Goal: Task Accomplishment & Management: Use online tool/utility

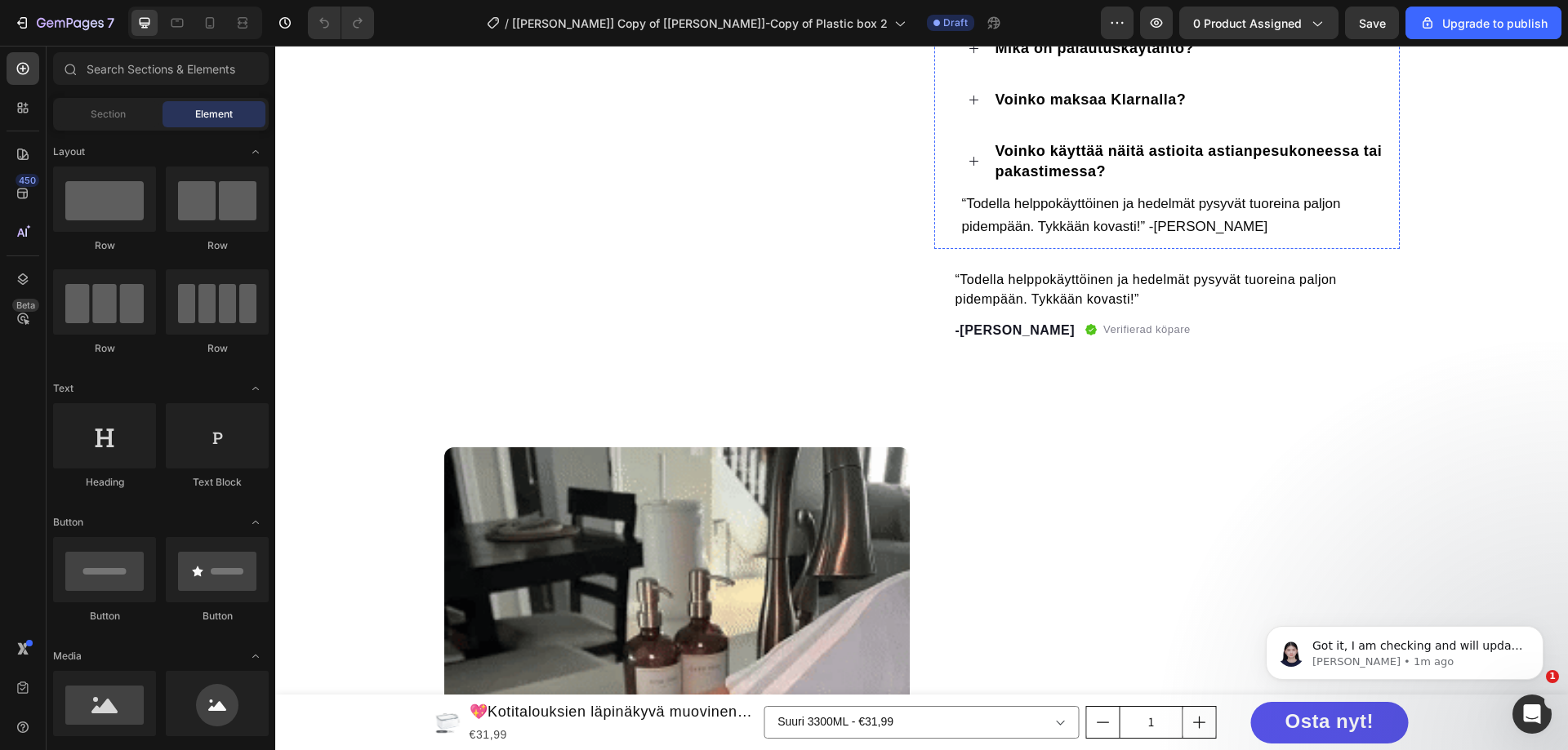
scroll to position [817, 0]
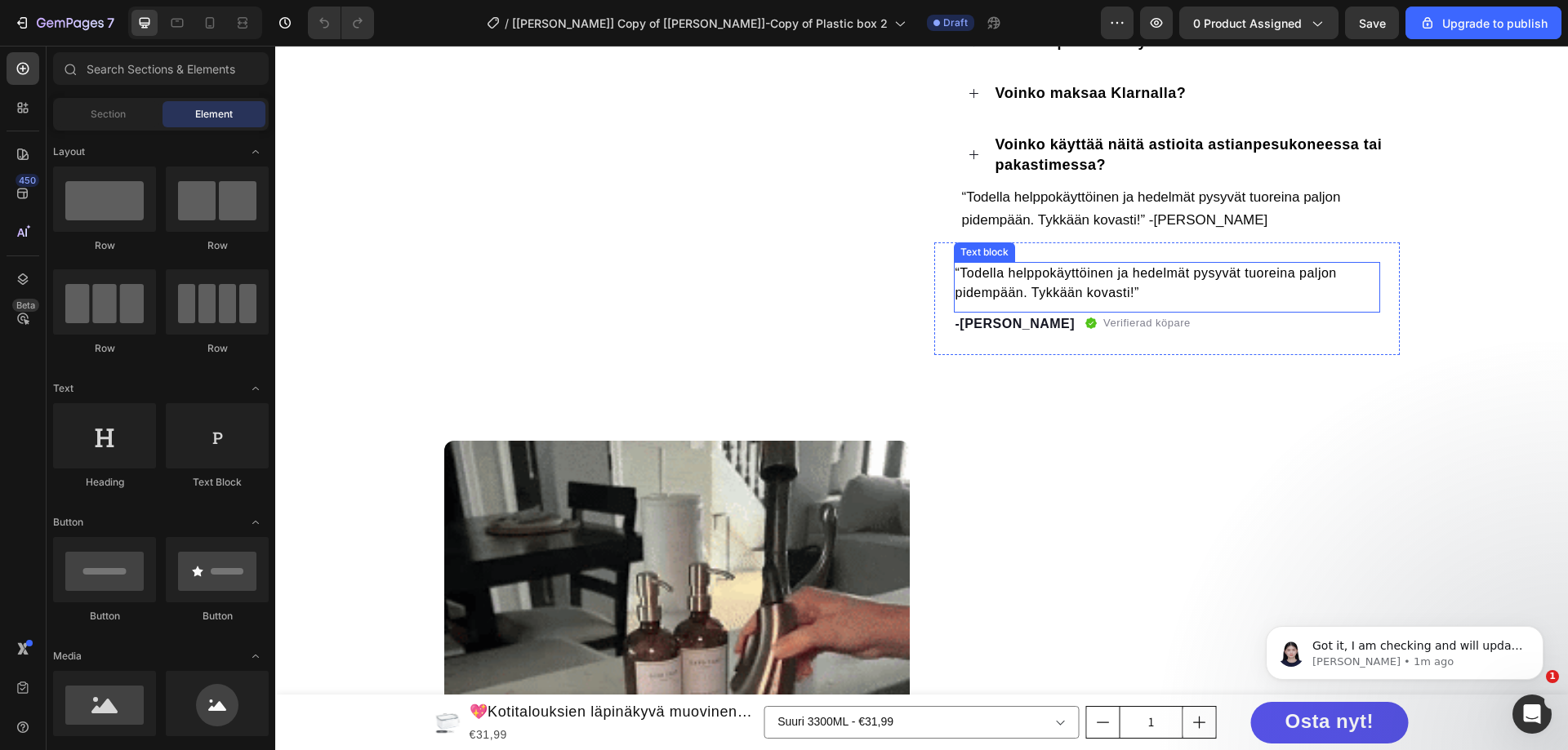
click at [995, 277] on p "“Todella helppokäyttöinen ja hedelmät pysyvät tuoreina paljon pidempään. Tykkää…" at bounding box center [1168, 284] width 423 height 39
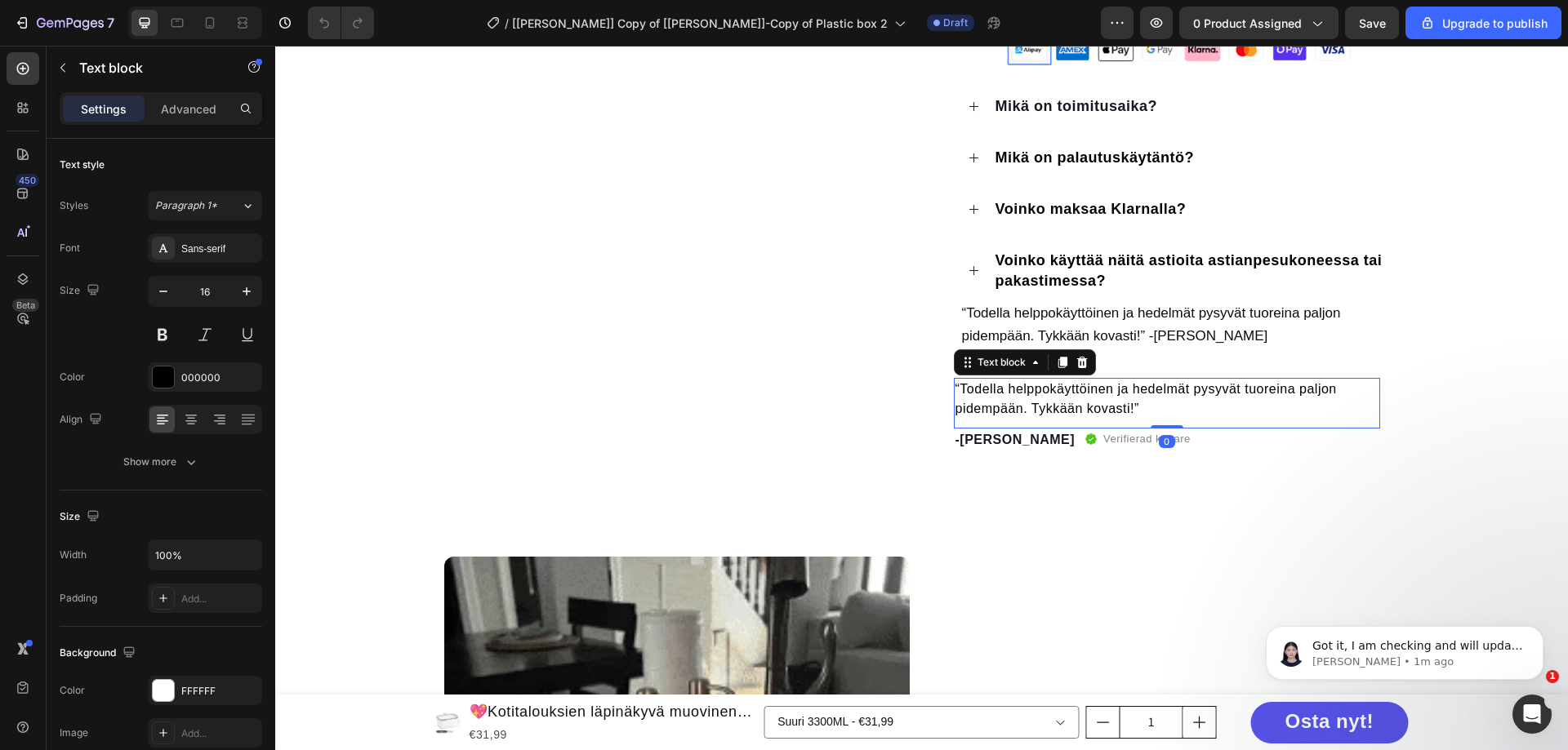
scroll to position [653, 0]
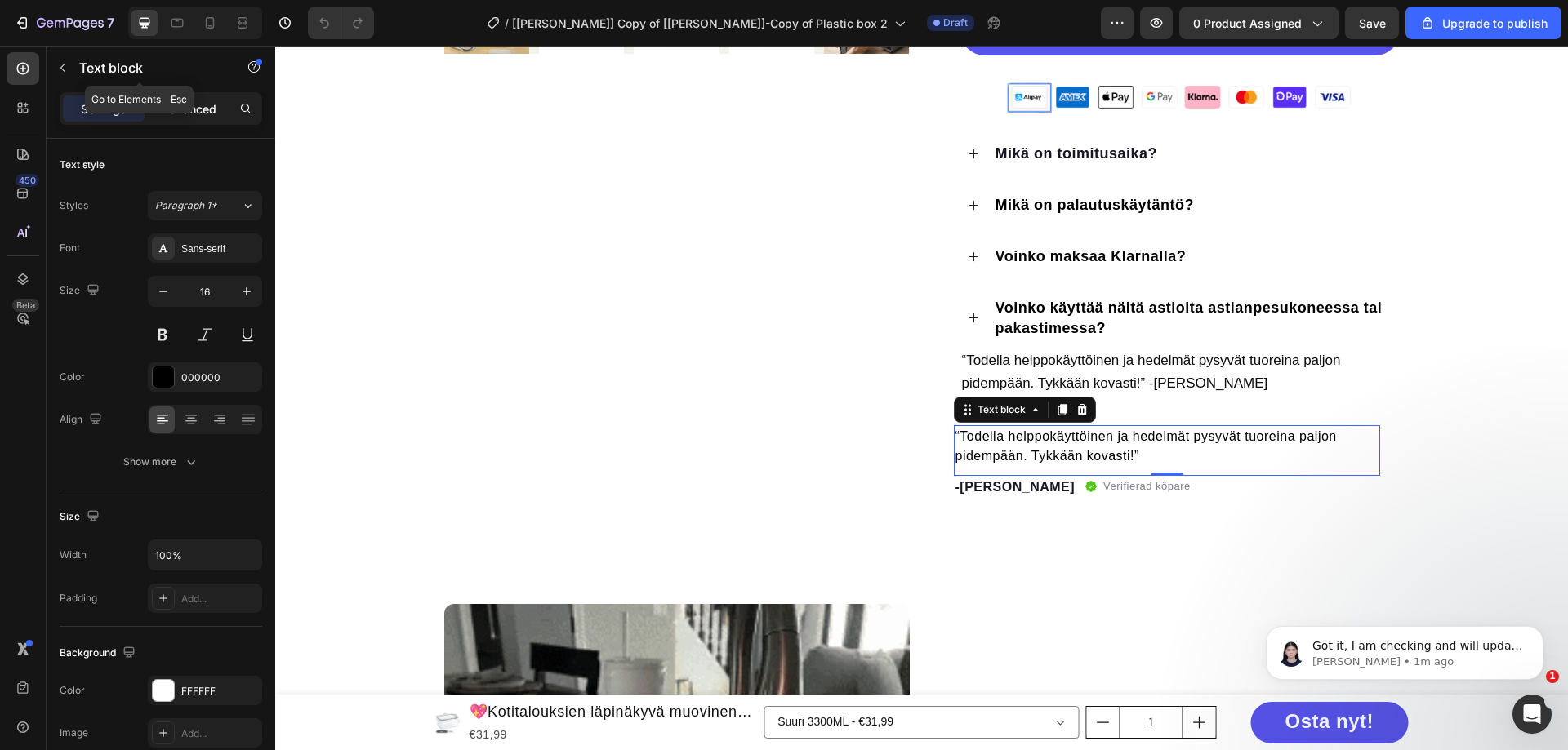
click at [188, 109] on p "Advanced" at bounding box center [188, 109] width 55 height 17
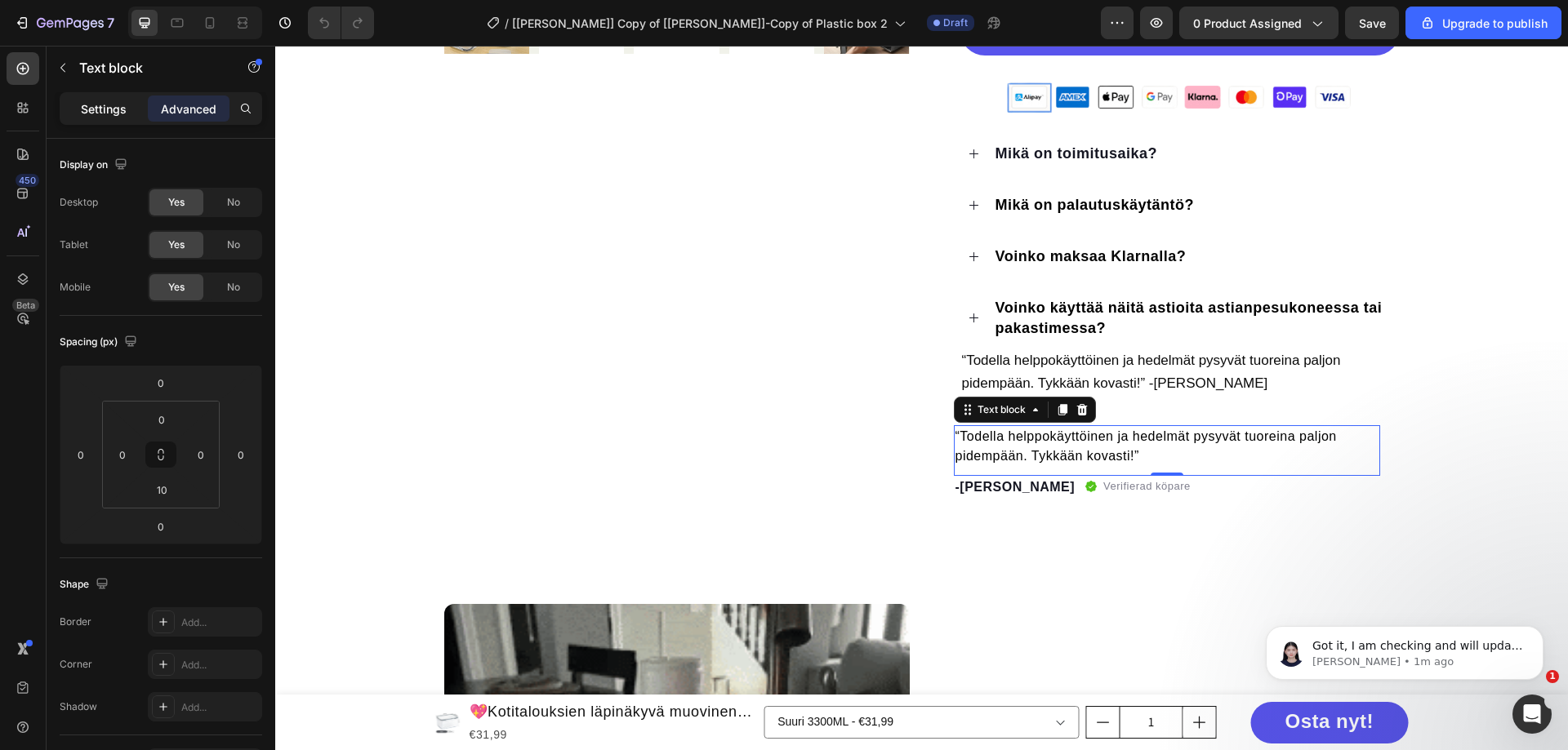
click at [109, 116] on p "Settings" at bounding box center [103, 109] width 46 height 17
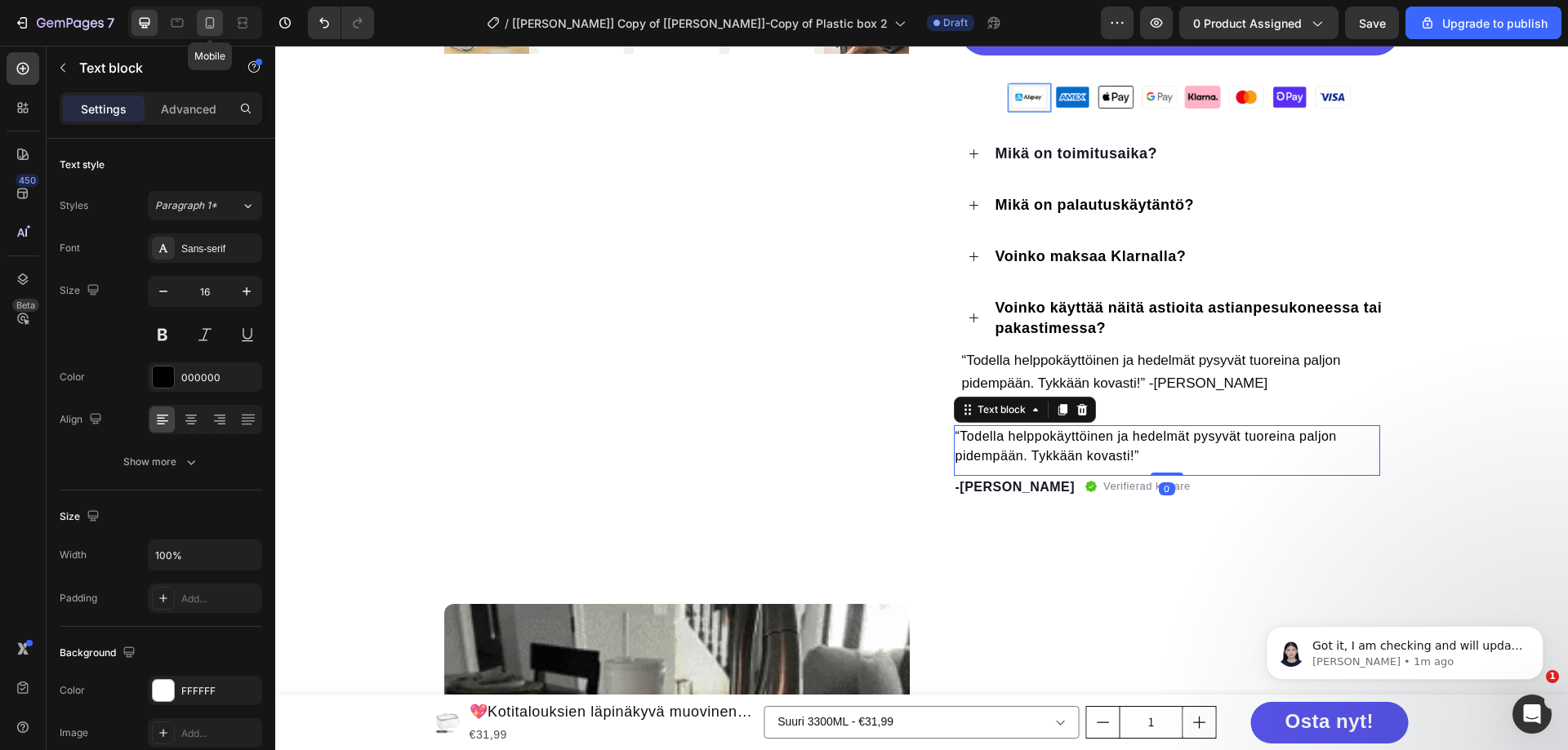
click at [213, 28] on icon at bounding box center [211, 23] width 9 height 11
type input "14"
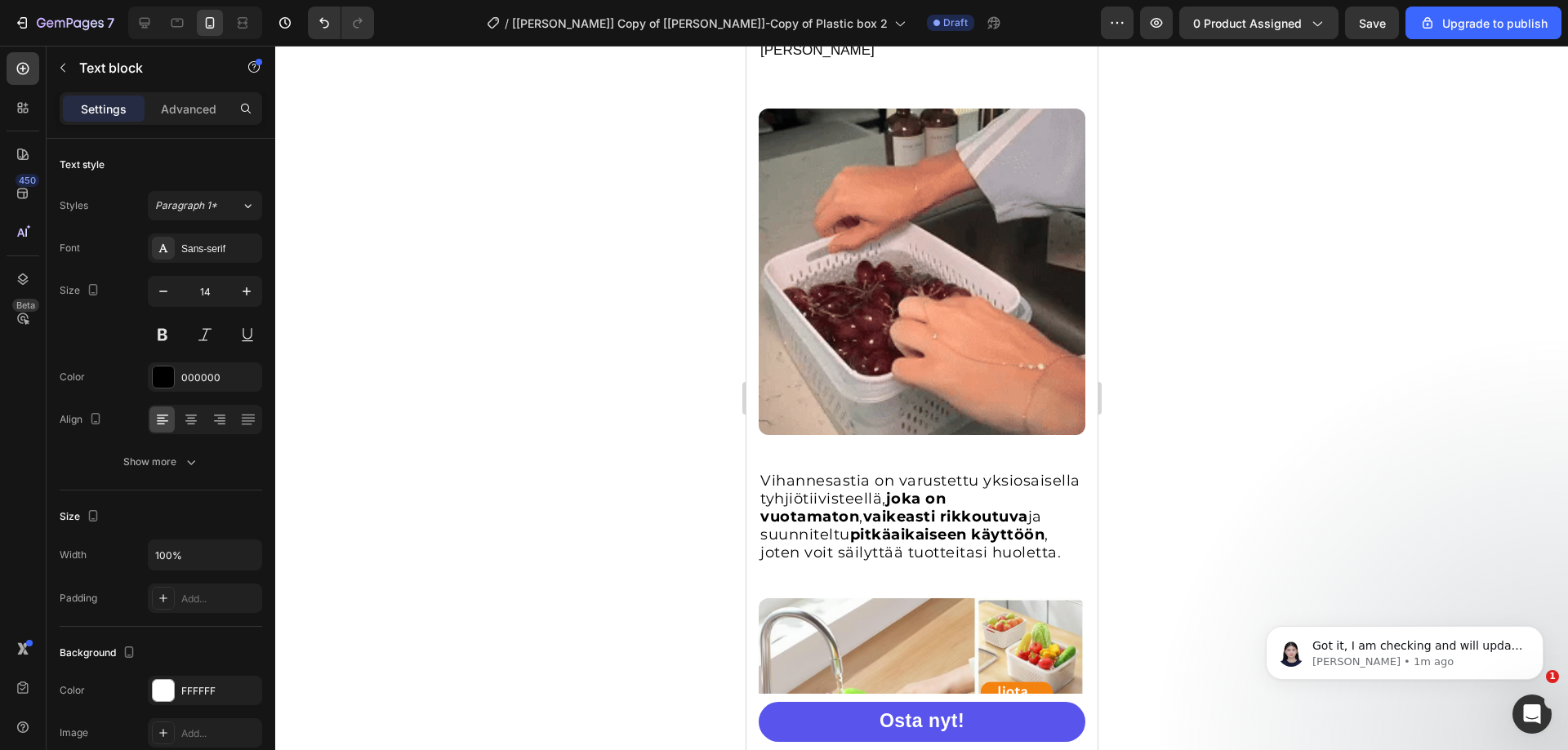
scroll to position [1061, 0]
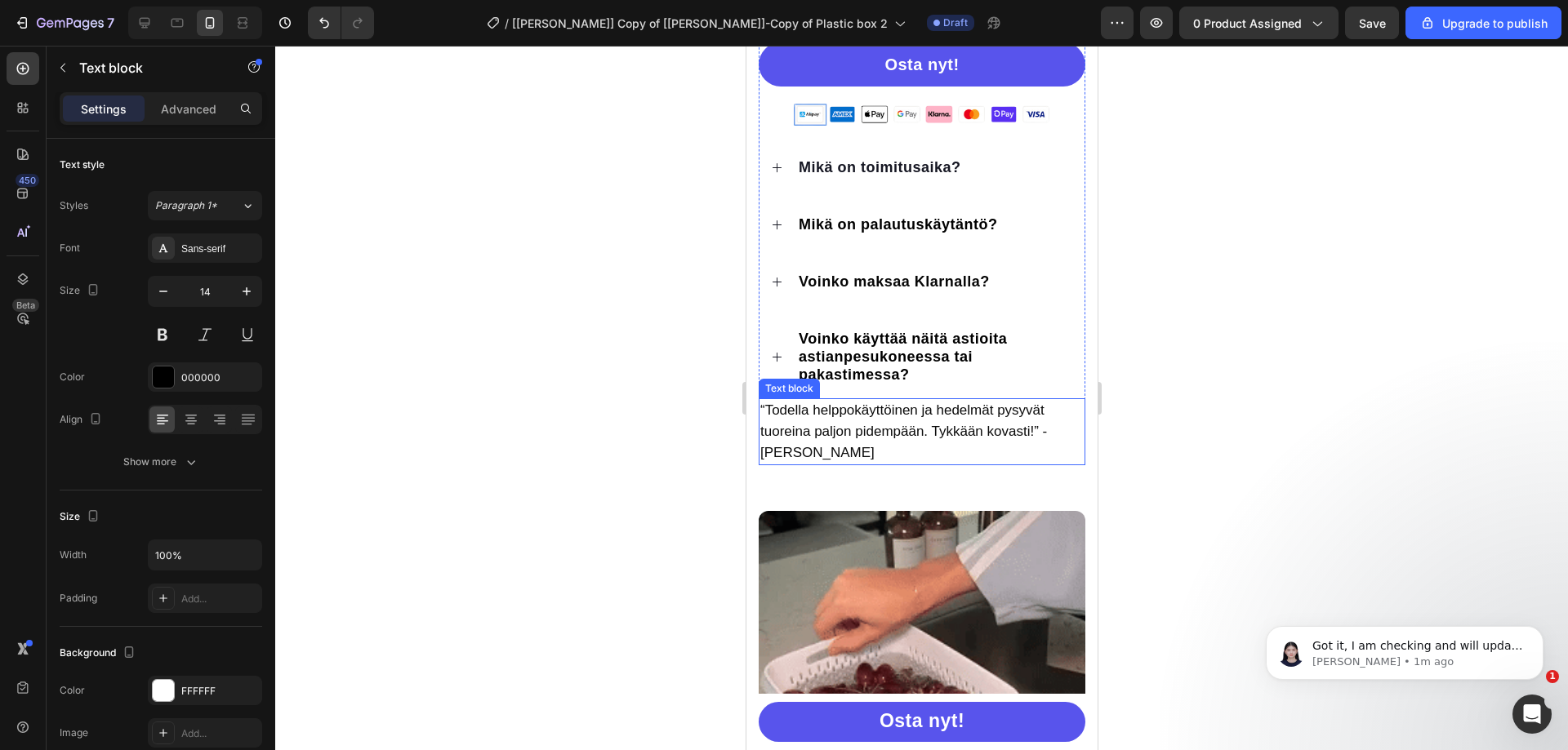
click at [818, 425] on span "“Todella helppokäyttöinen ja hedelmät pysyvät tuoreina paljon pidempään. Tykkää…" at bounding box center [902, 431] width 287 height 58
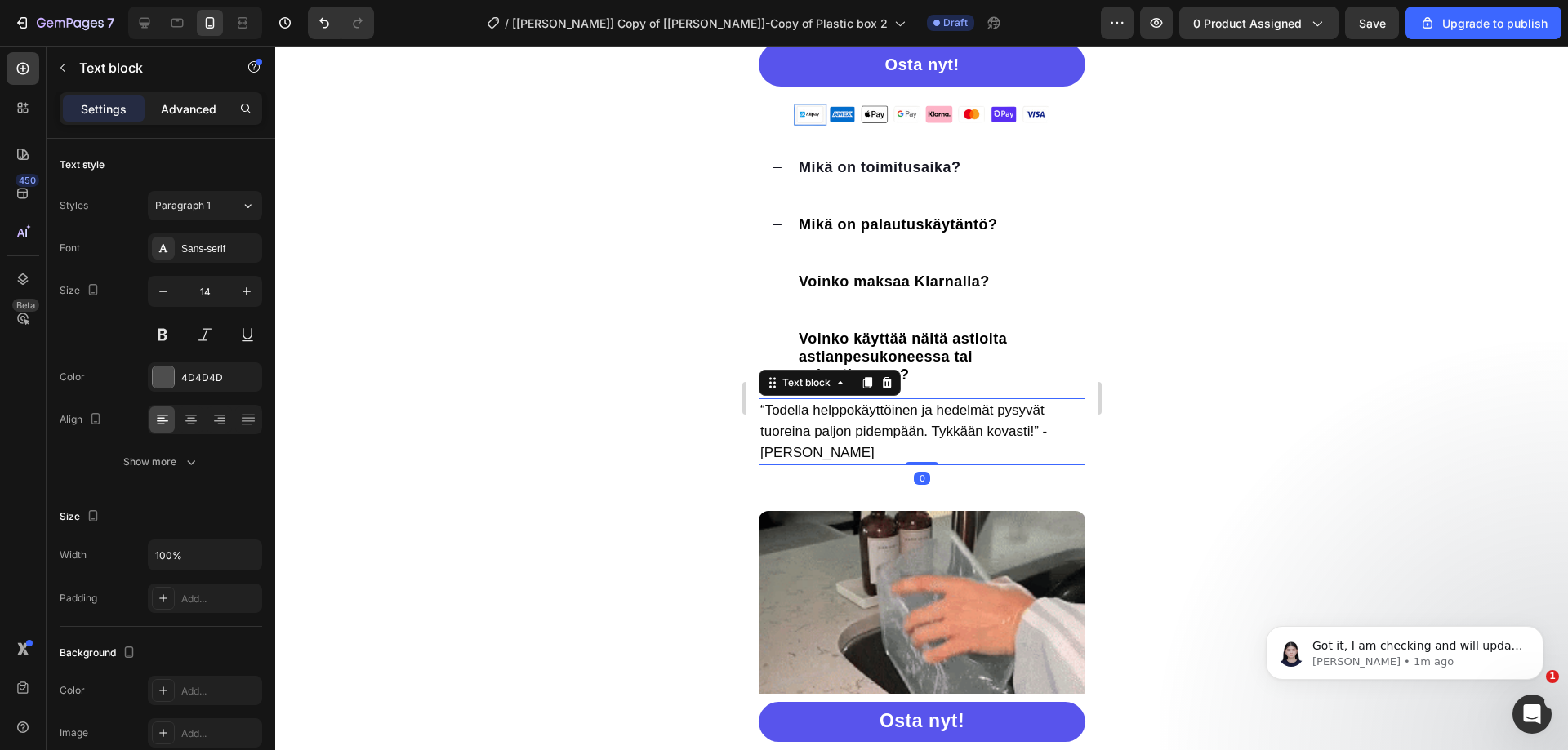
click at [172, 117] on p "Advanced" at bounding box center [188, 109] width 55 height 17
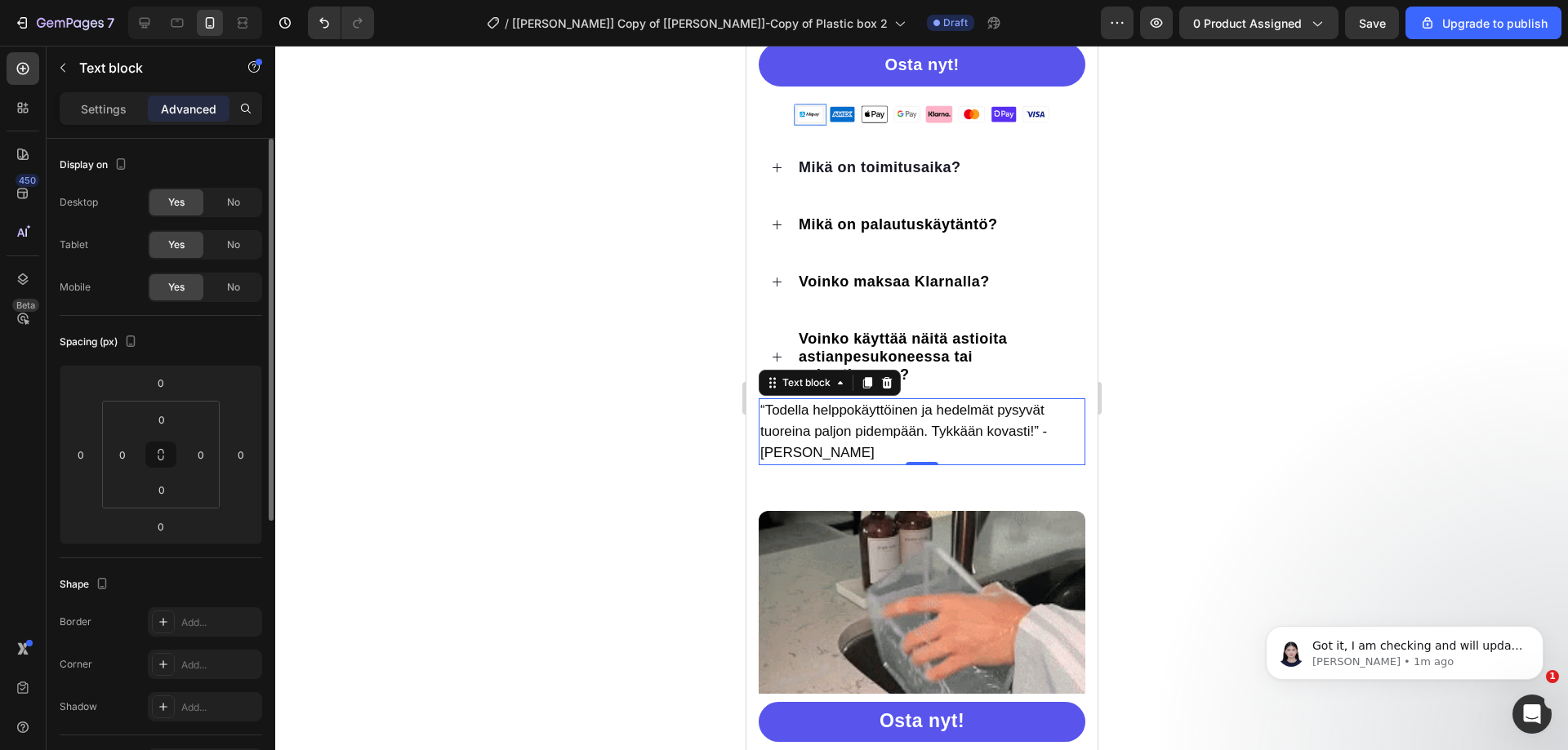
click at [176, 558] on div "Display on Desktop Yes No Tablet Yes No Mobile Yes No" at bounding box center [160, 647] width 202 height 178
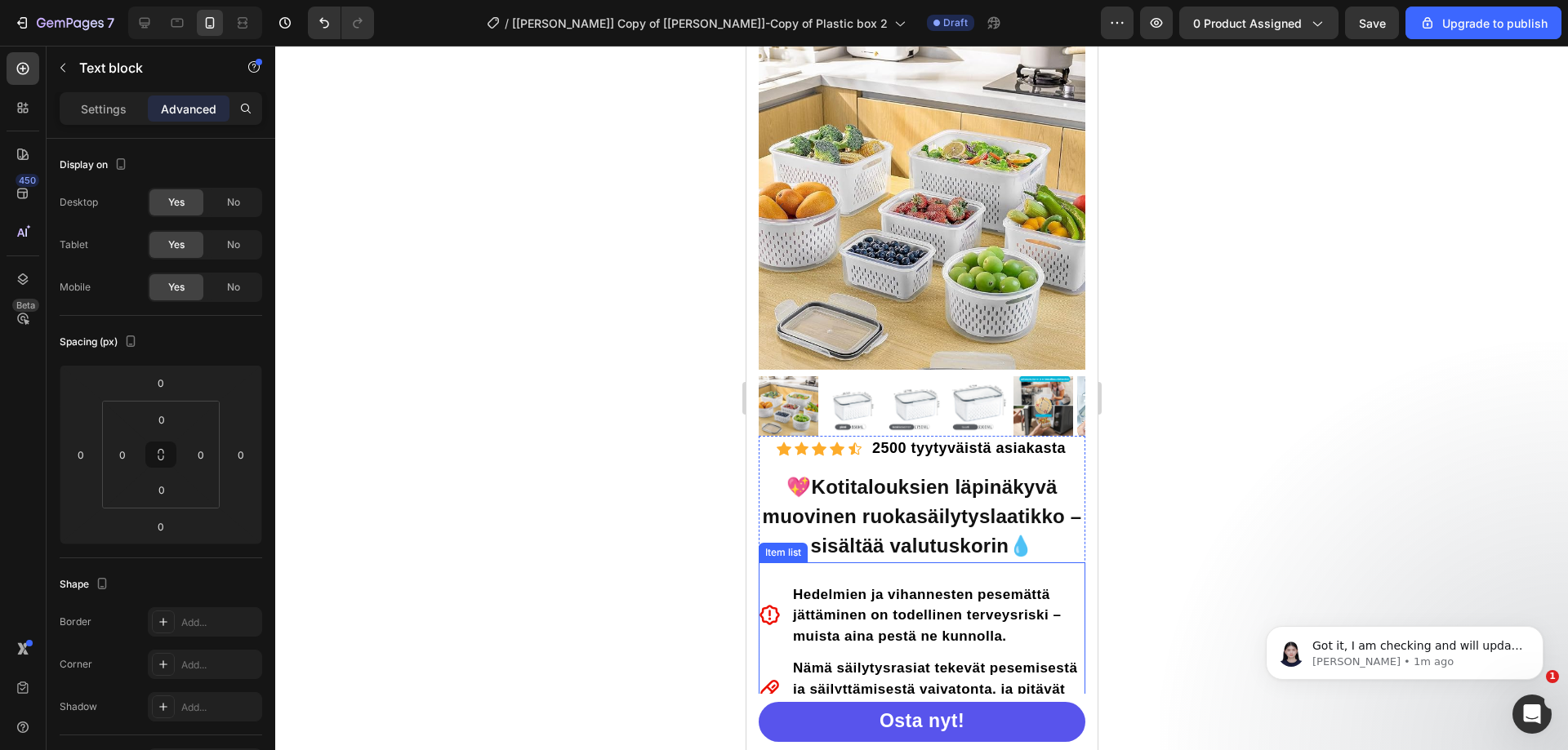
scroll to position [0, 0]
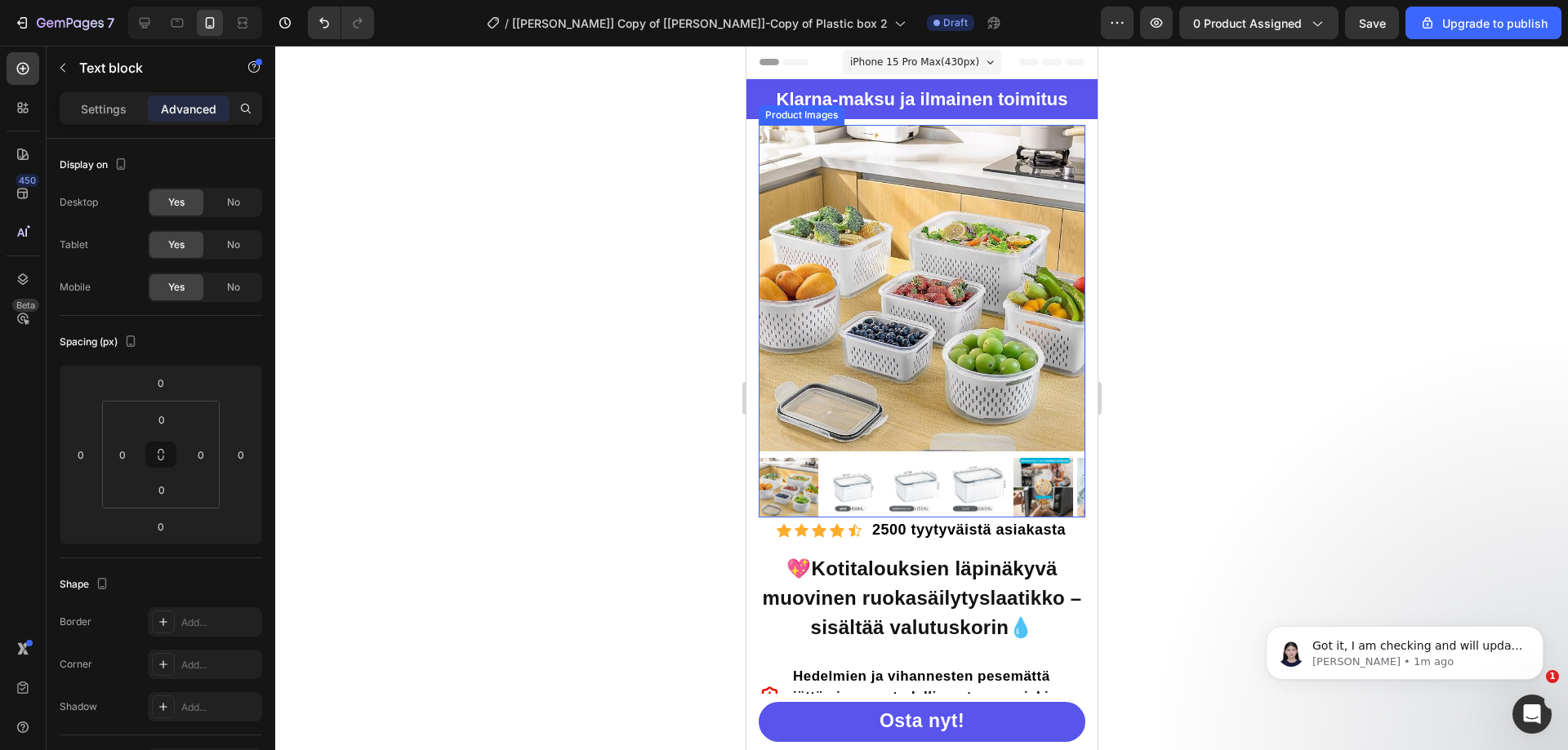
click at [891, 258] on img at bounding box center [921, 289] width 327 height 327
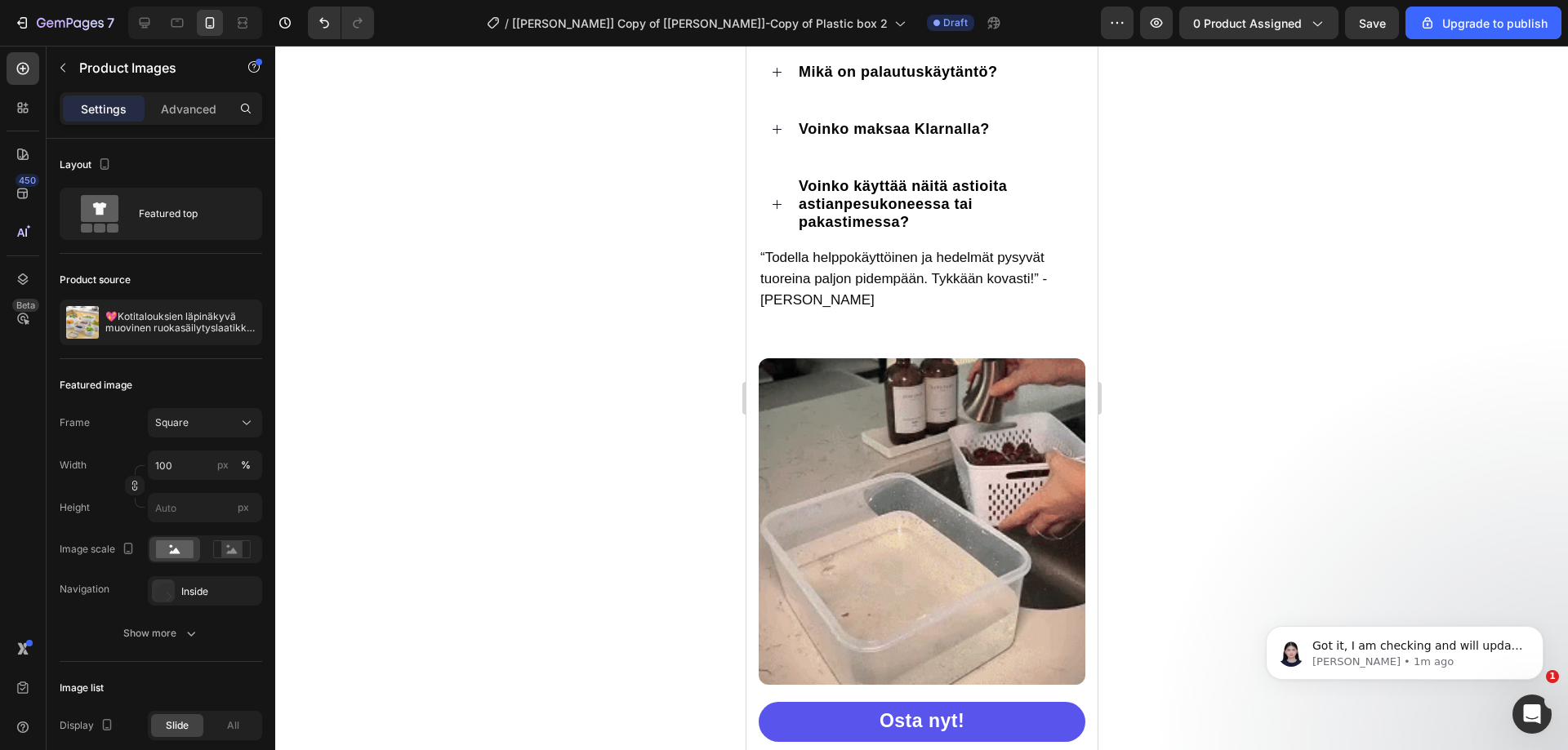
scroll to position [1225, 0]
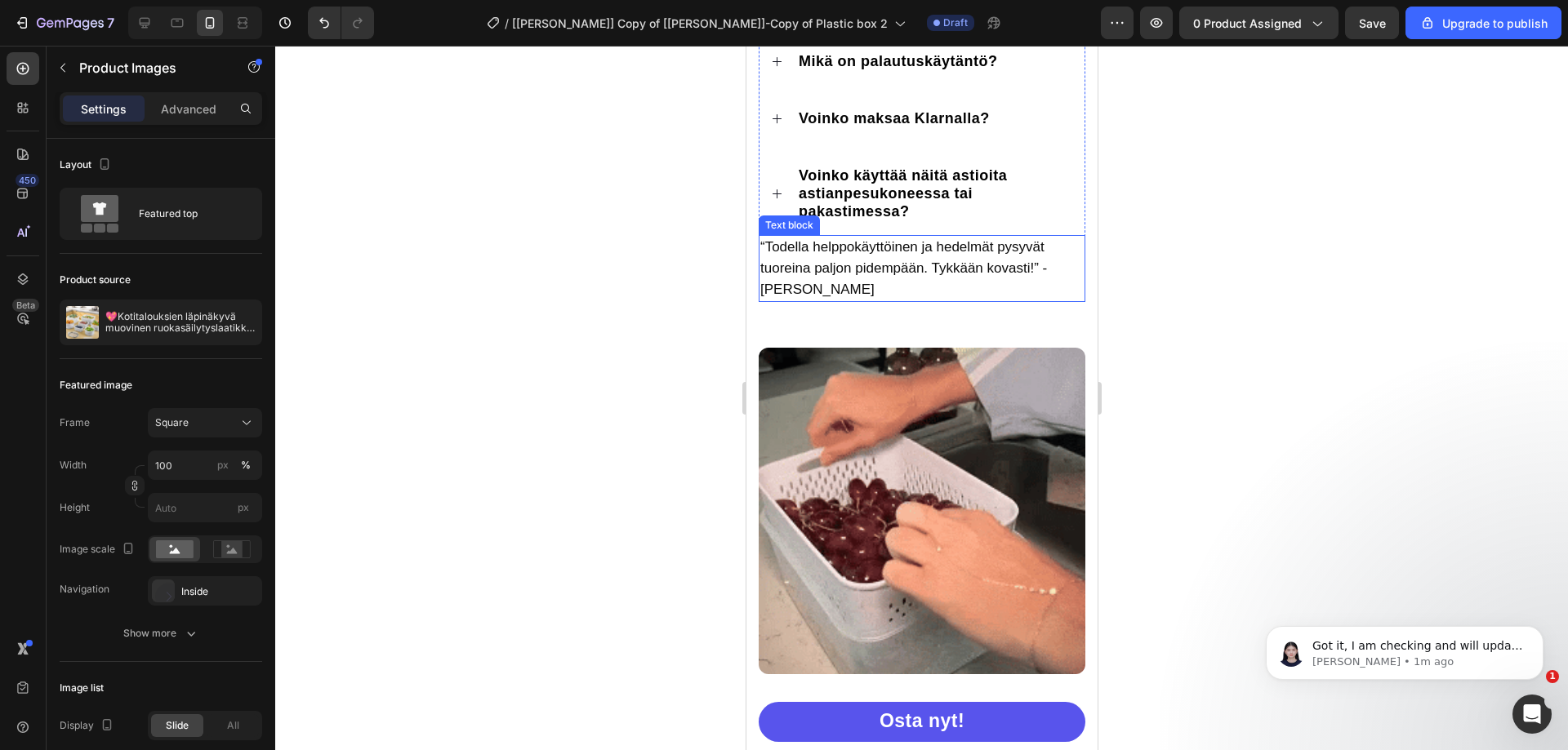
click at [862, 273] on span "“Todella helppokäyttöinen ja hedelmät pysyvät tuoreina paljon pidempään. Tykkää…" at bounding box center [902, 269] width 287 height 58
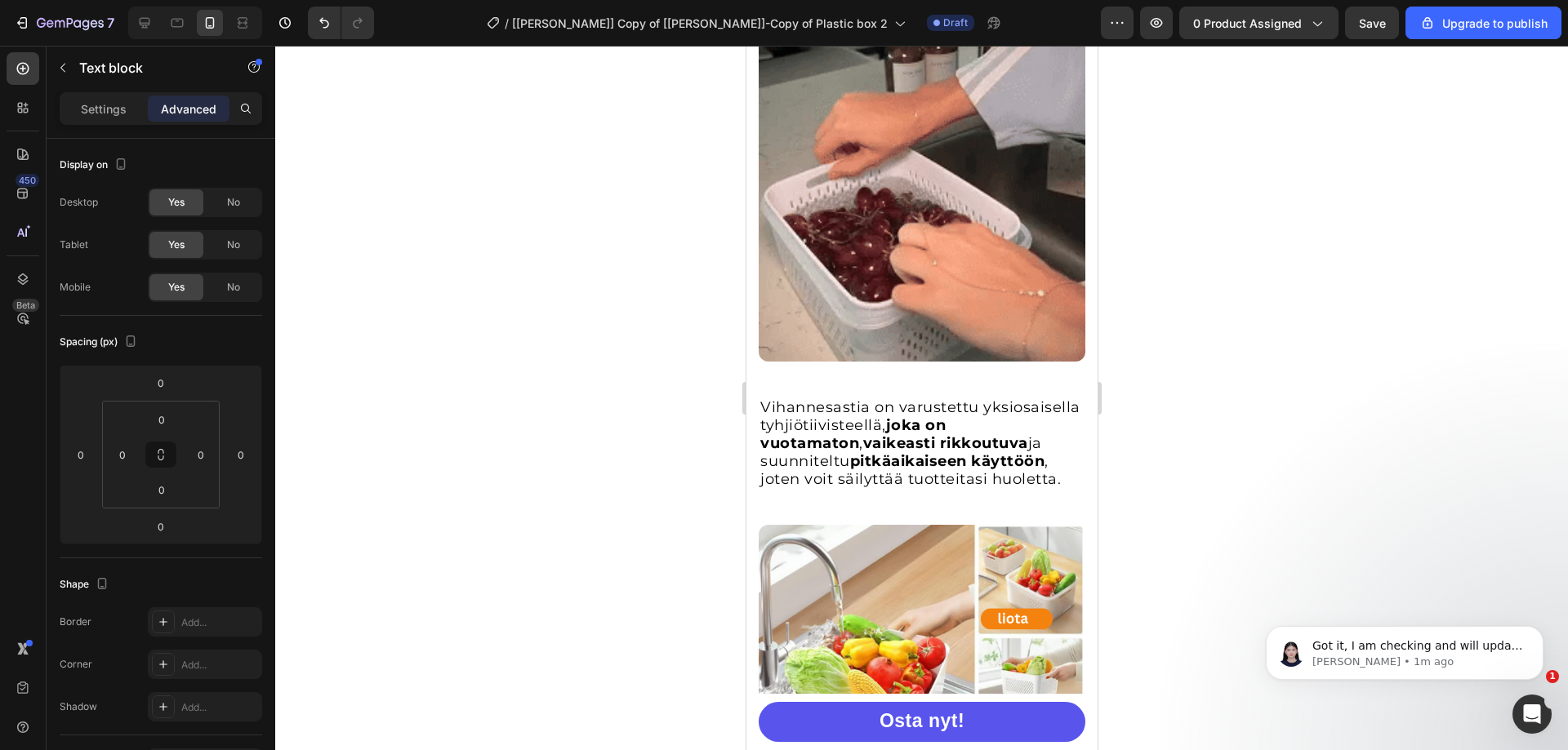
scroll to position [1552, 0]
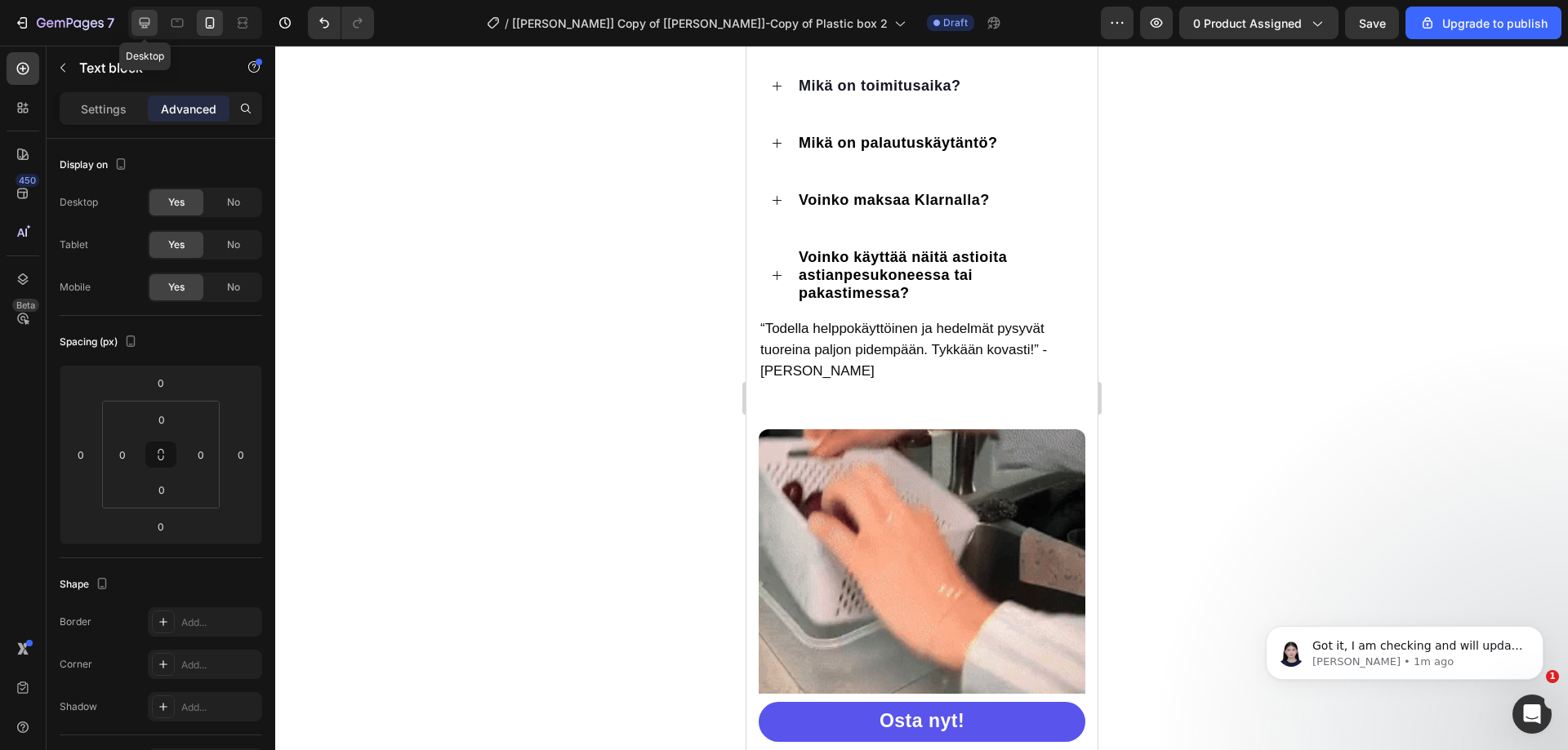
click at [138, 22] on icon at bounding box center [144, 23] width 16 height 16
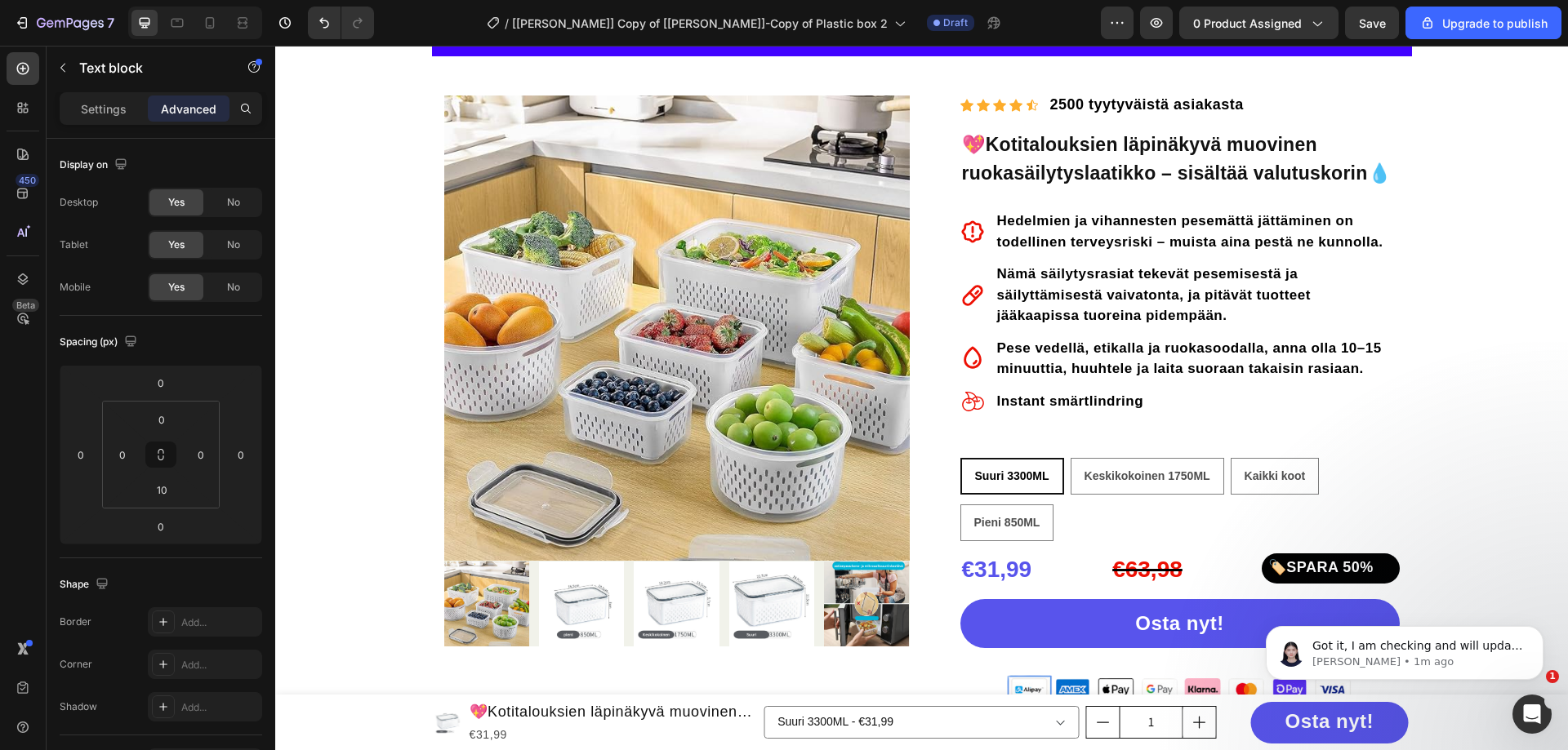
scroll to position [59, 0]
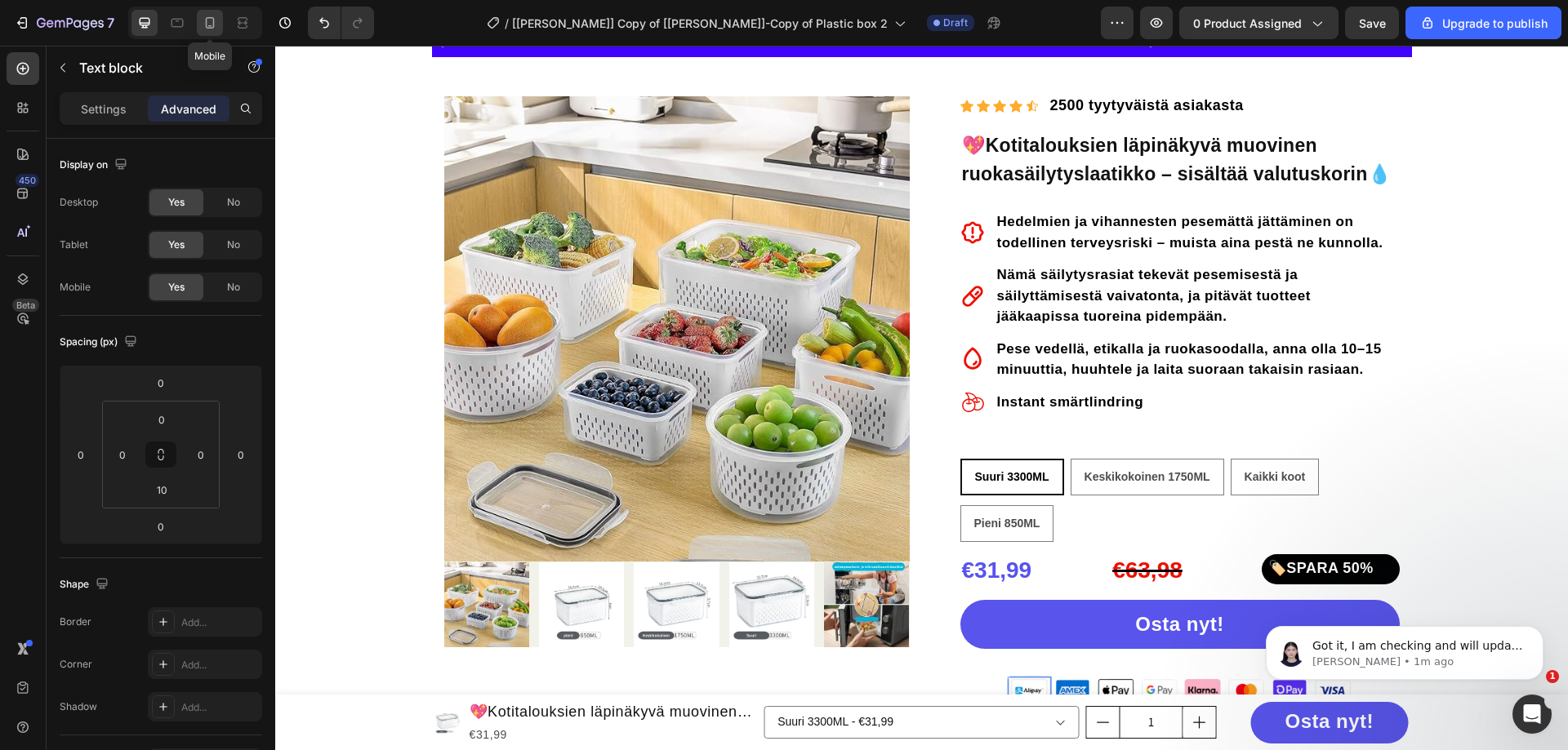
click at [215, 20] on icon at bounding box center [210, 23] width 16 height 16
type input "0"
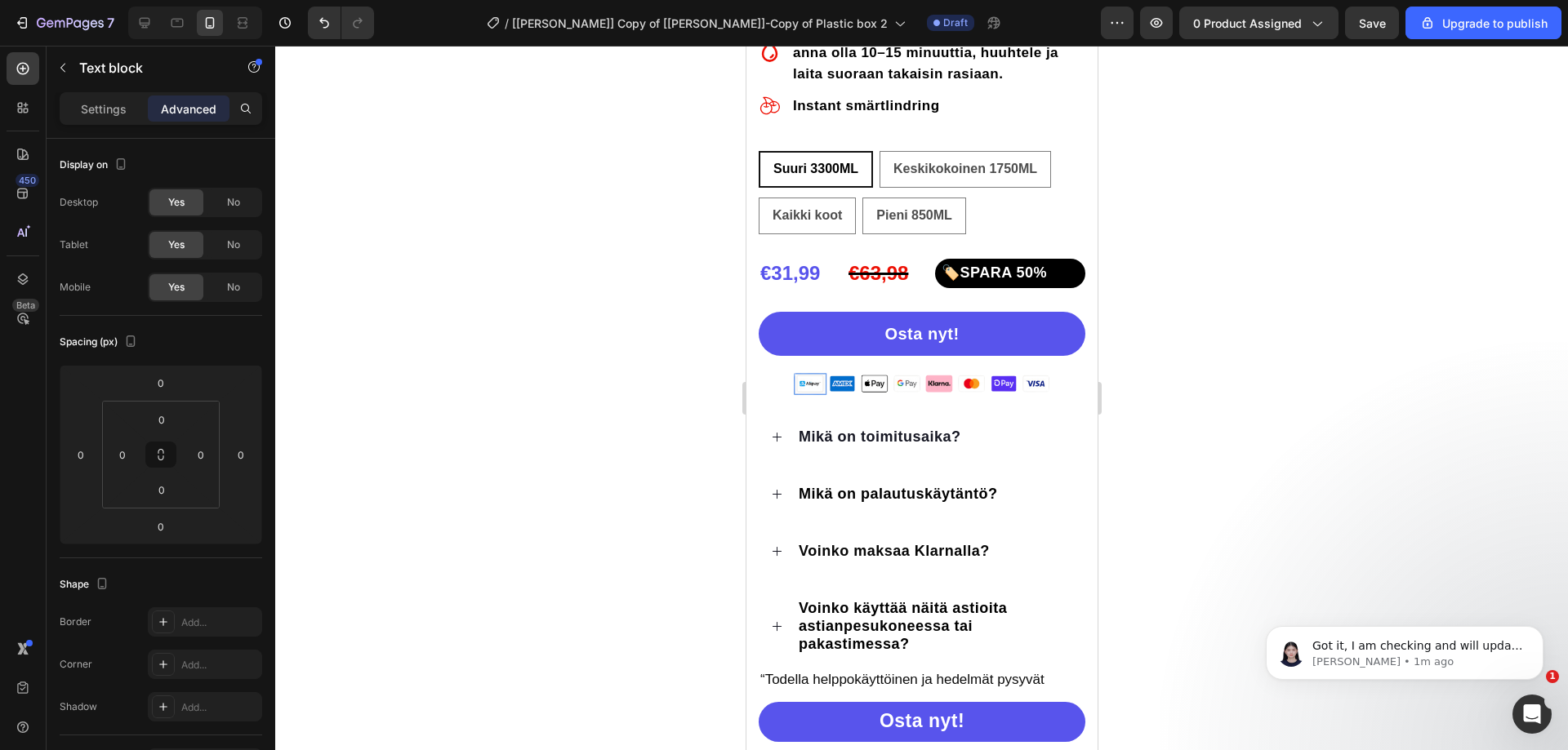
scroll to position [1118, 0]
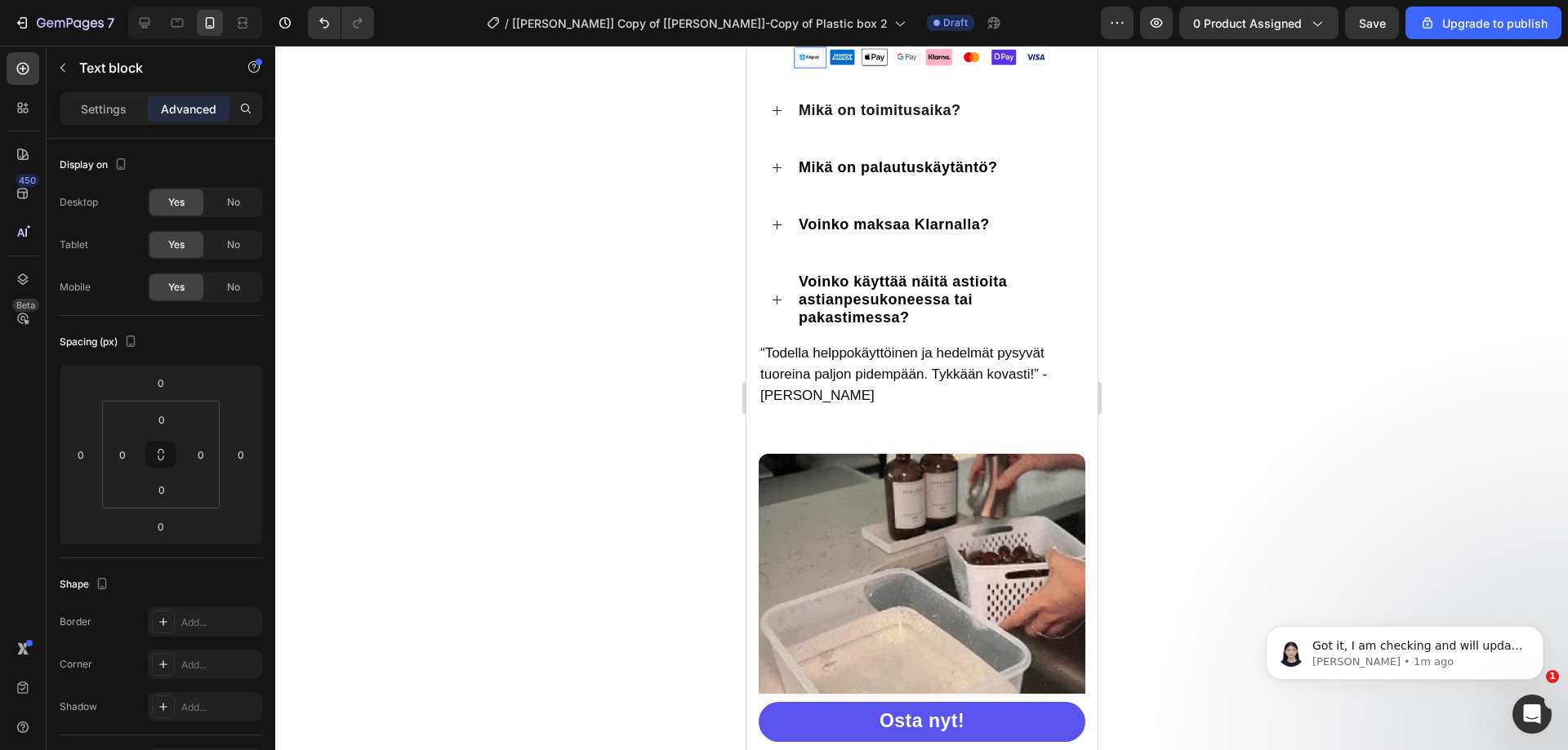
click at [830, 367] on span "“Todella helppokäyttöinen ja hedelmät pysyvät tuoreina paljon pidempään. Tykkää…" at bounding box center [902, 375] width 287 height 58
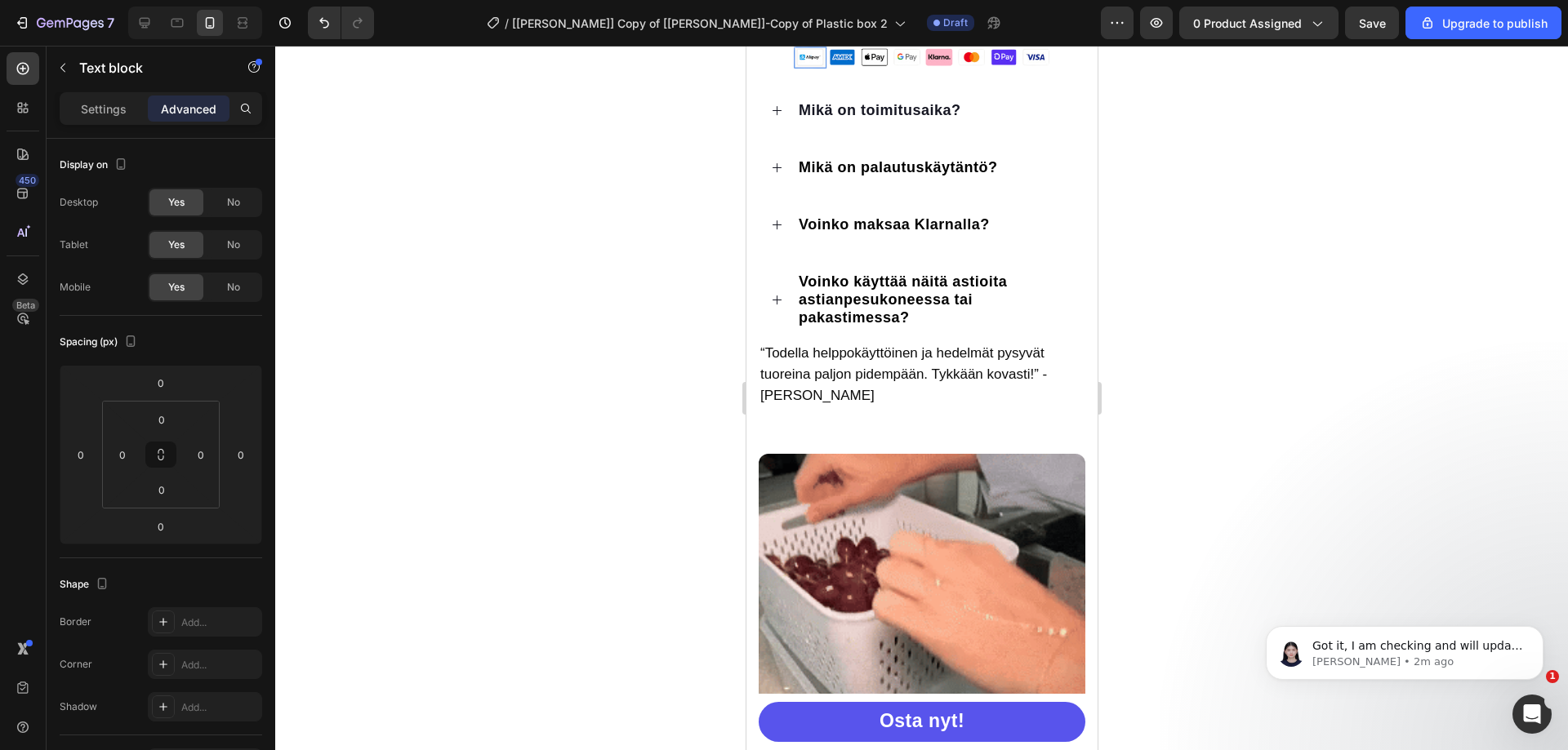
click at [967, 353] on span "“Todella helppokäyttöinen ja hedelmät pysyvät tuoreina paljon pidempään. Tykkää…" at bounding box center [902, 375] width 287 height 58
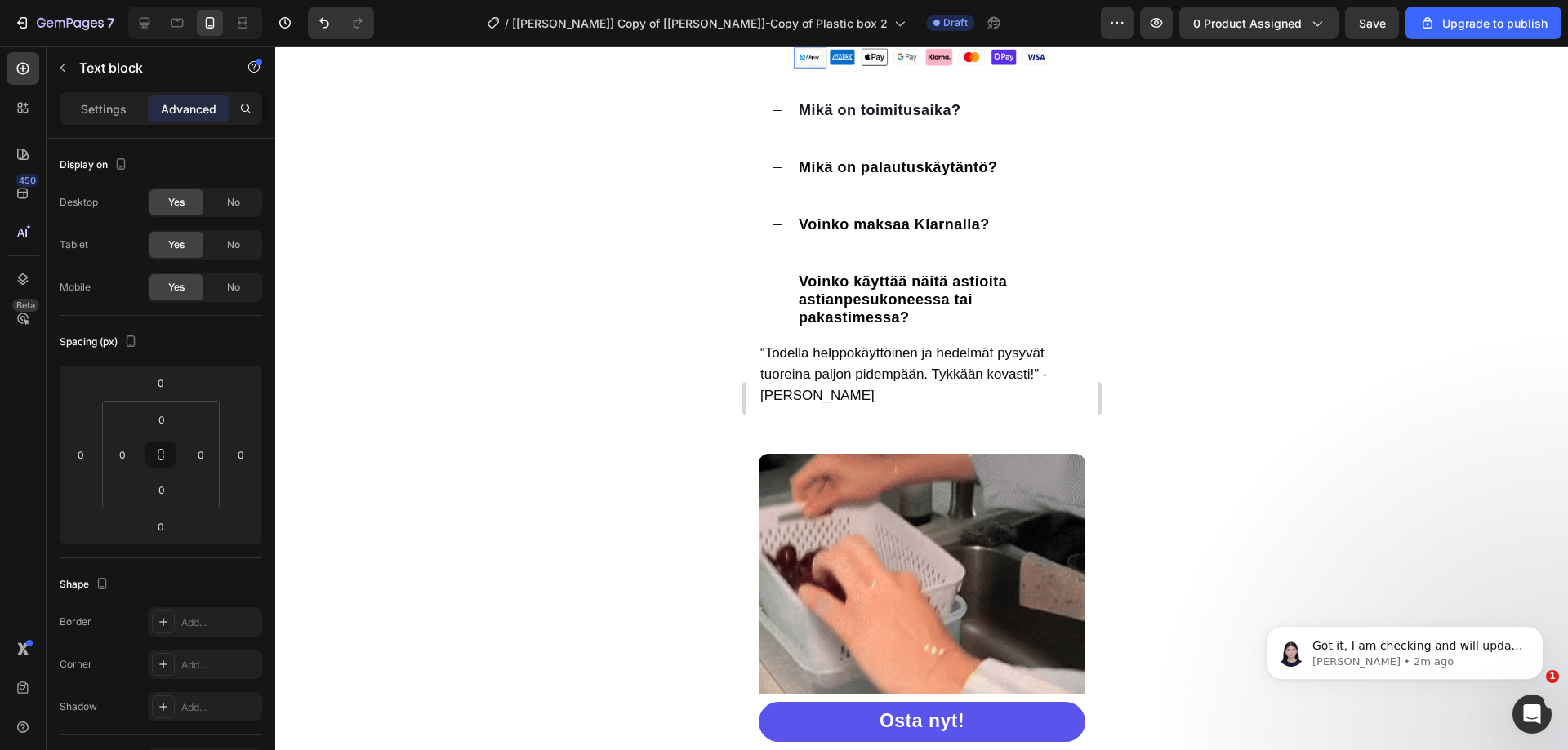
click at [964, 383] on span "“Todella helppokäyttöinen ja hedelmät pysyvät tuoreina paljon pidempään. Tykkää…" at bounding box center [902, 375] width 287 height 58
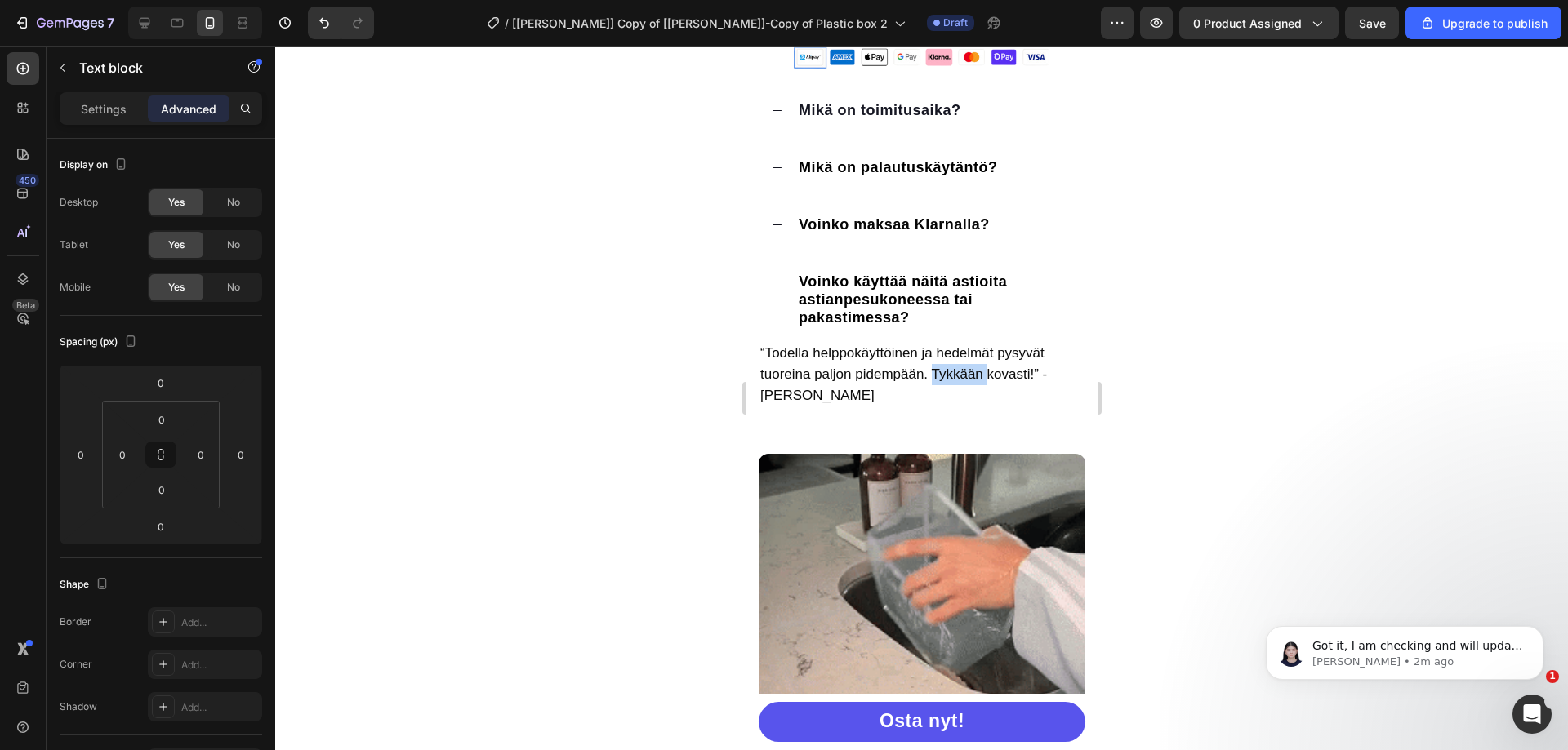
click at [964, 383] on span "“Todella helppokäyttöinen ja hedelmät pysyvät tuoreina paljon pidempään. Tykkää…" at bounding box center [902, 375] width 287 height 58
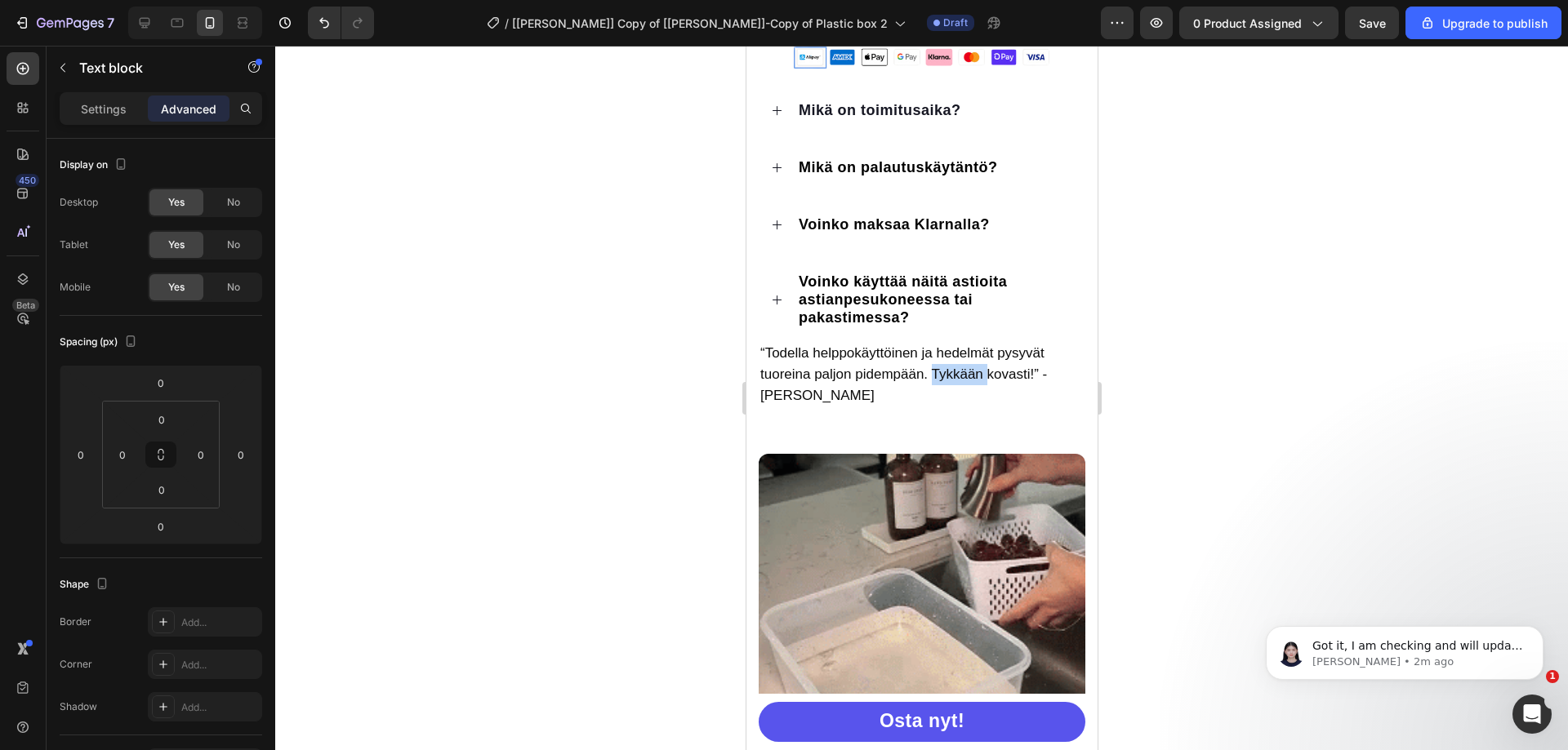
copy span "Tykkään"
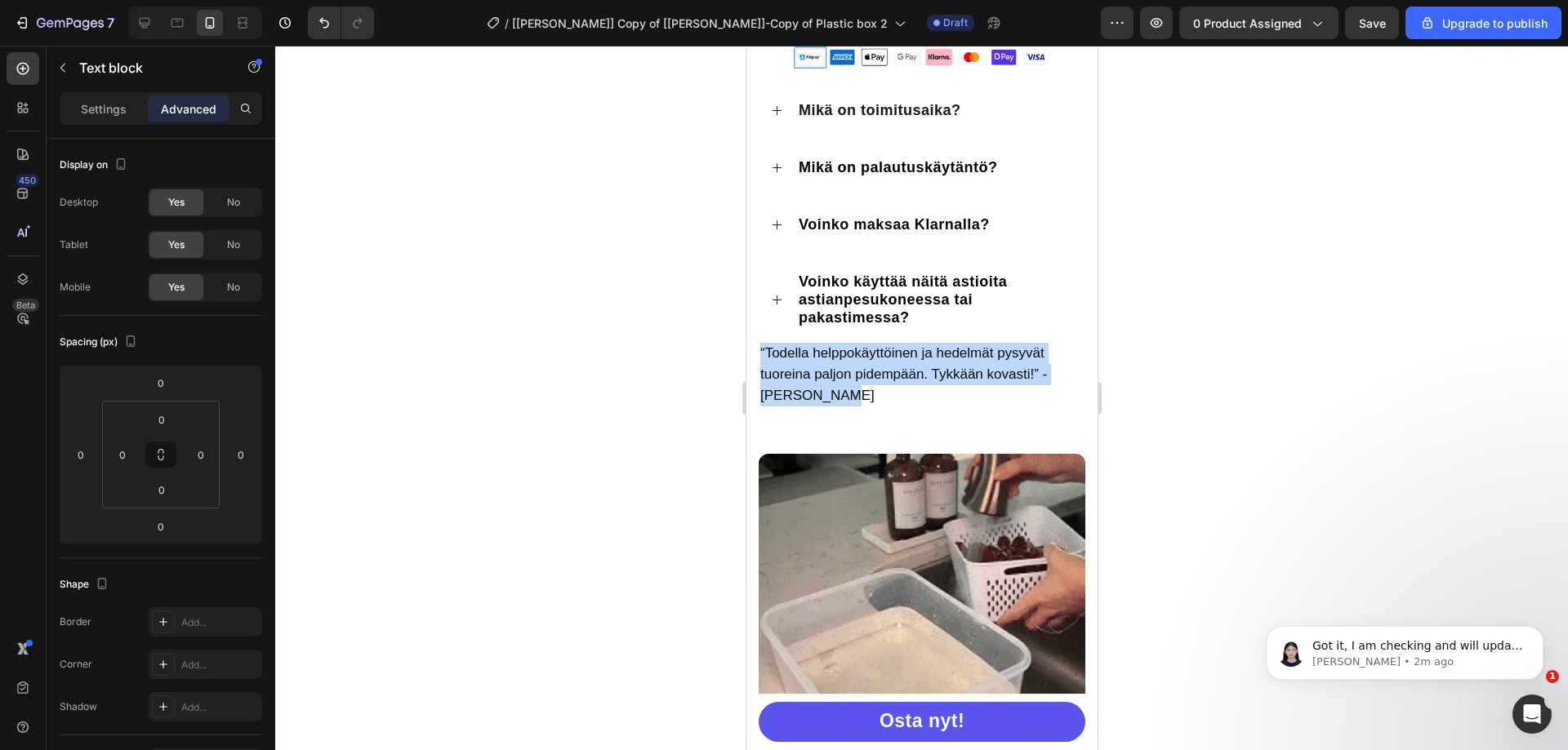
click at [964, 383] on span "“Todella helppokäyttöinen ja hedelmät pysyvät tuoreina paljon pidempään. Tykkää…" at bounding box center [902, 375] width 287 height 58
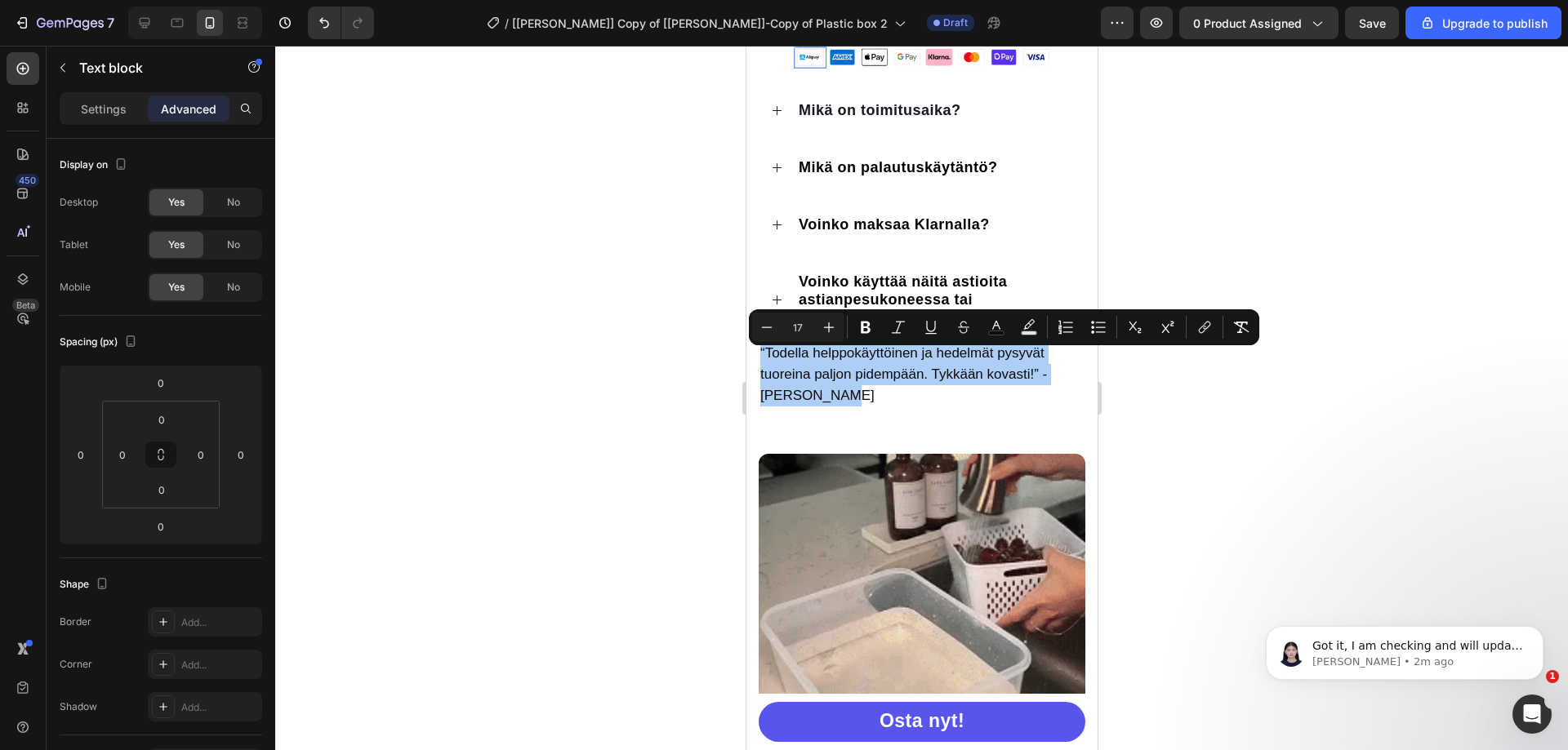
click at [1311, 398] on div at bounding box center [921, 398] width 1293 height 705
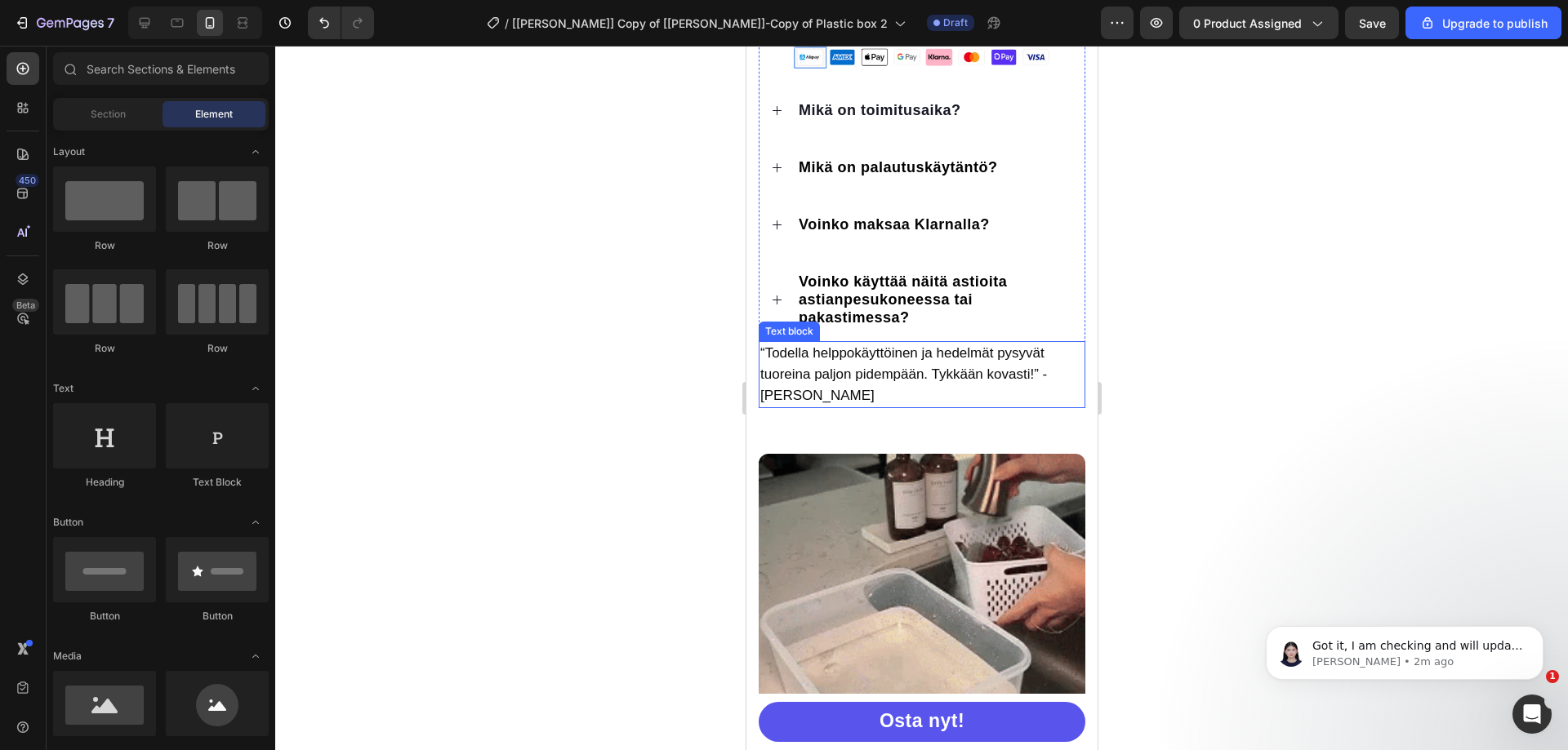
click at [828, 385] on span "“Todella helppokäyttöinen ja hedelmät pysyvät tuoreina paljon pidempään. Tykkää…" at bounding box center [902, 375] width 287 height 58
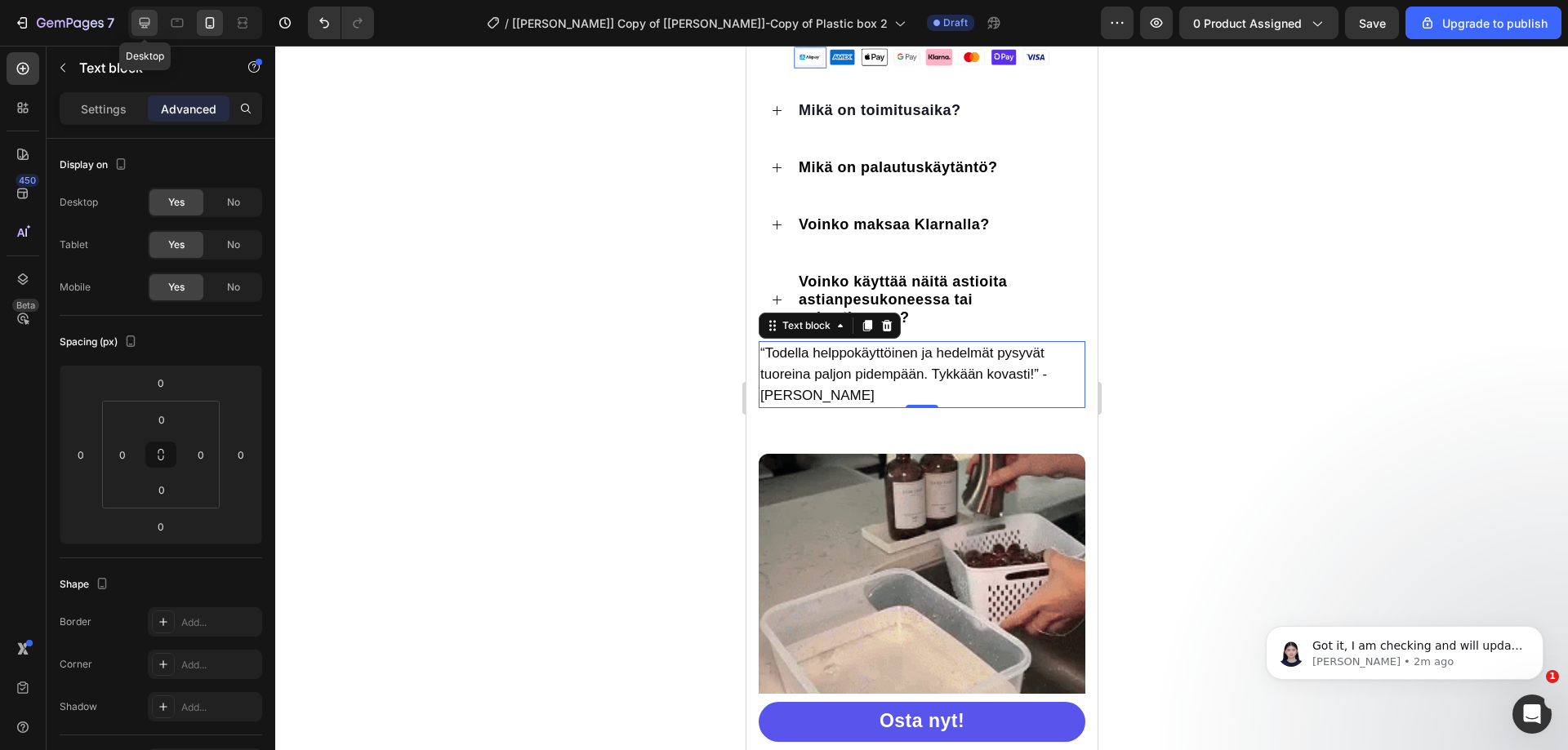
click at [152, 28] on icon at bounding box center [144, 23] width 16 height 16
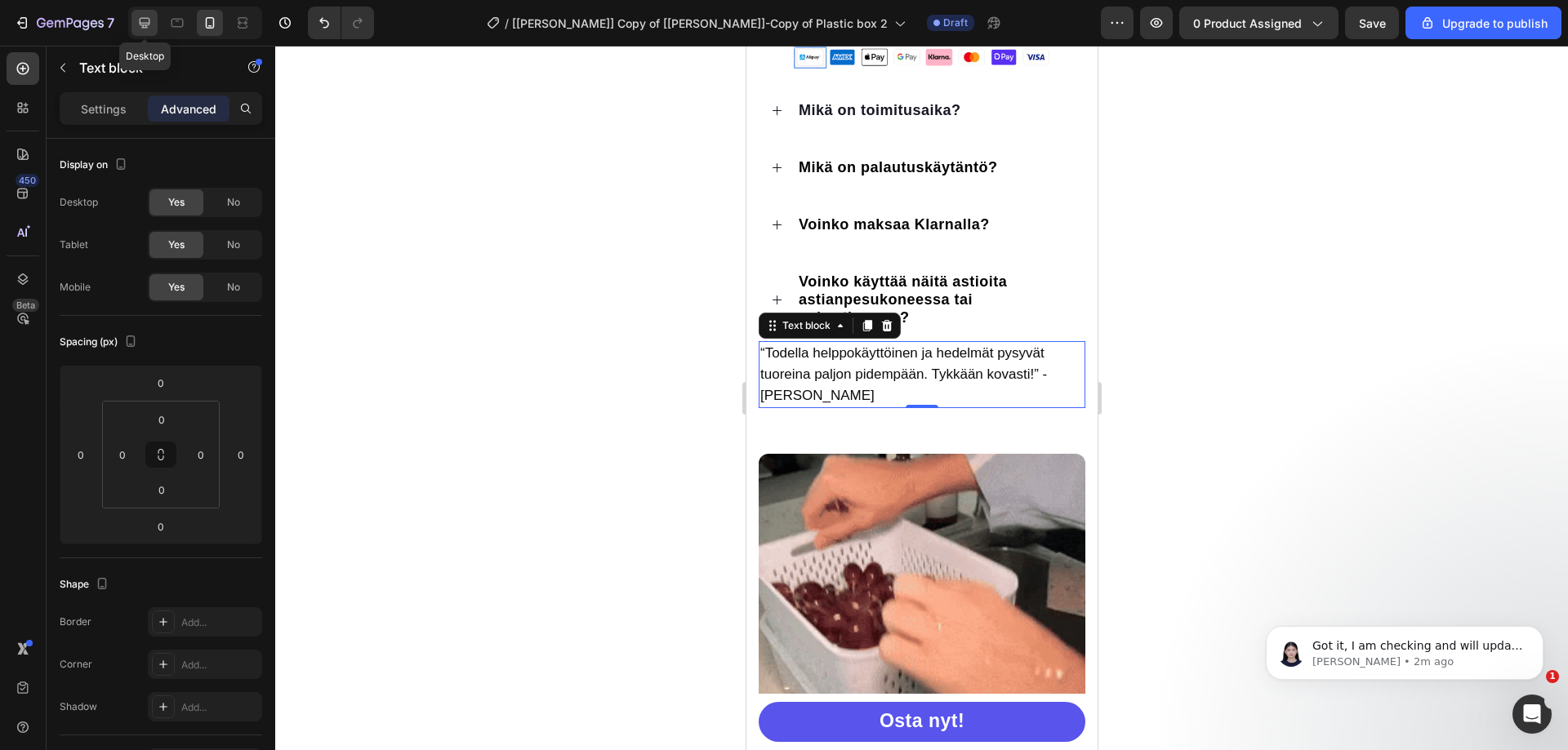
type input "10"
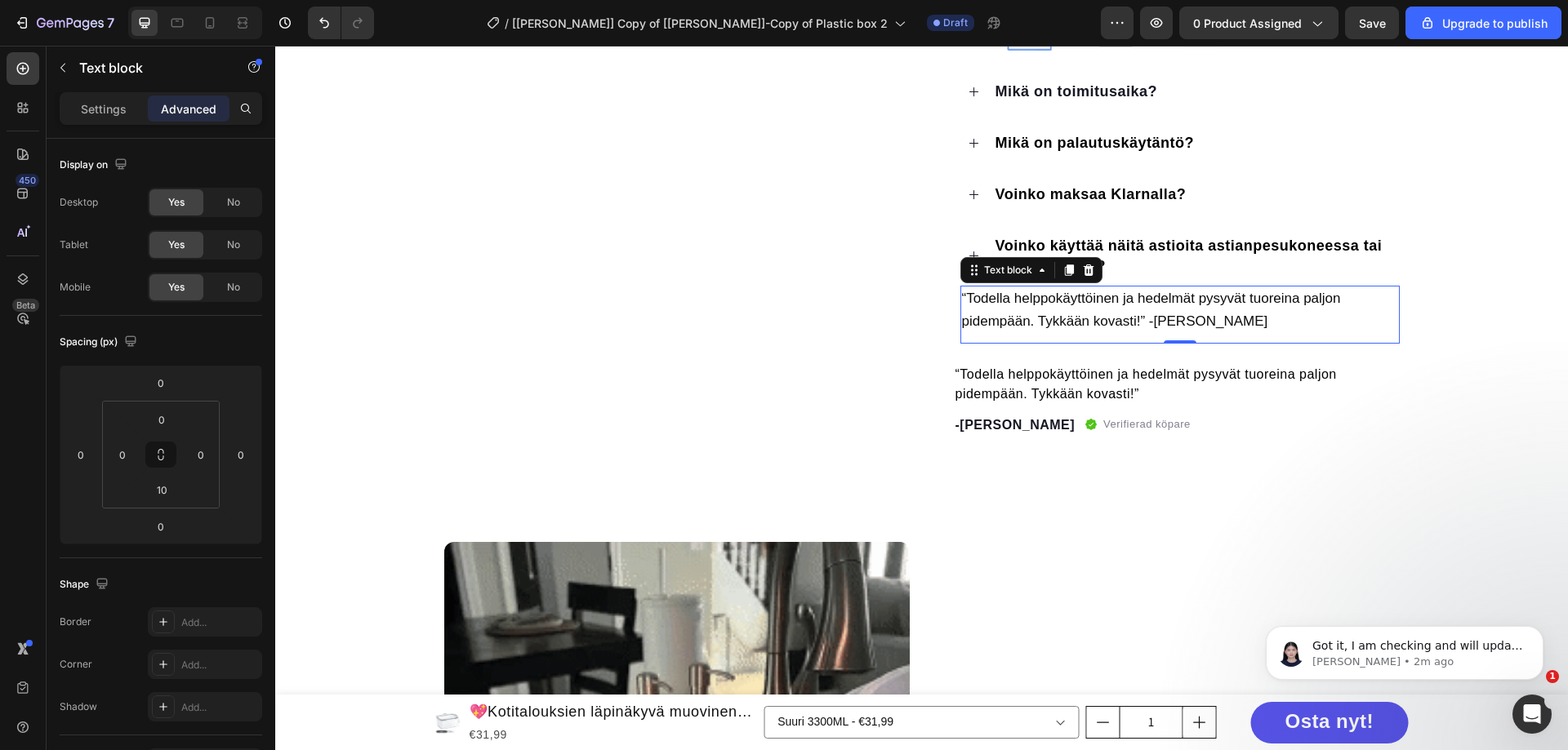
scroll to position [735, 0]
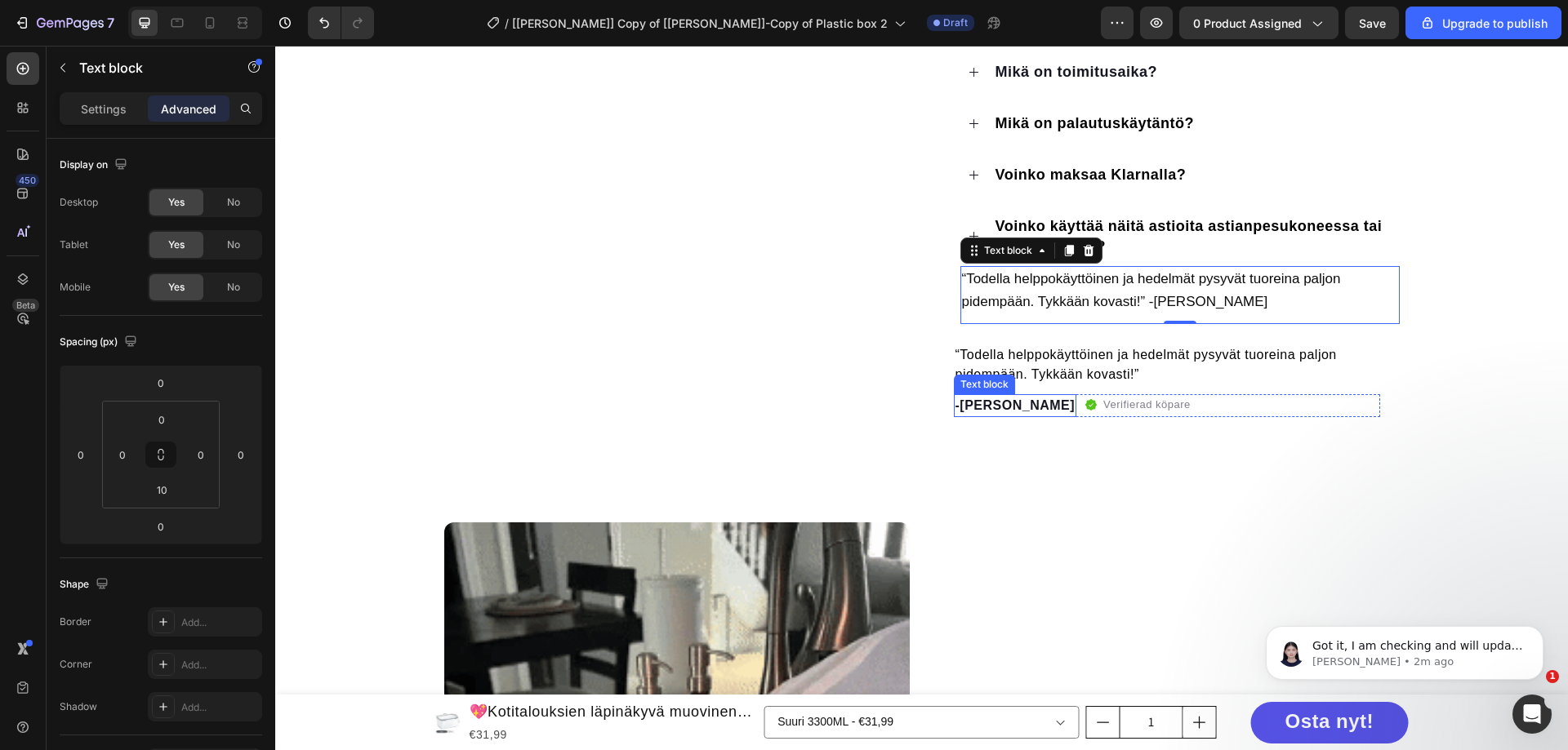
click at [985, 408] on p "-[PERSON_NAME]" at bounding box center [1016, 405] width 120 height 20
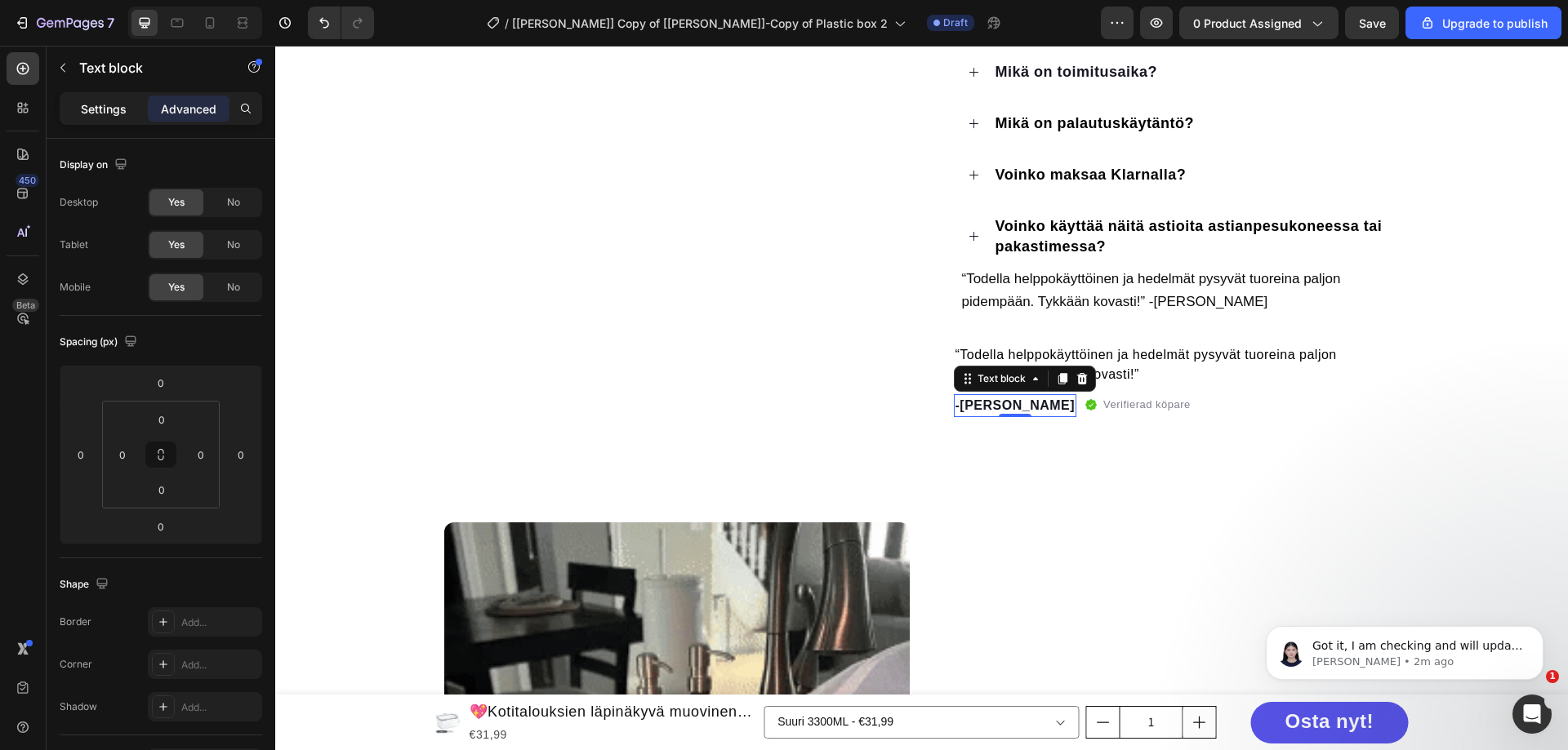
click at [93, 112] on p "Settings" at bounding box center [103, 109] width 46 height 17
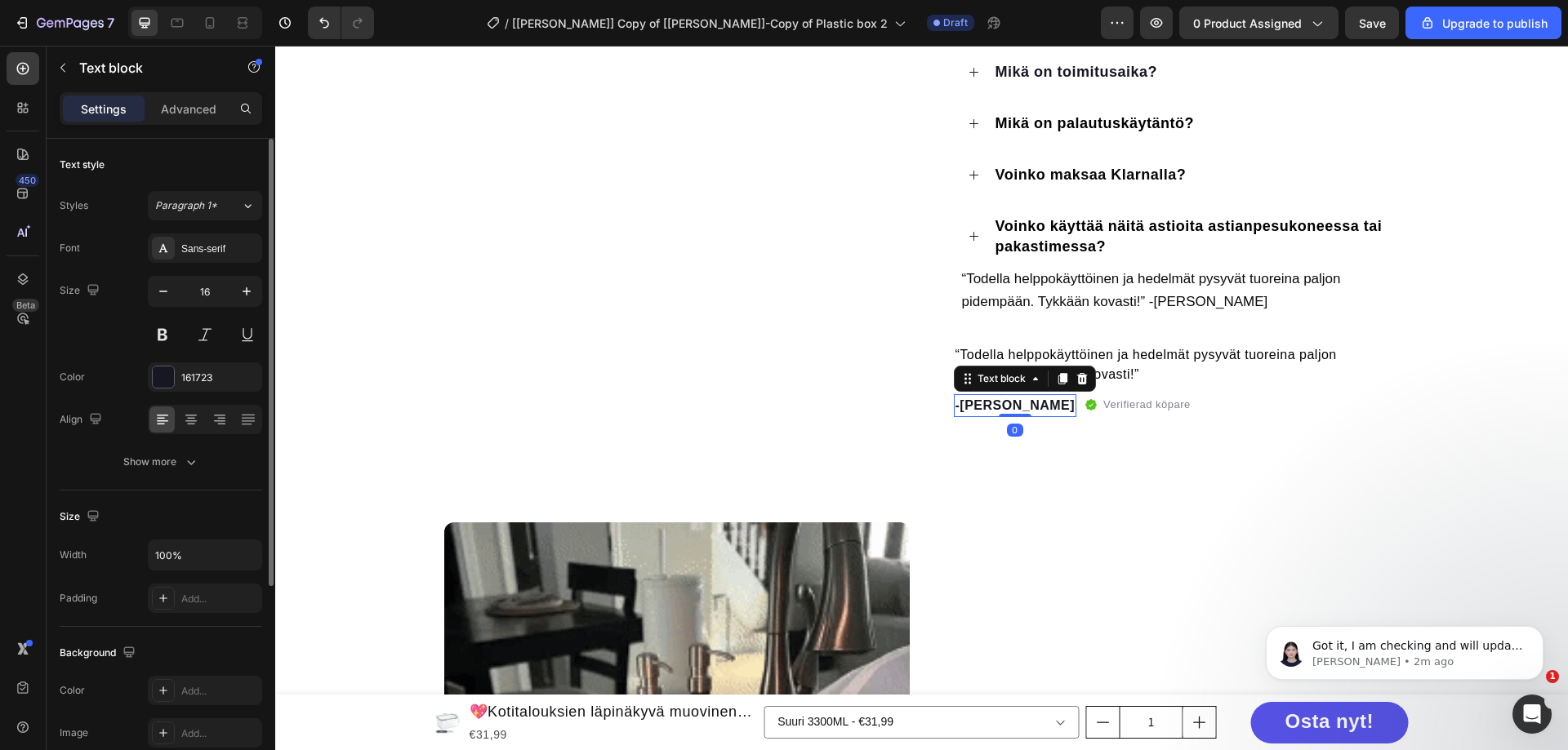
click at [106, 213] on div "Styles Paragraph 1*" at bounding box center [160, 205] width 202 height 29
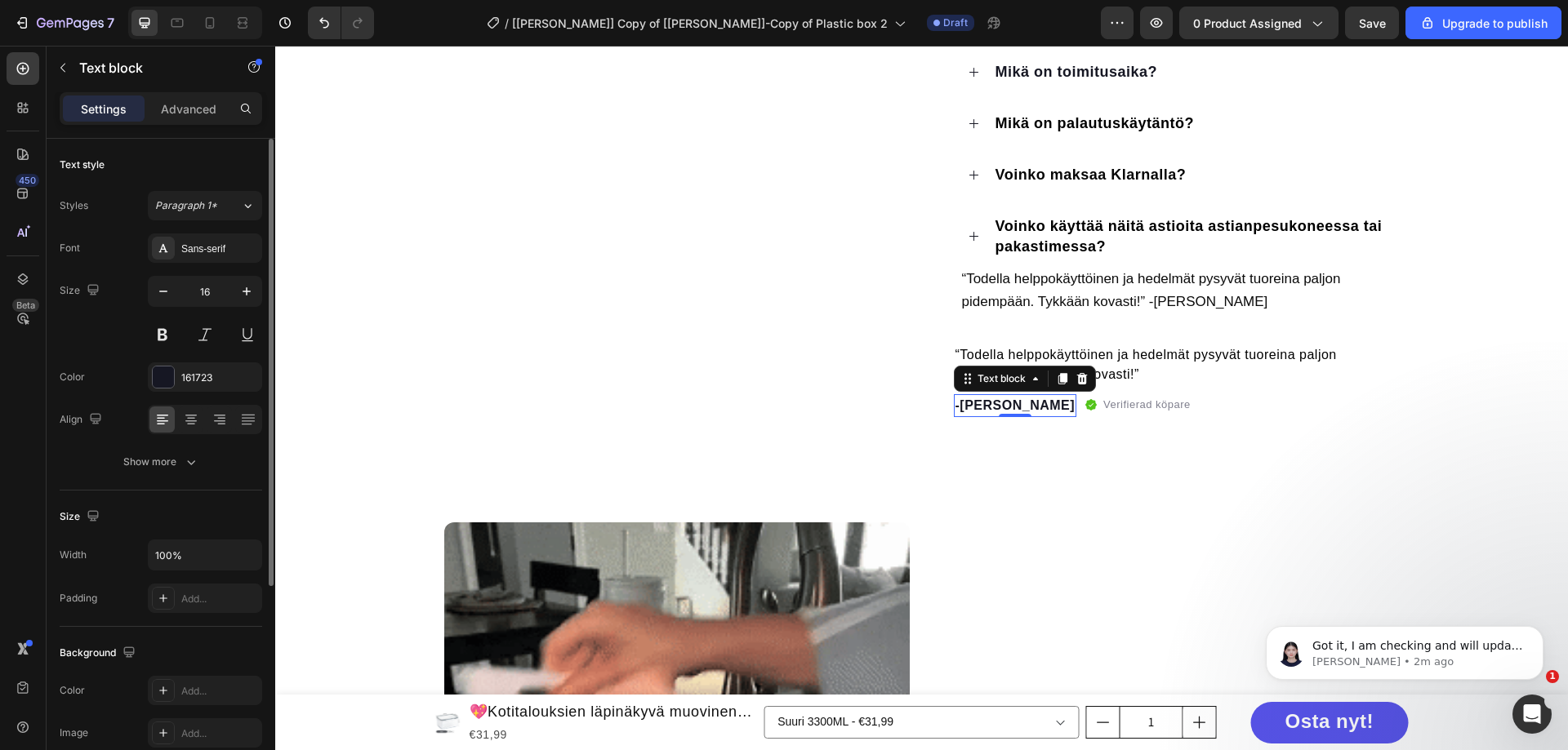
scroll to position [164, 0]
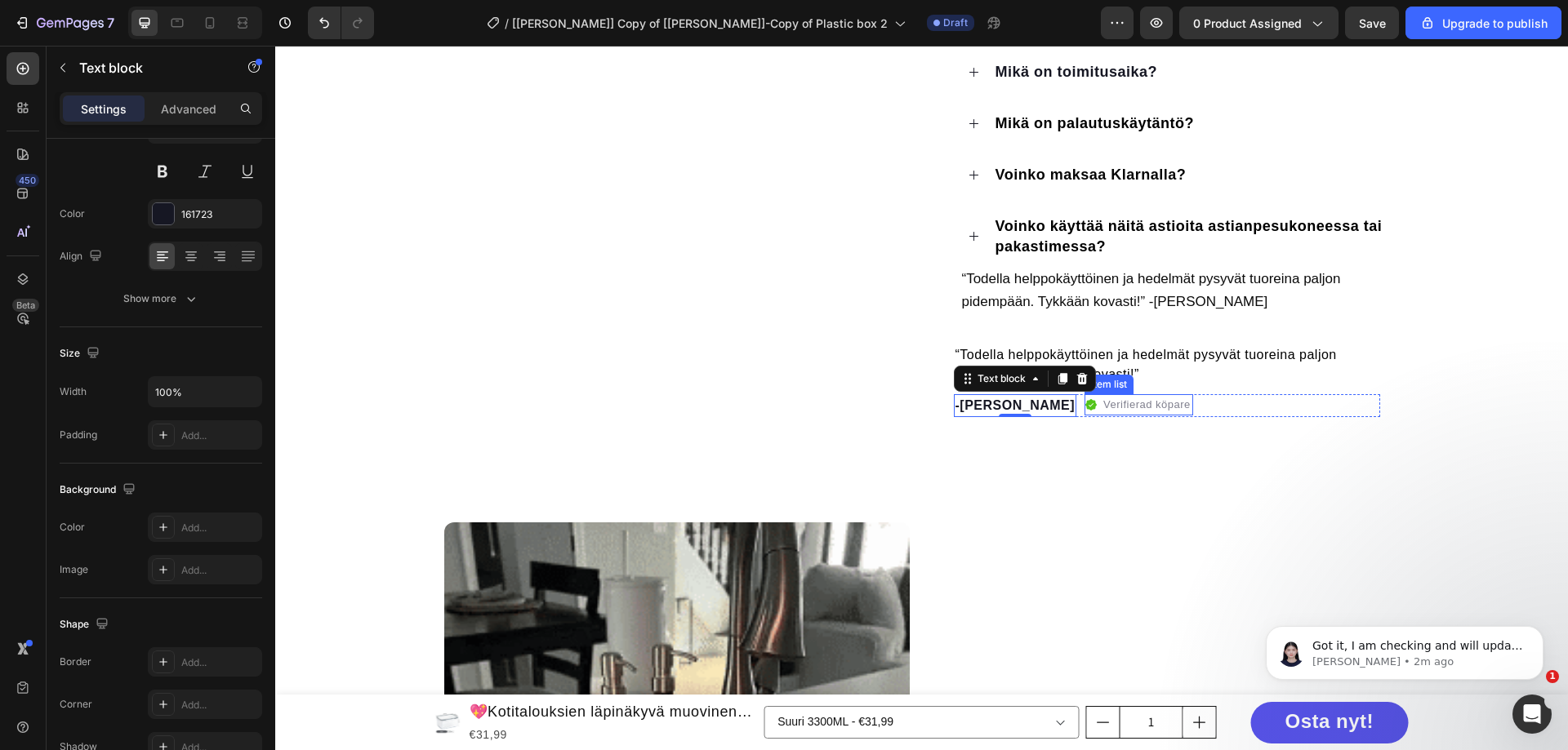
click at [1104, 407] on p "Verifierad köpare" at bounding box center [1147, 404] width 87 height 16
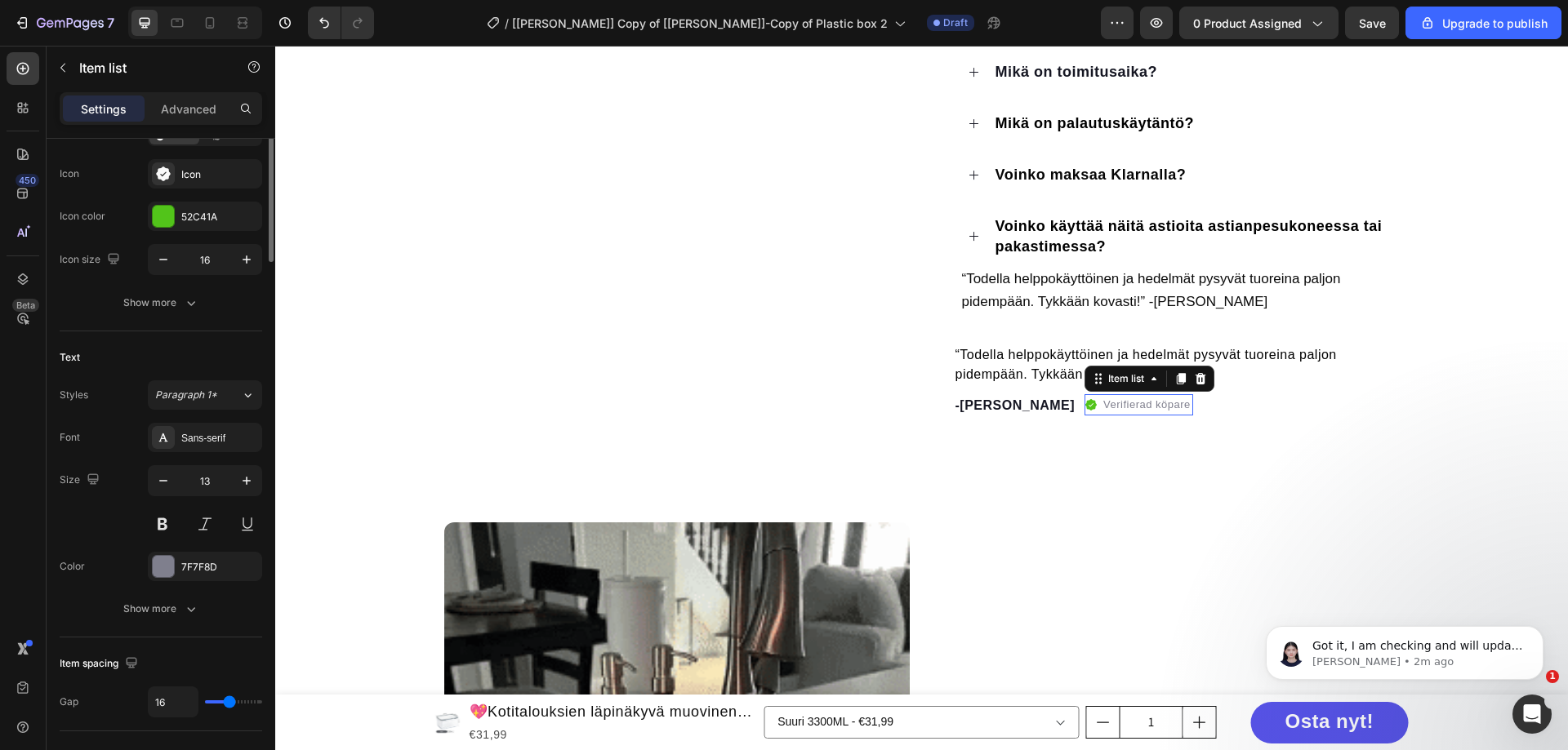
scroll to position [0, 0]
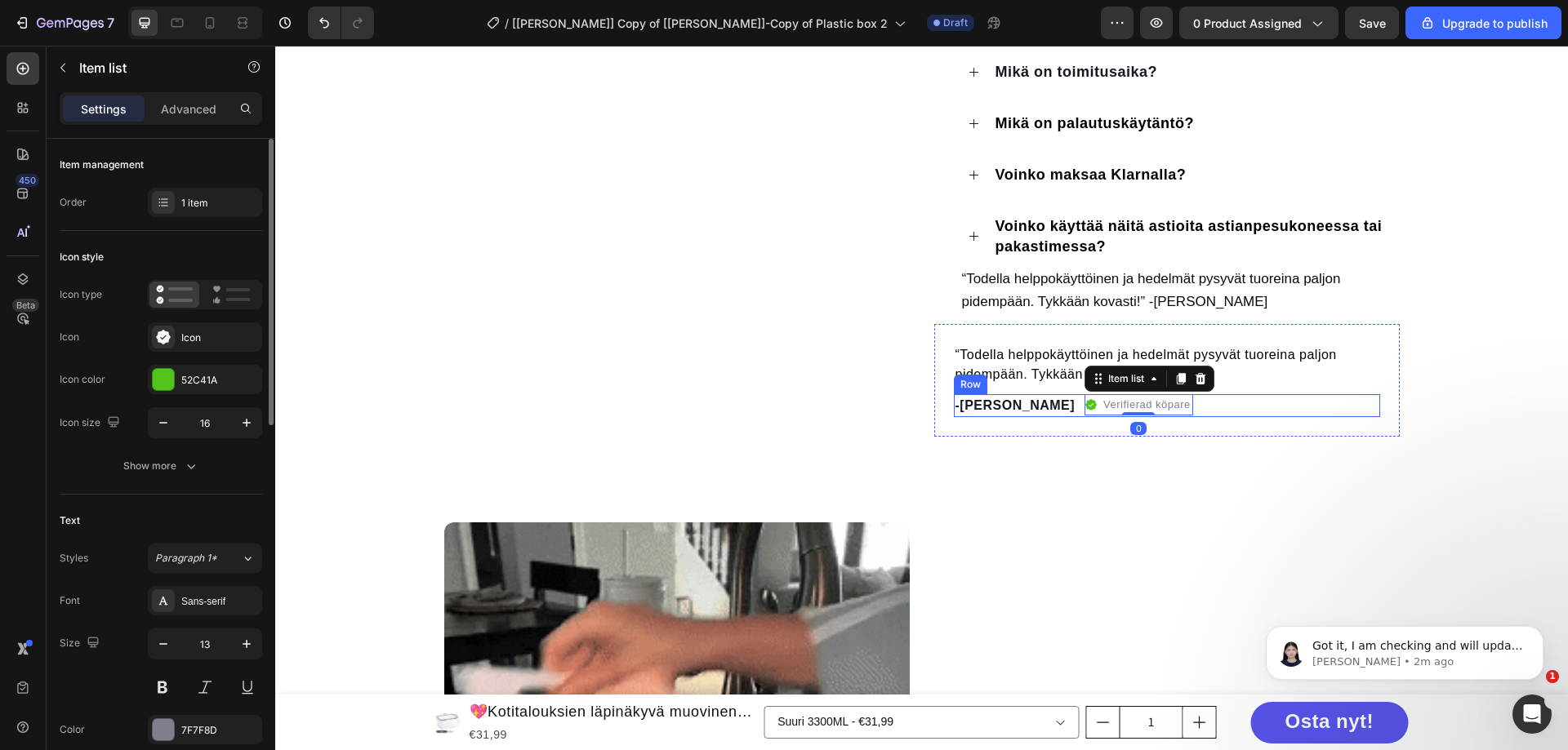
click at [1187, 411] on div "-[PERSON_NAME] Text block Verifierad köpare Item list 0 Row" at bounding box center [1168, 406] width 427 height 23
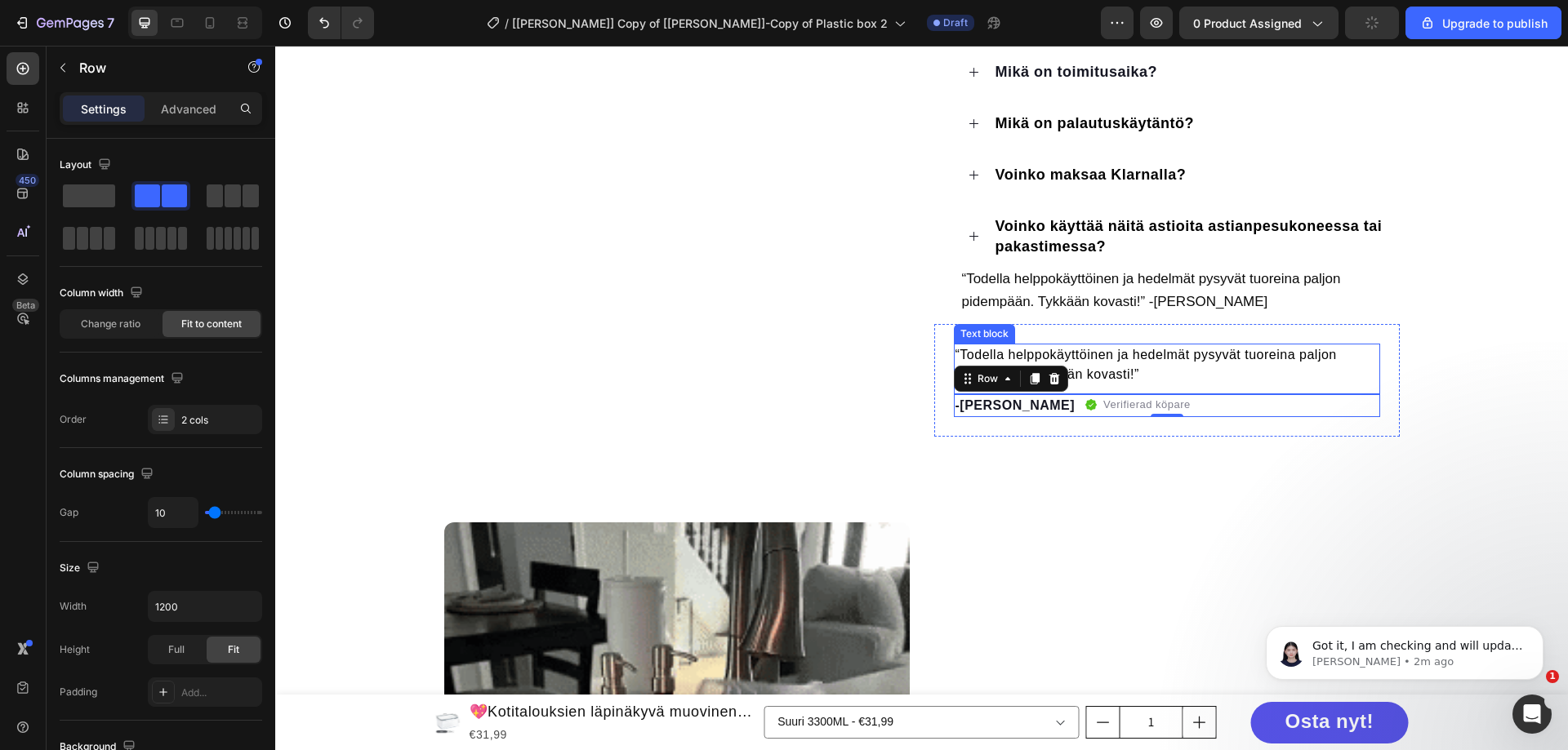
click at [1152, 367] on p "“Todella helppokäyttöinen ja hedelmät pysyvät tuoreina paljon pidempään. Tykkää…" at bounding box center [1168, 366] width 423 height 39
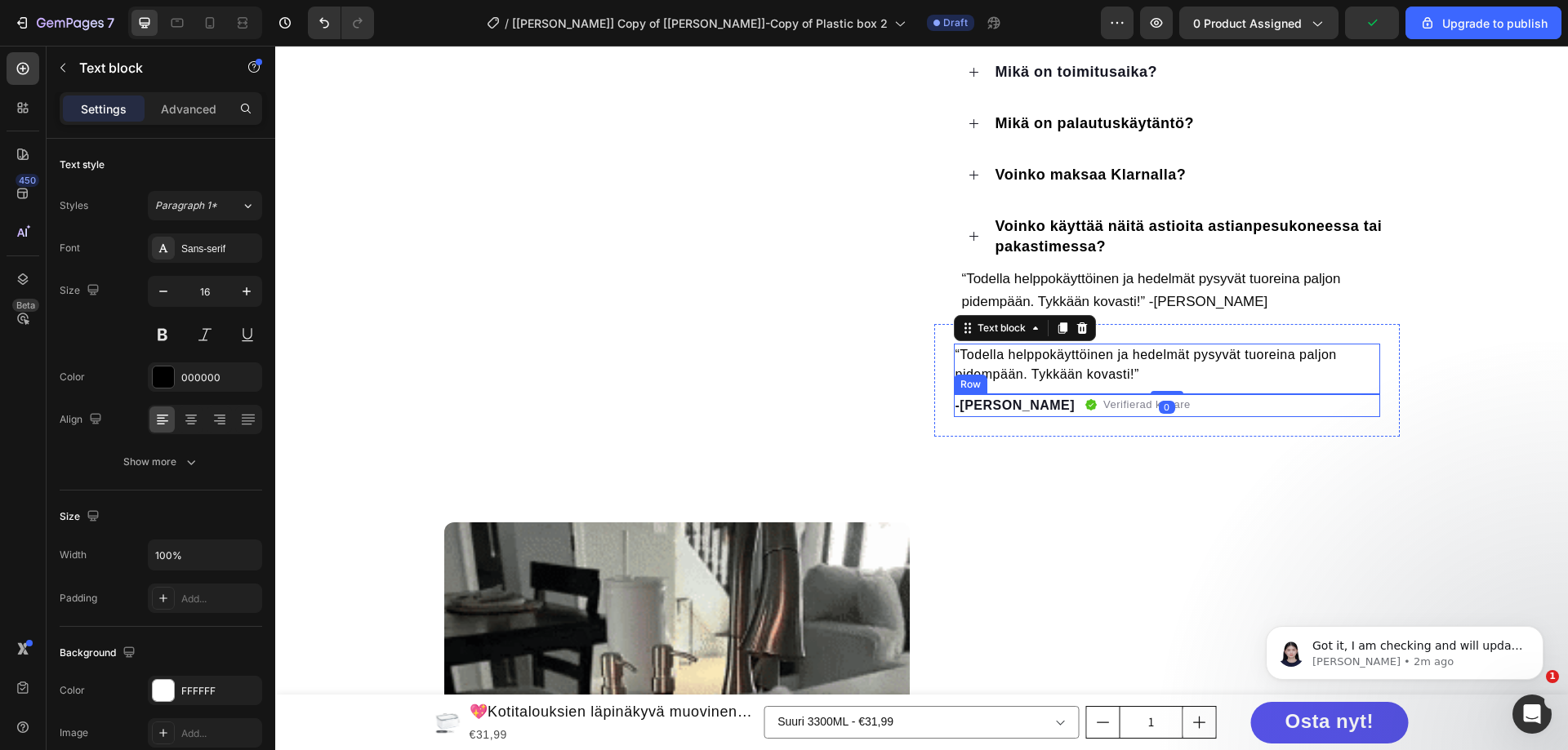
click at [1191, 404] on div "-[PERSON_NAME] Text block Verifierad köpare Item list Row" at bounding box center [1168, 406] width 427 height 23
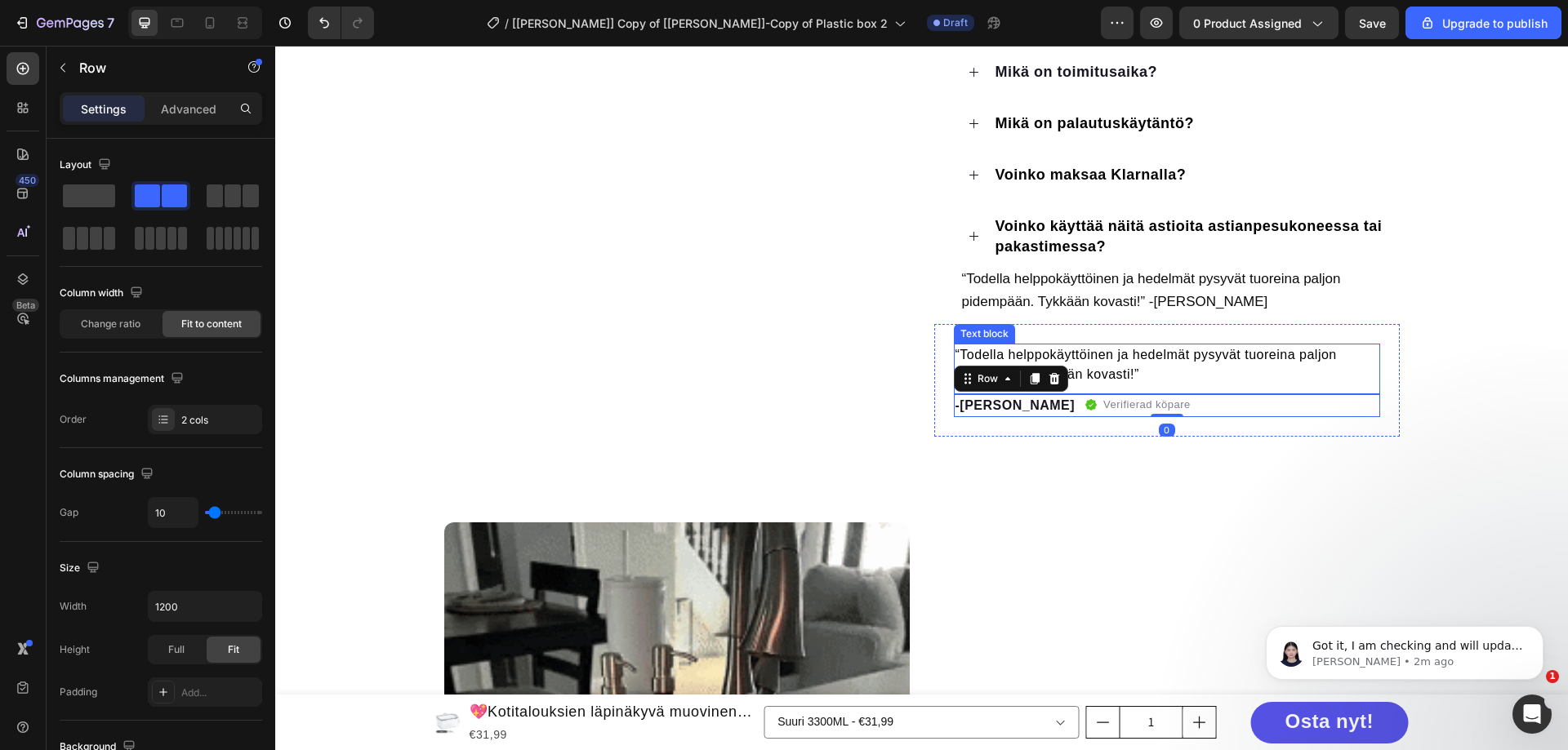
click at [1190, 375] on p "“Todella helppokäyttöinen ja hedelmät pysyvät tuoreina paljon pidempään. Tykkää…" at bounding box center [1168, 366] width 423 height 39
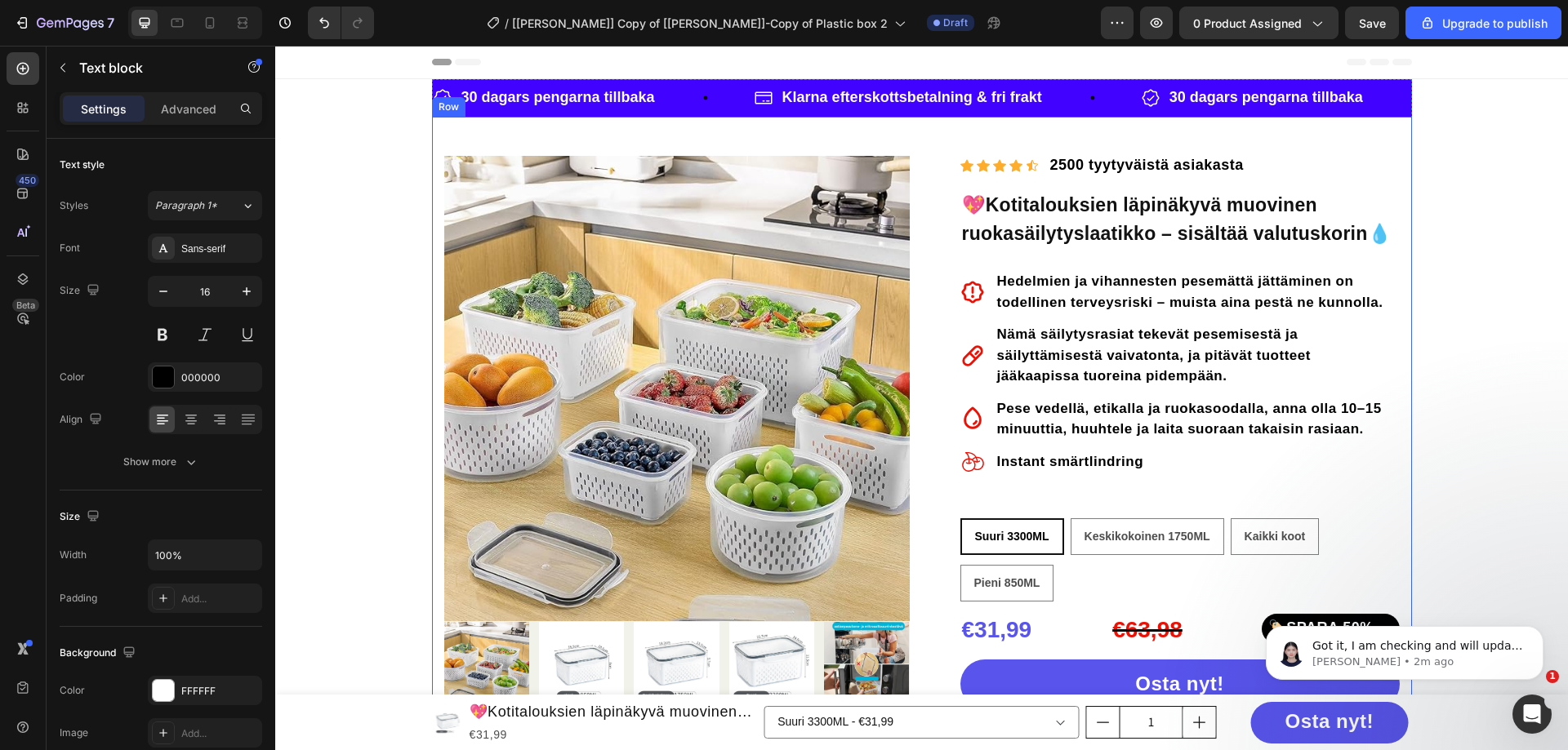
click at [437, 111] on div "Row" at bounding box center [449, 106] width 34 height 20
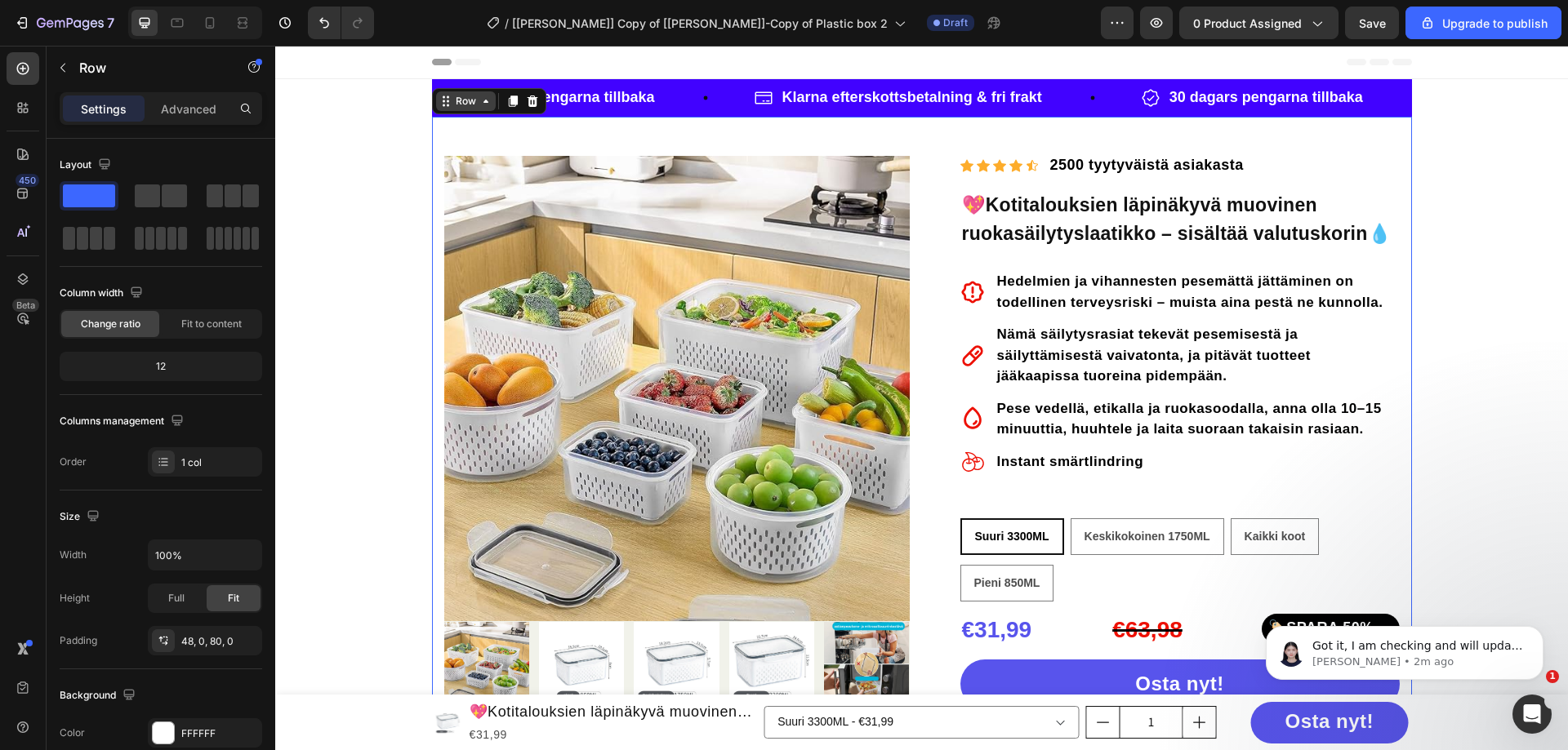
click at [443, 97] on icon at bounding box center [444, 97] width 3 height 3
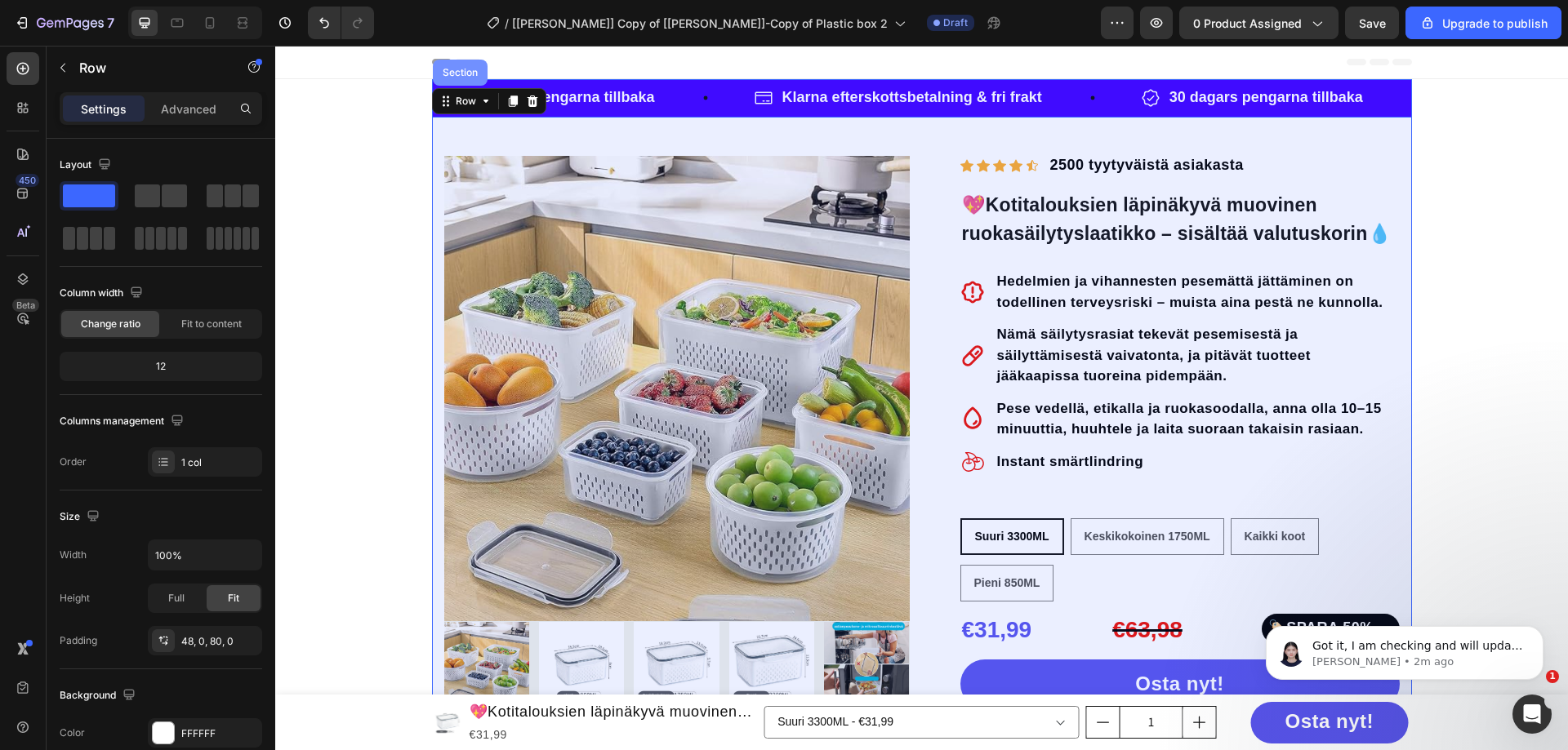
click at [440, 74] on div "Section" at bounding box center [460, 72] width 41 height 9
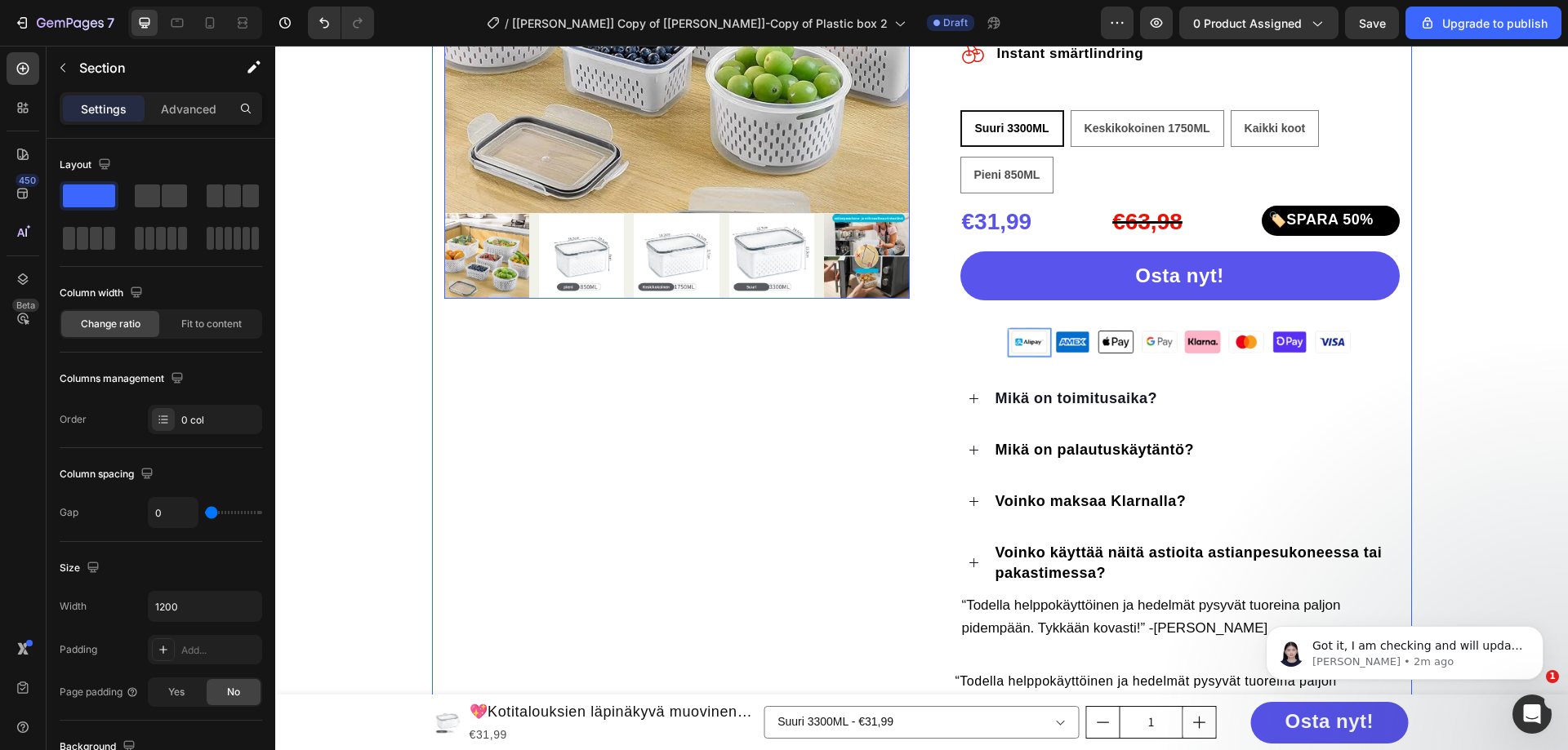
scroll to position [817, 0]
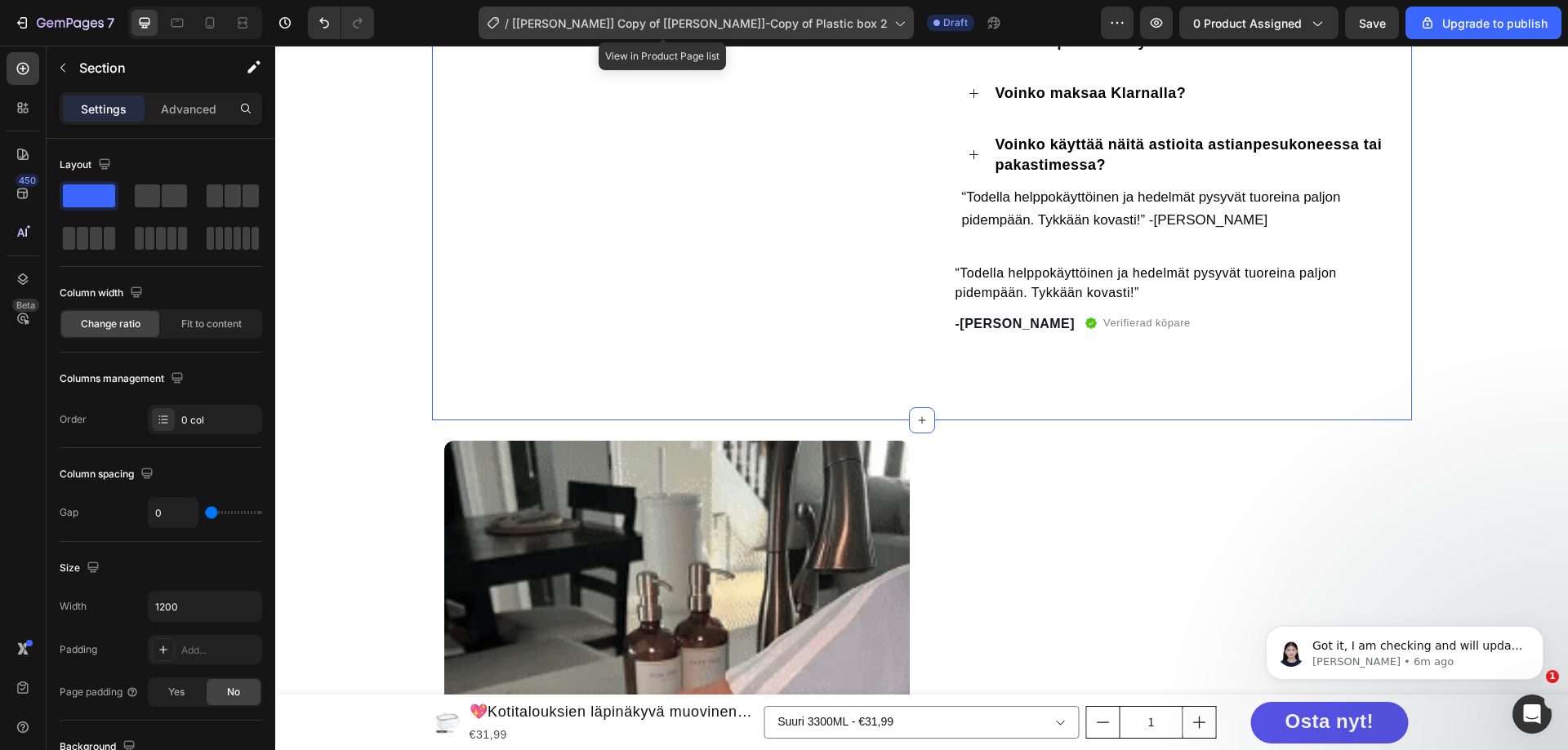
click at [891, 18] on icon at bounding box center [899, 23] width 16 height 16
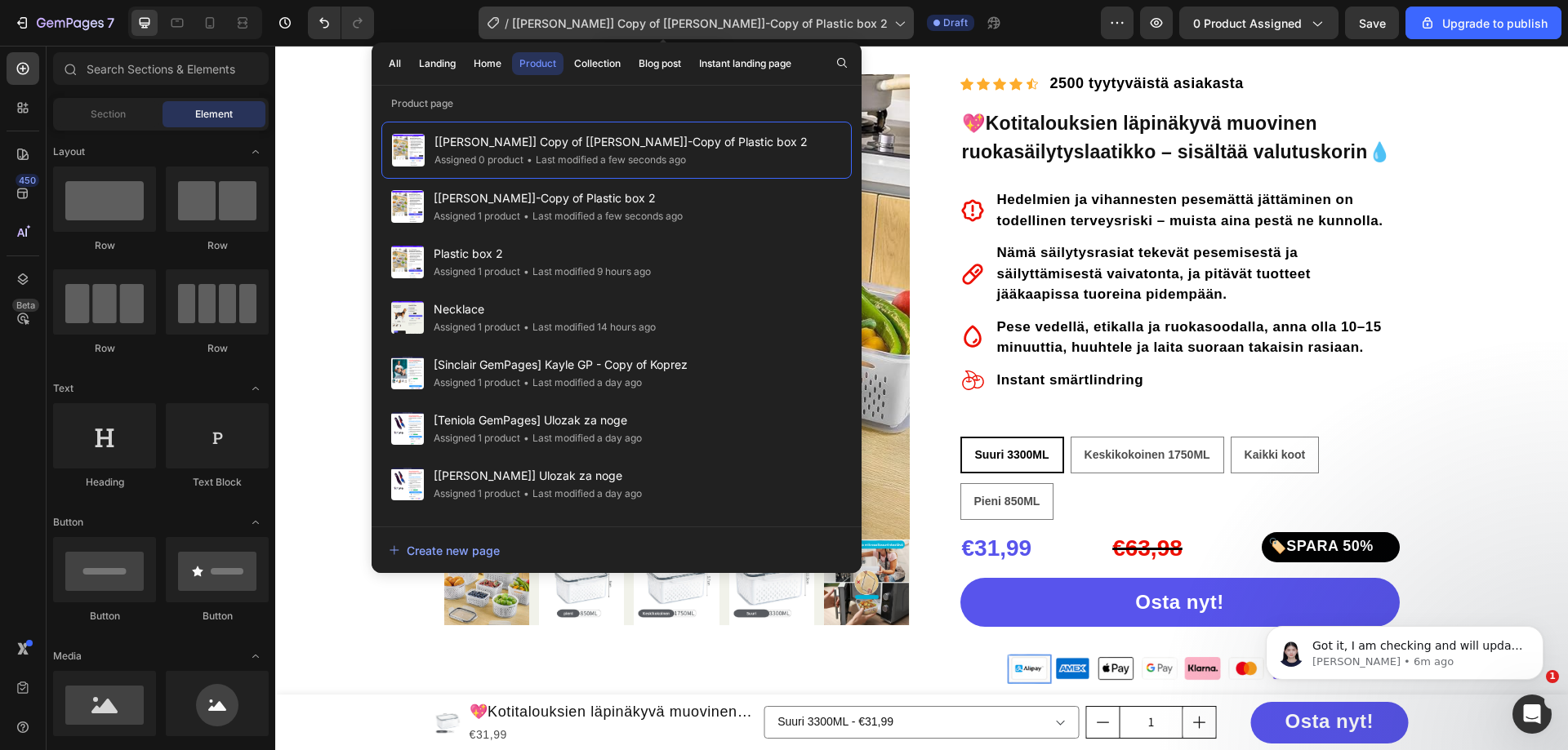
click at [730, 21] on span "[[PERSON_NAME]] Copy of [[PERSON_NAME]]-Copy of Plastic box 2" at bounding box center [700, 23] width 376 height 17
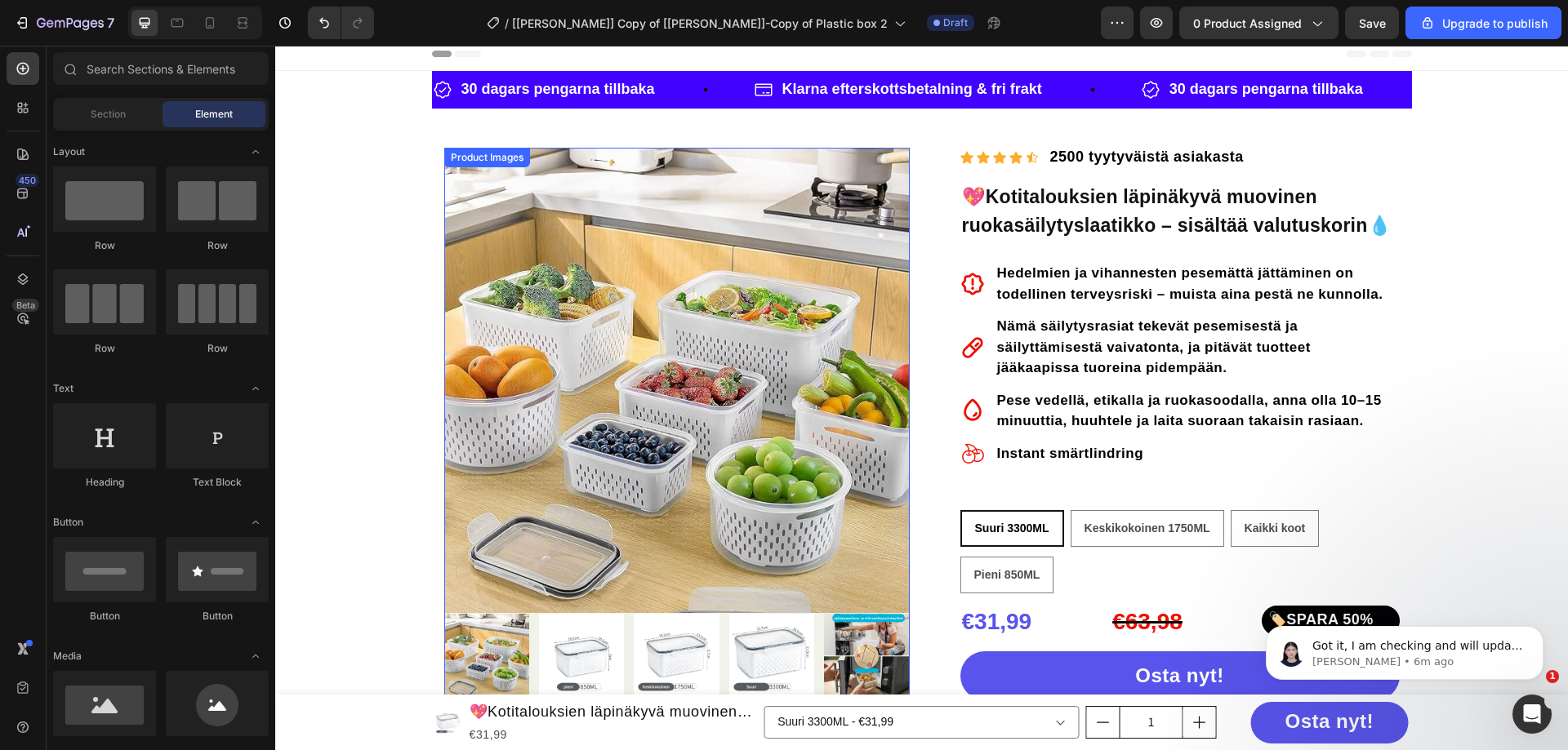
scroll to position [0, 0]
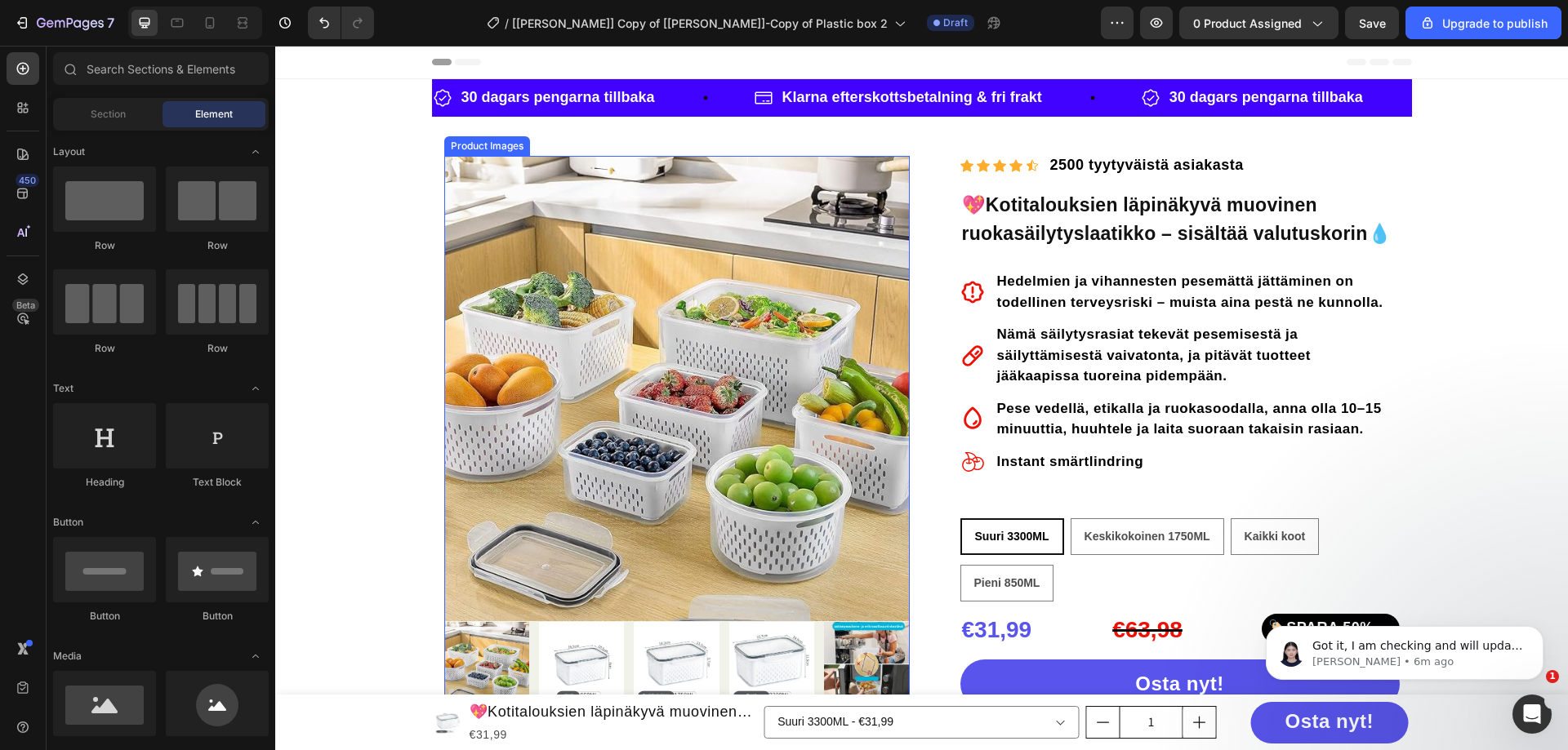
click at [447, 149] on div "Product Images" at bounding box center [487, 147] width 79 height 15
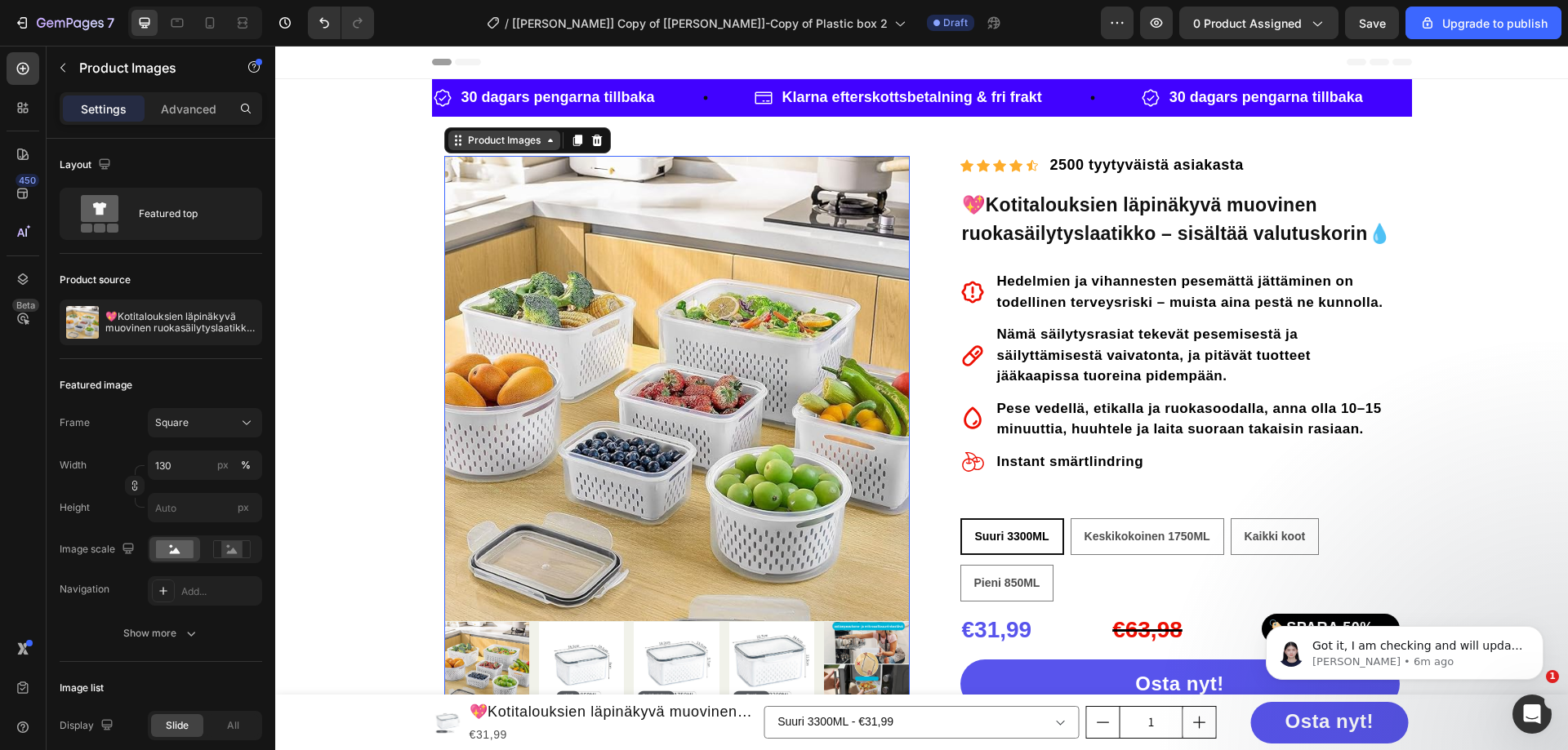
click at [464, 141] on div "Product Images" at bounding box center [504, 141] width 79 height 15
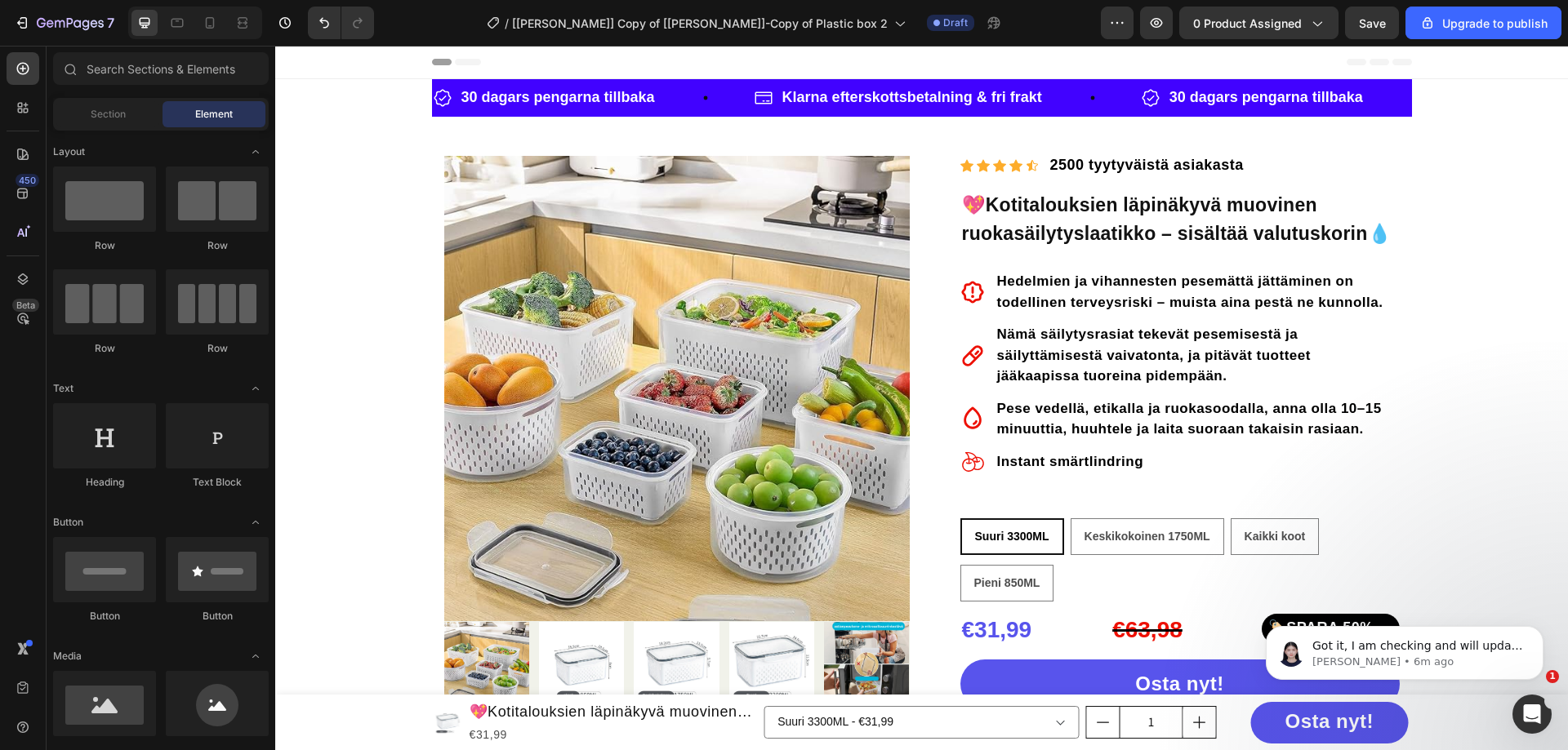
click at [420, 90] on section "Klarna-maksu ja ilmainen toimitus Heading Row 30 dagars pengarna tillbaka Item …" at bounding box center [922, 658] width 1006 height 1158
click at [458, 166] on img at bounding box center [677, 388] width 465 height 465
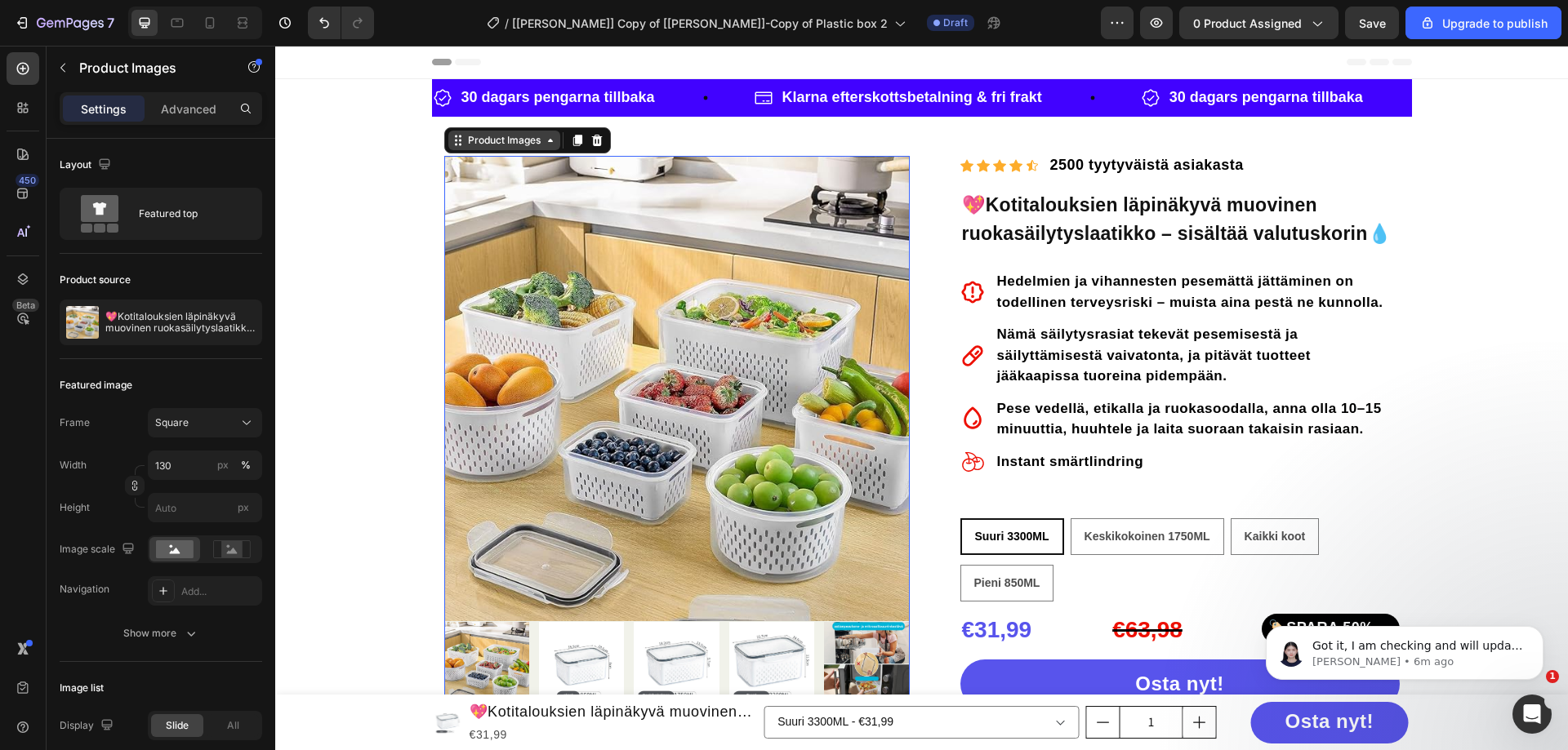
click at [451, 140] on icon at bounding box center [458, 140] width 13 height 13
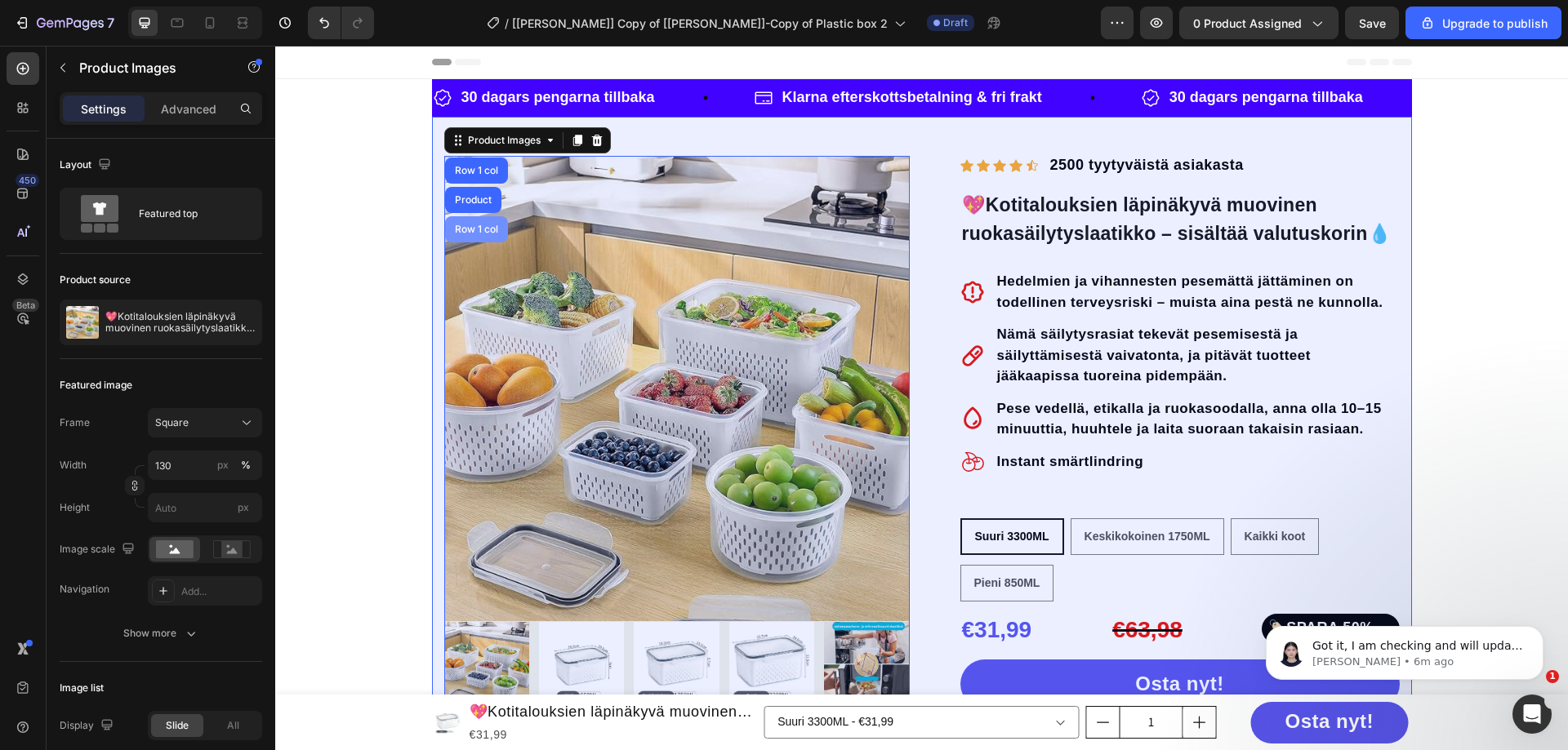
click at [463, 219] on div "Row 1 col" at bounding box center [477, 229] width 63 height 26
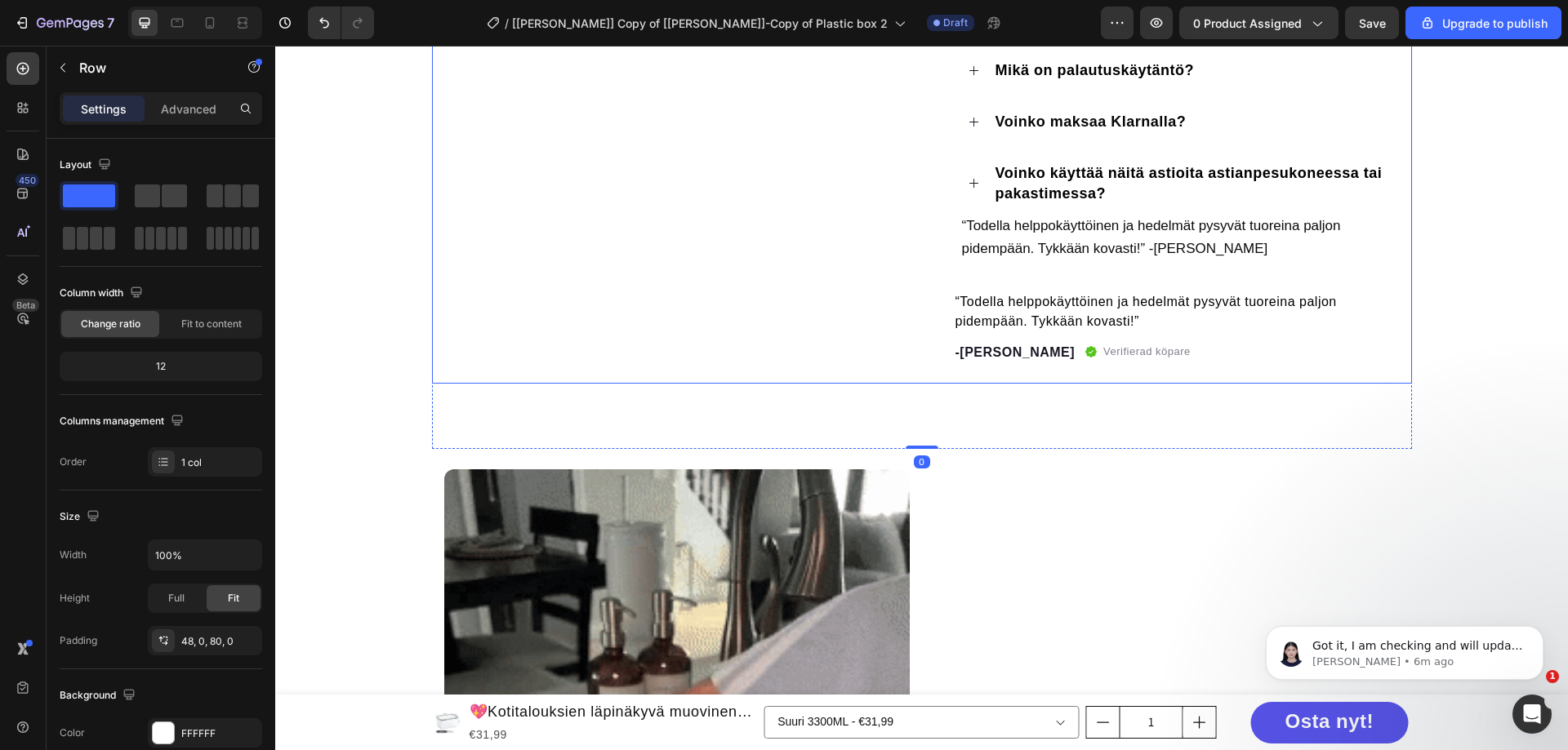
scroll to position [898, 0]
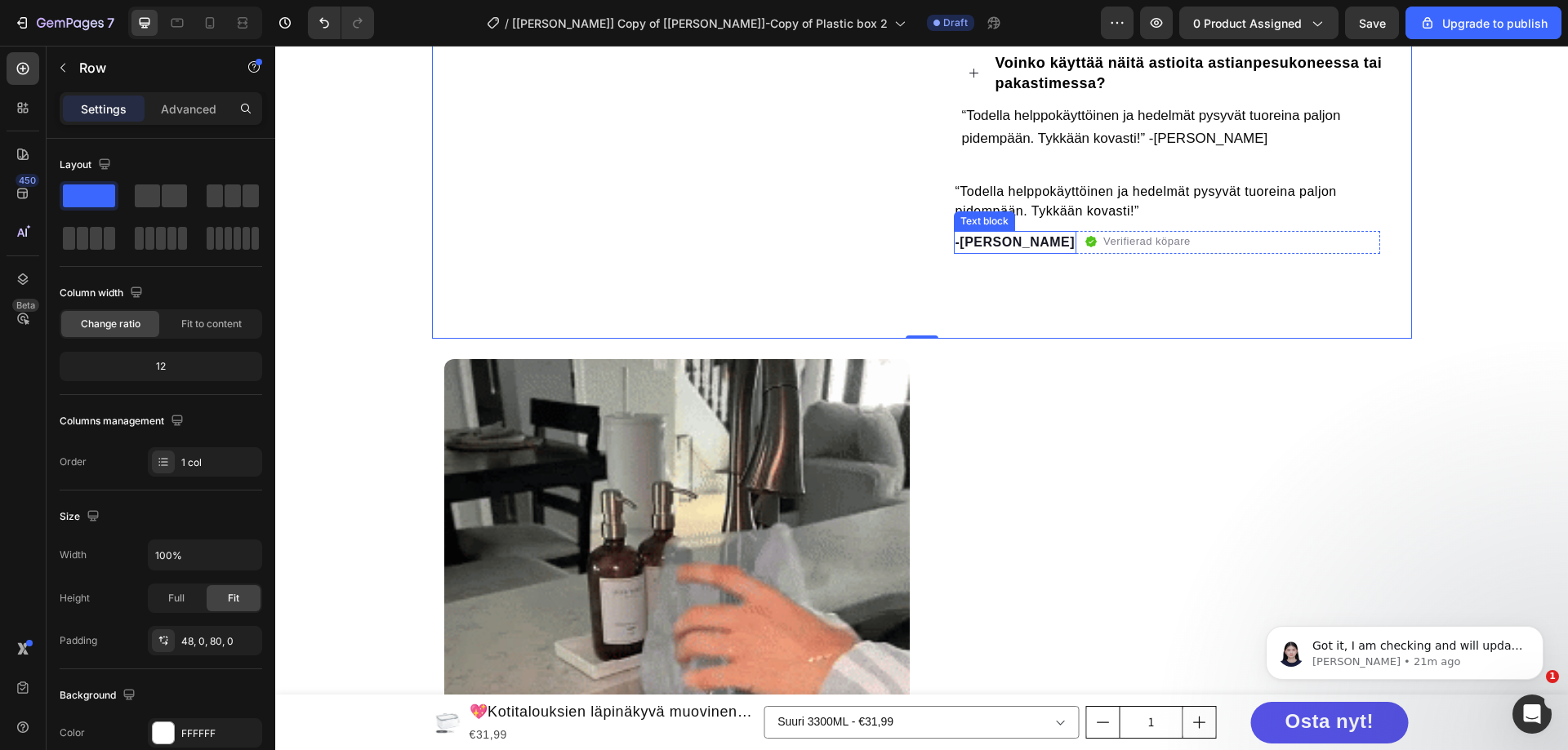
click at [1005, 239] on p "-[PERSON_NAME]" at bounding box center [1016, 242] width 120 height 20
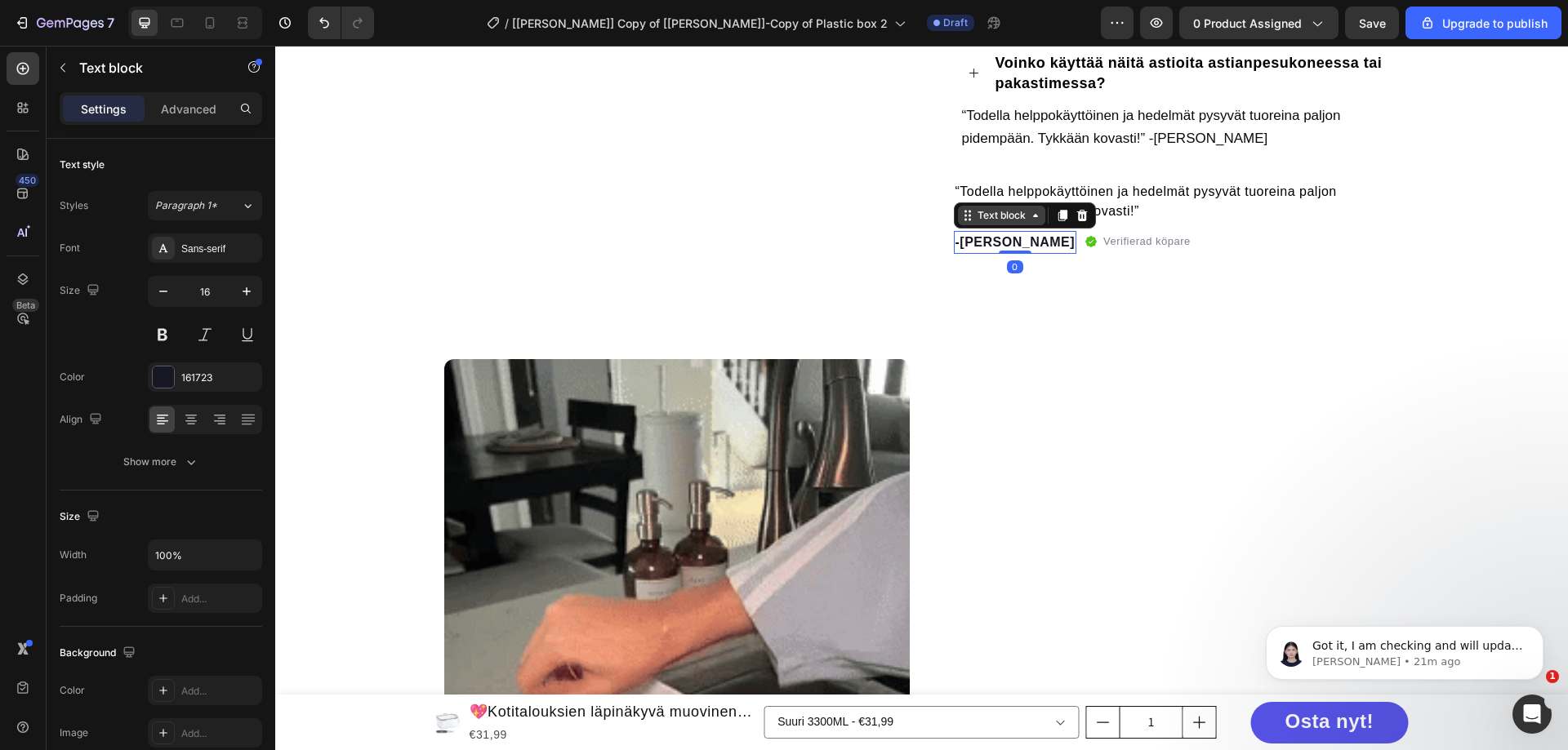
click at [962, 215] on icon at bounding box center [968, 215] width 13 height 13
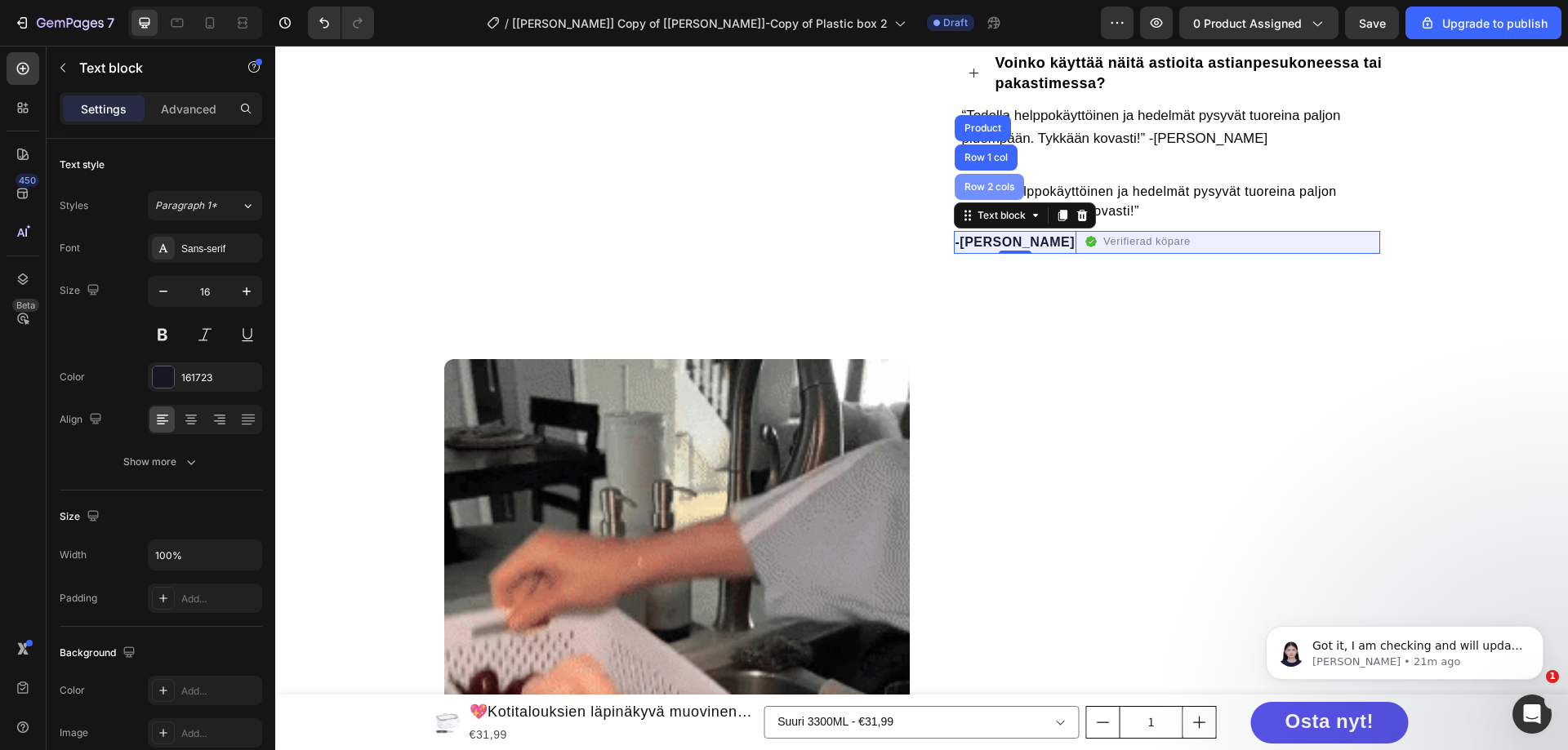
click at [966, 183] on div "Row 2 cols" at bounding box center [990, 187] width 56 height 9
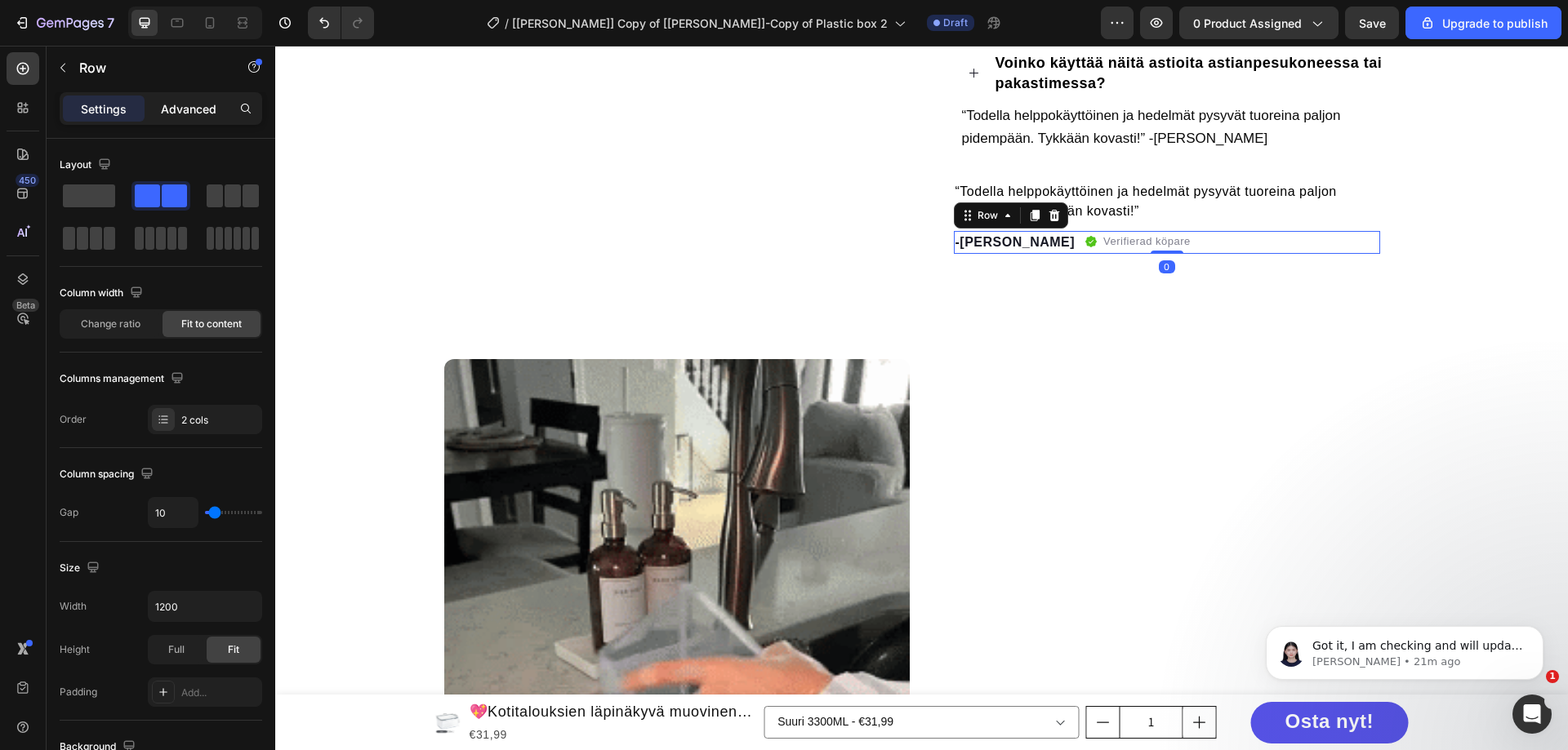
click at [168, 116] on p "Advanced" at bounding box center [188, 109] width 55 height 17
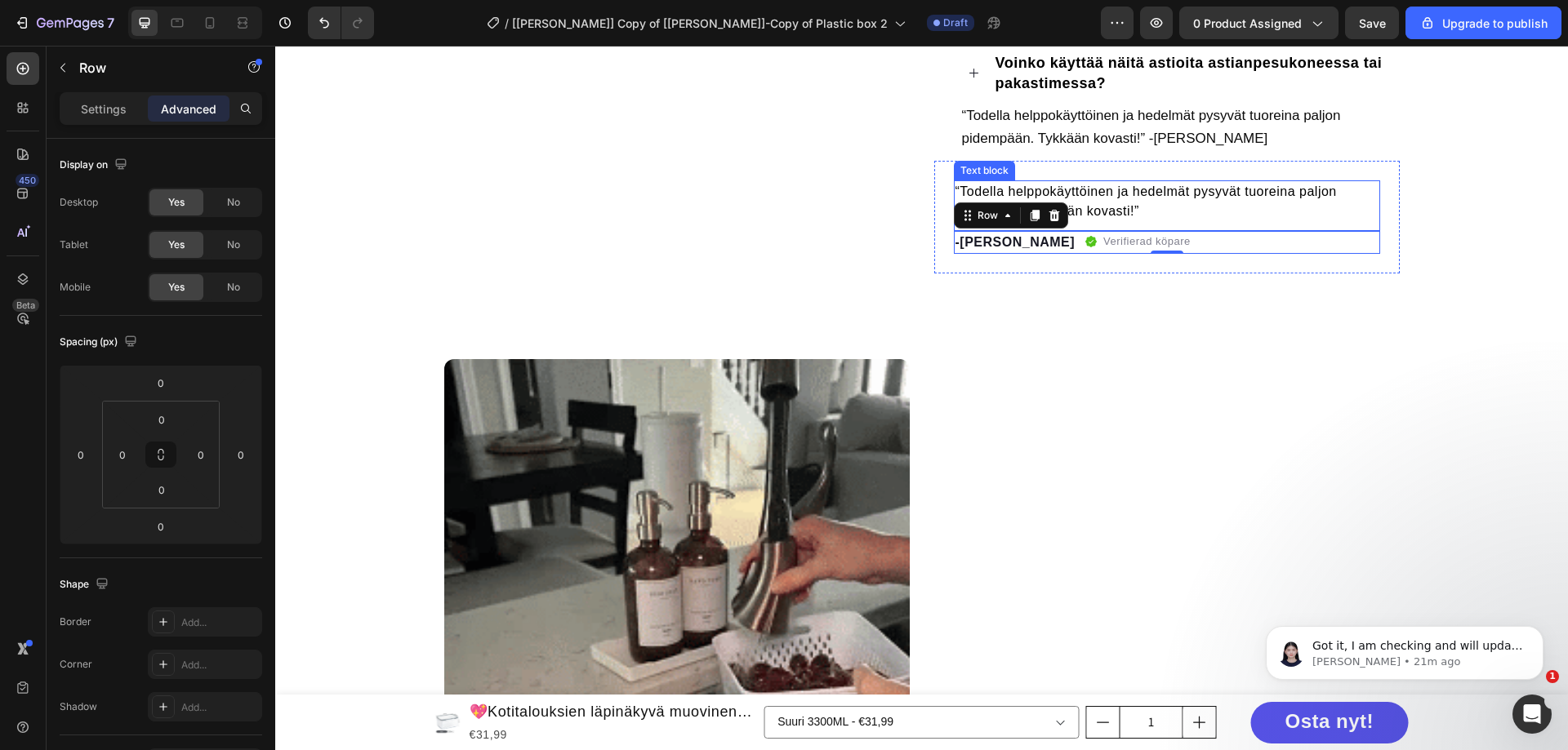
click at [967, 190] on p "“Todella helppokäyttöinen ja hedelmät pysyvät tuoreina paljon pidempään. Tykkää…" at bounding box center [1168, 202] width 423 height 39
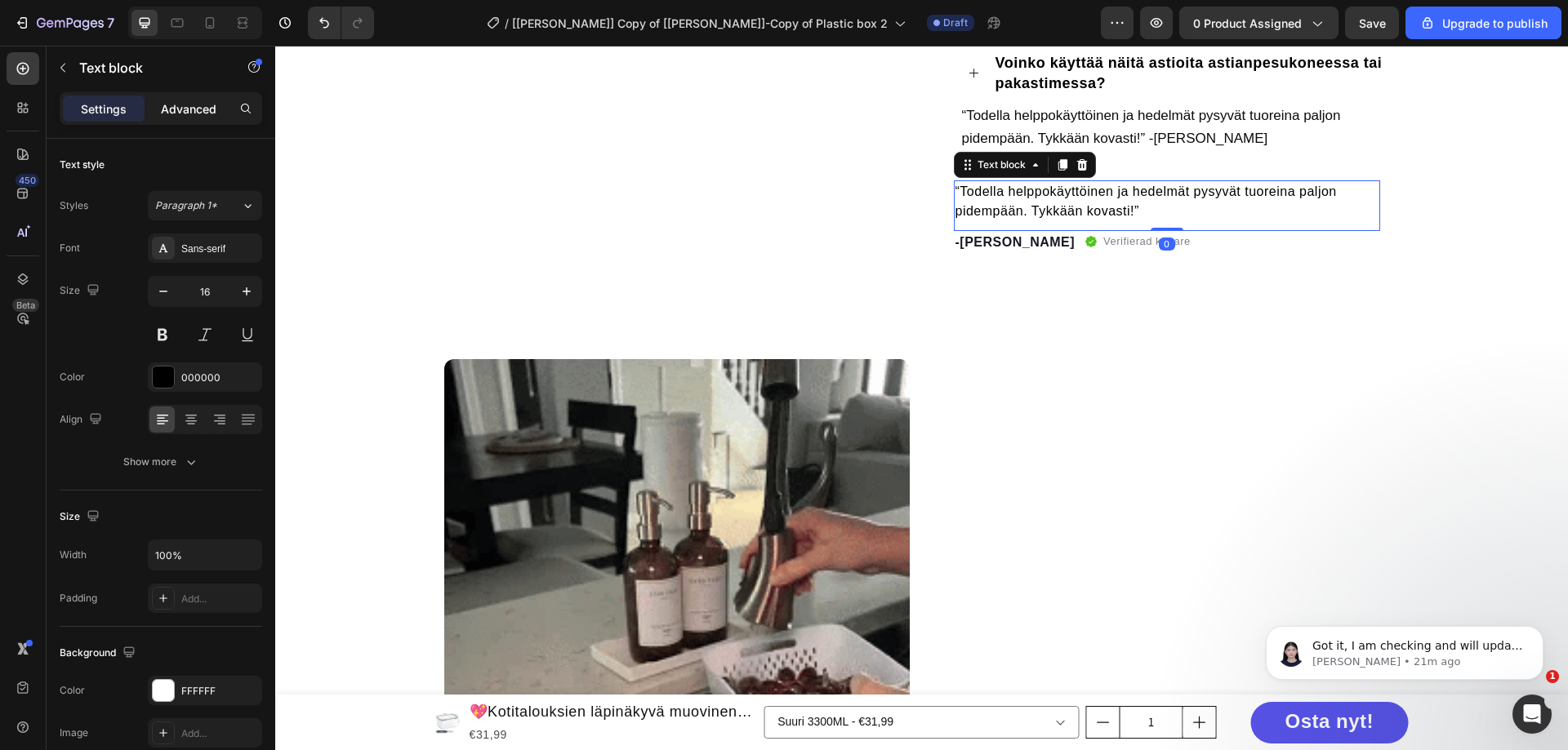
click at [183, 106] on p "Advanced" at bounding box center [188, 109] width 55 height 17
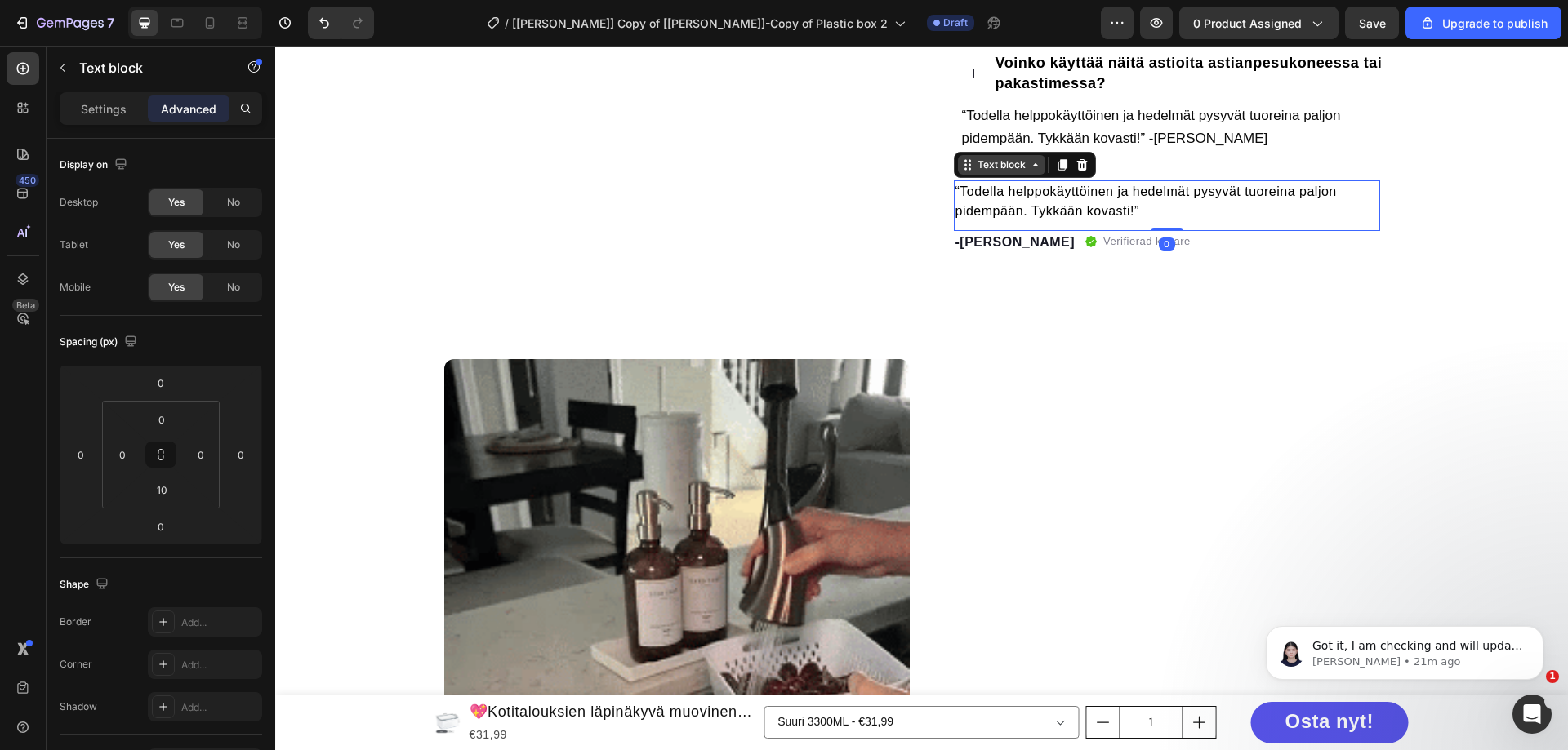
click at [962, 166] on icon at bounding box center [968, 165] width 13 height 13
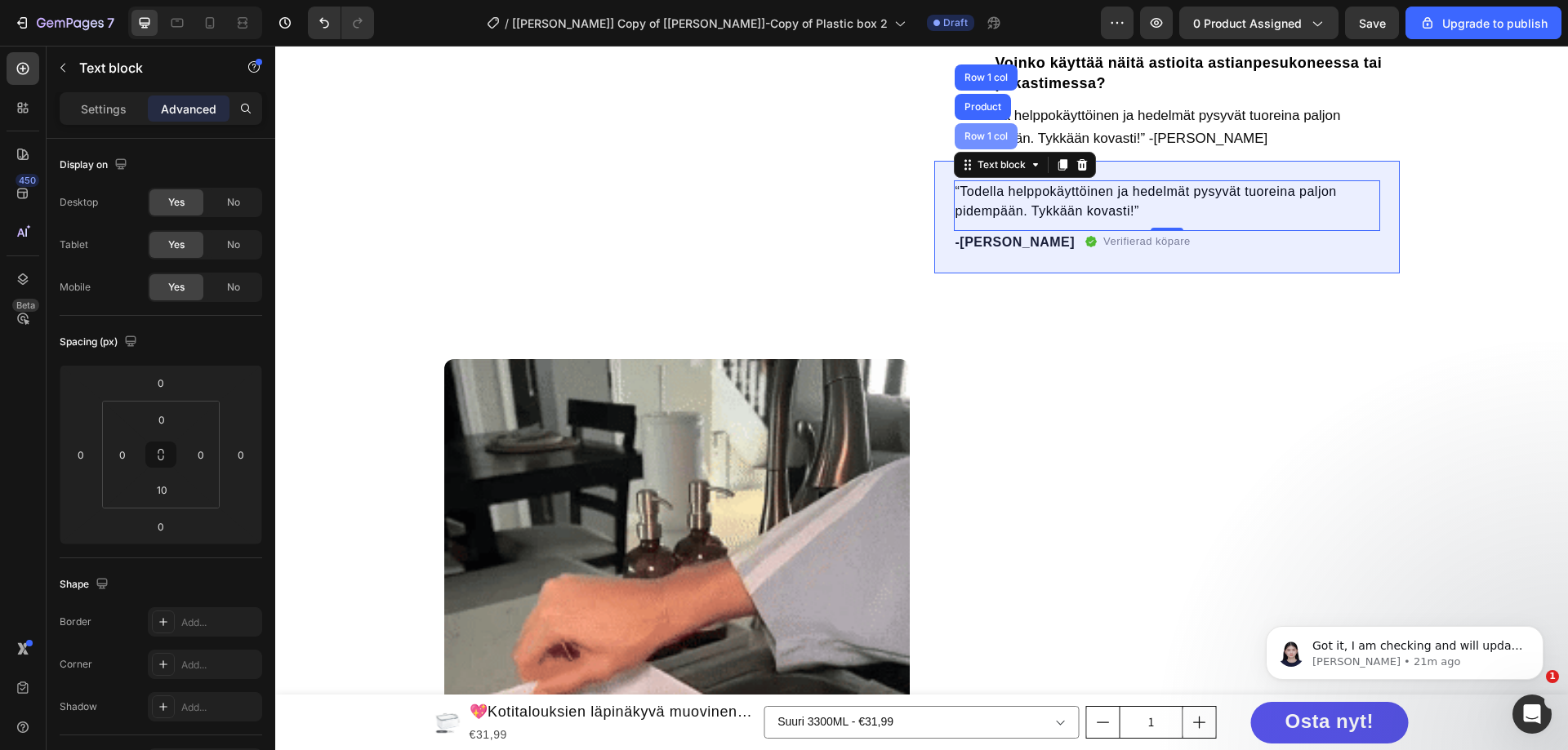
click at [973, 137] on div "Row 1 col" at bounding box center [986, 136] width 50 height 9
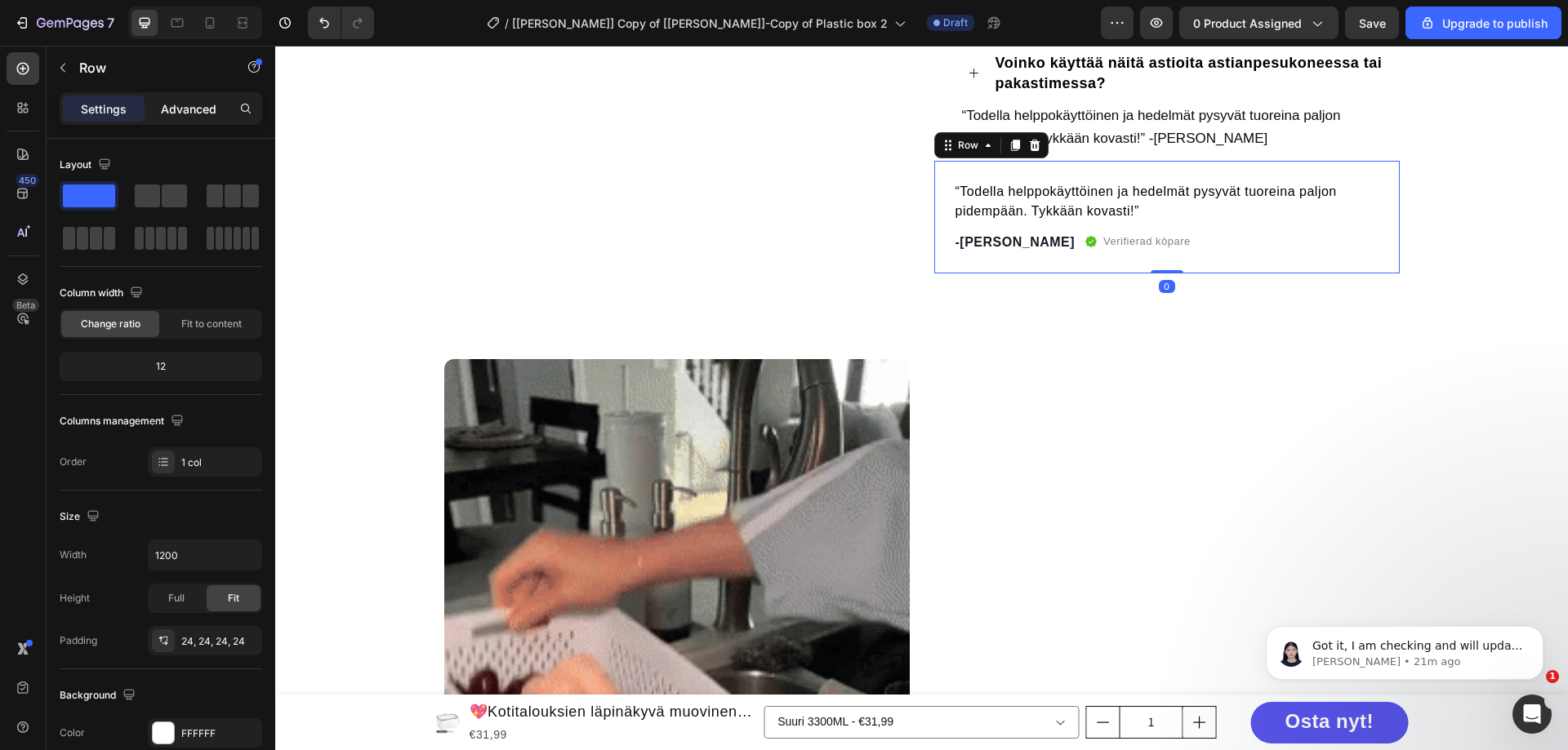
click at [202, 113] on p "Advanced" at bounding box center [188, 109] width 55 height 17
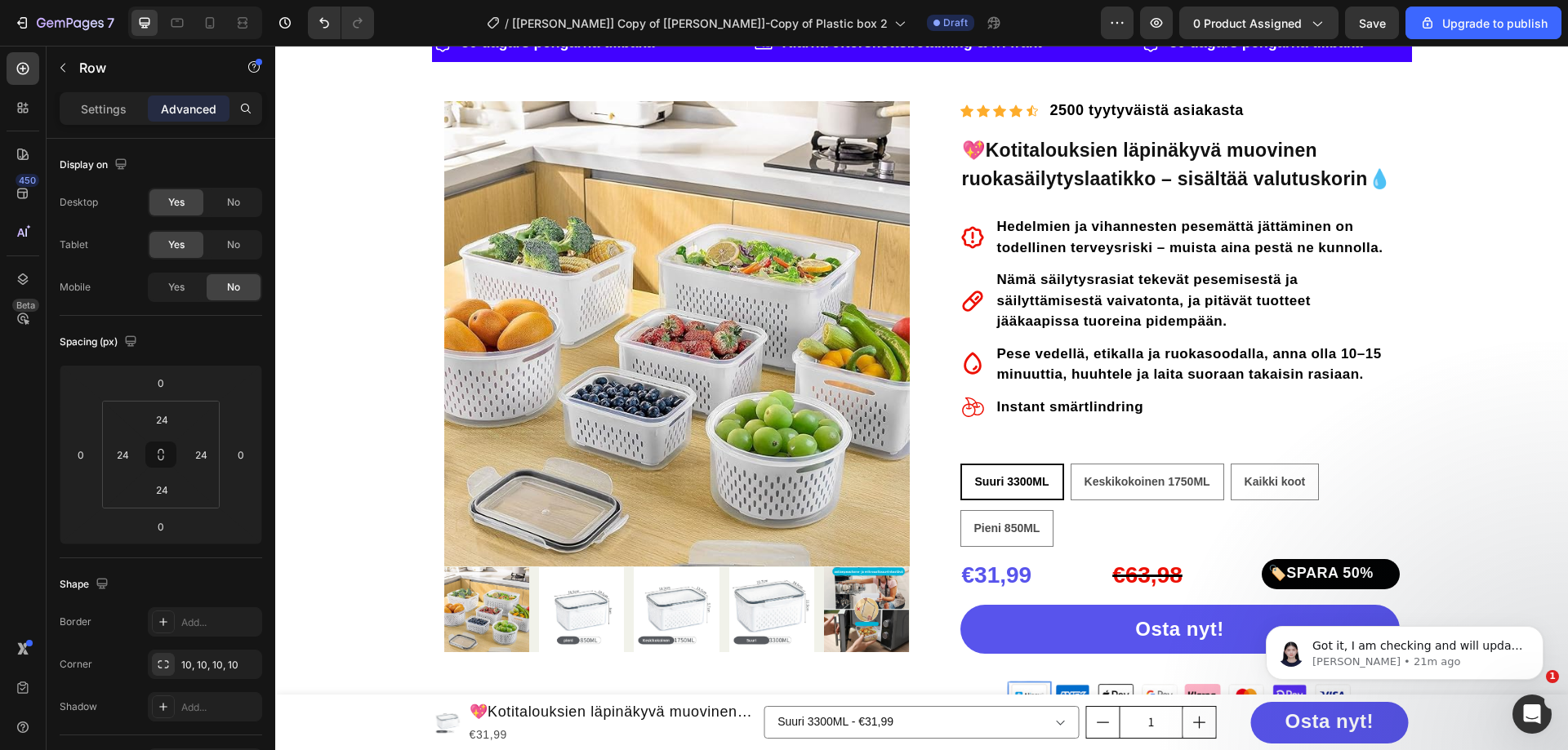
scroll to position [82, 0]
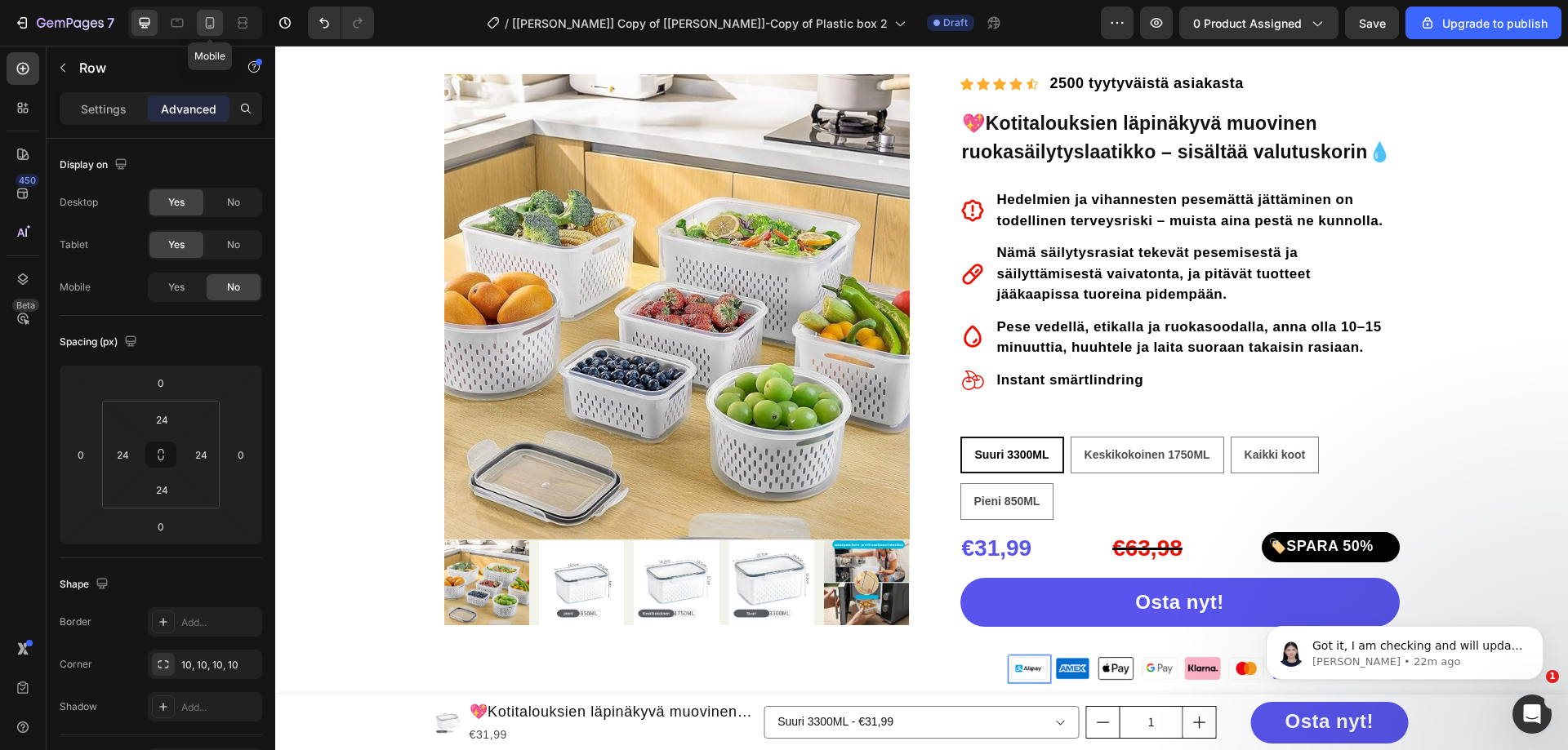
click at [204, 27] on icon at bounding box center [210, 23] width 16 height 16
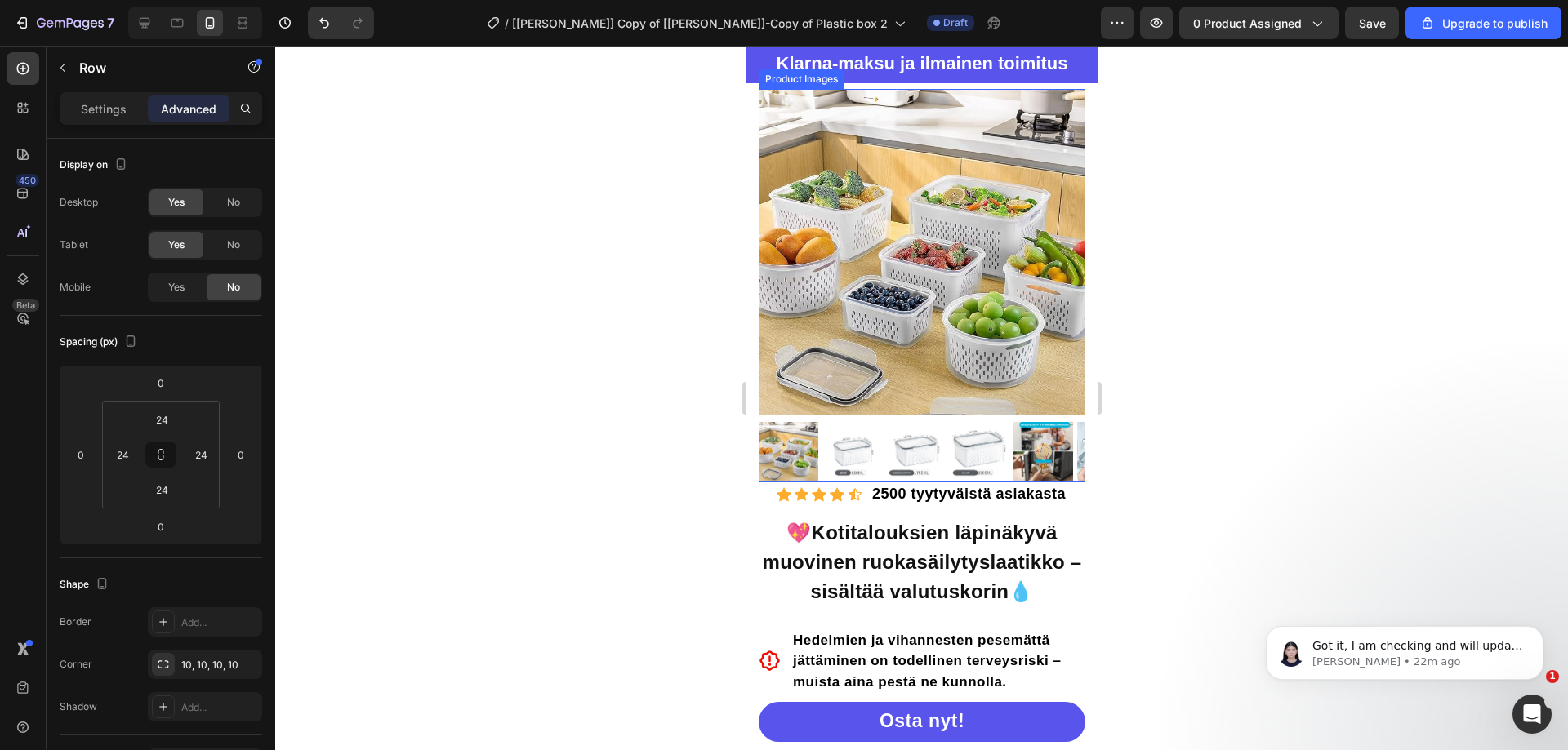
scroll to position [352, 0]
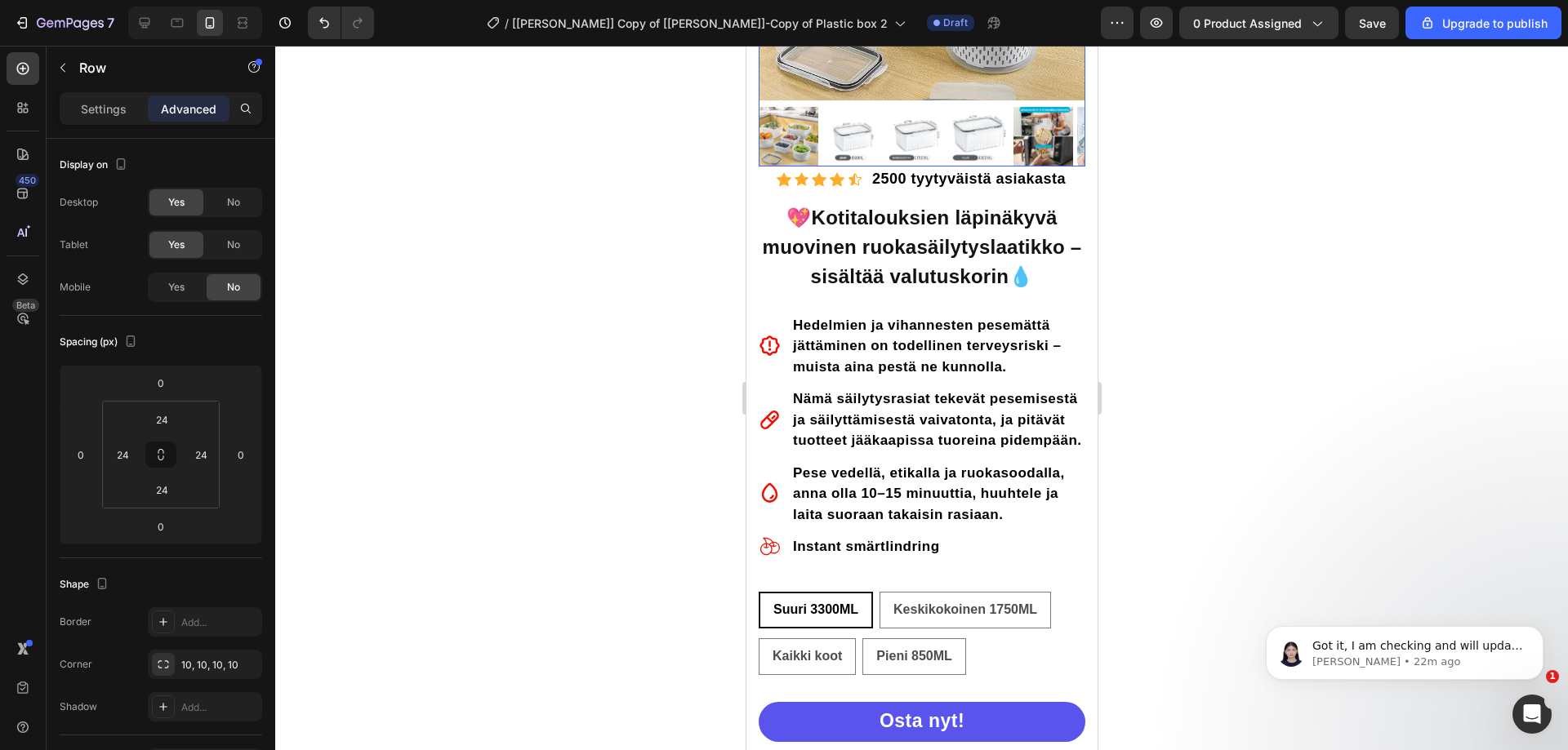
click at [918, 128] on img at bounding box center [915, 136] width 59 height 59
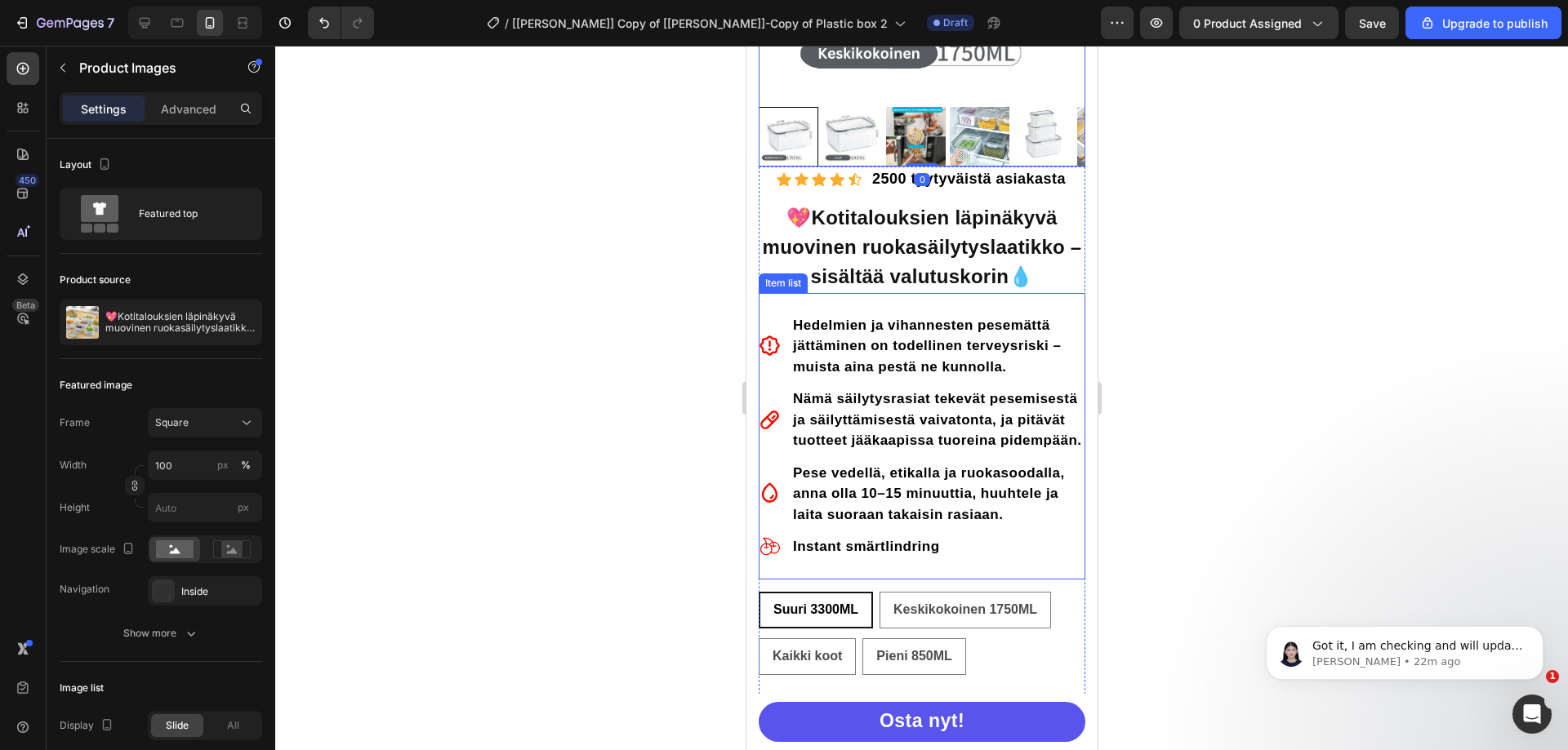
scroll to position [106, 0]
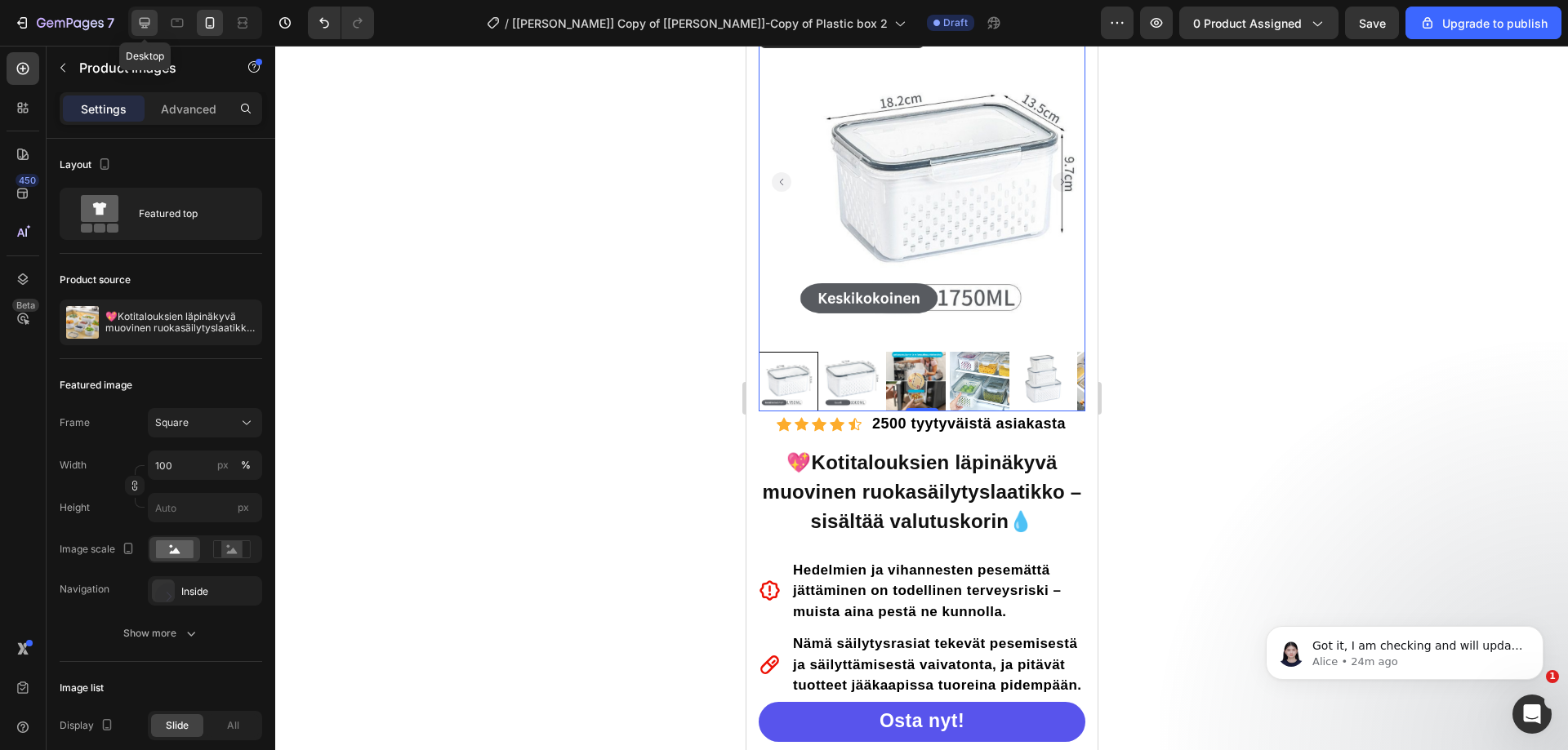
click at [153, 24] on div at bounding box center [145, 23] width 26 height 26
type input "130"
type input "1"
type input "12"
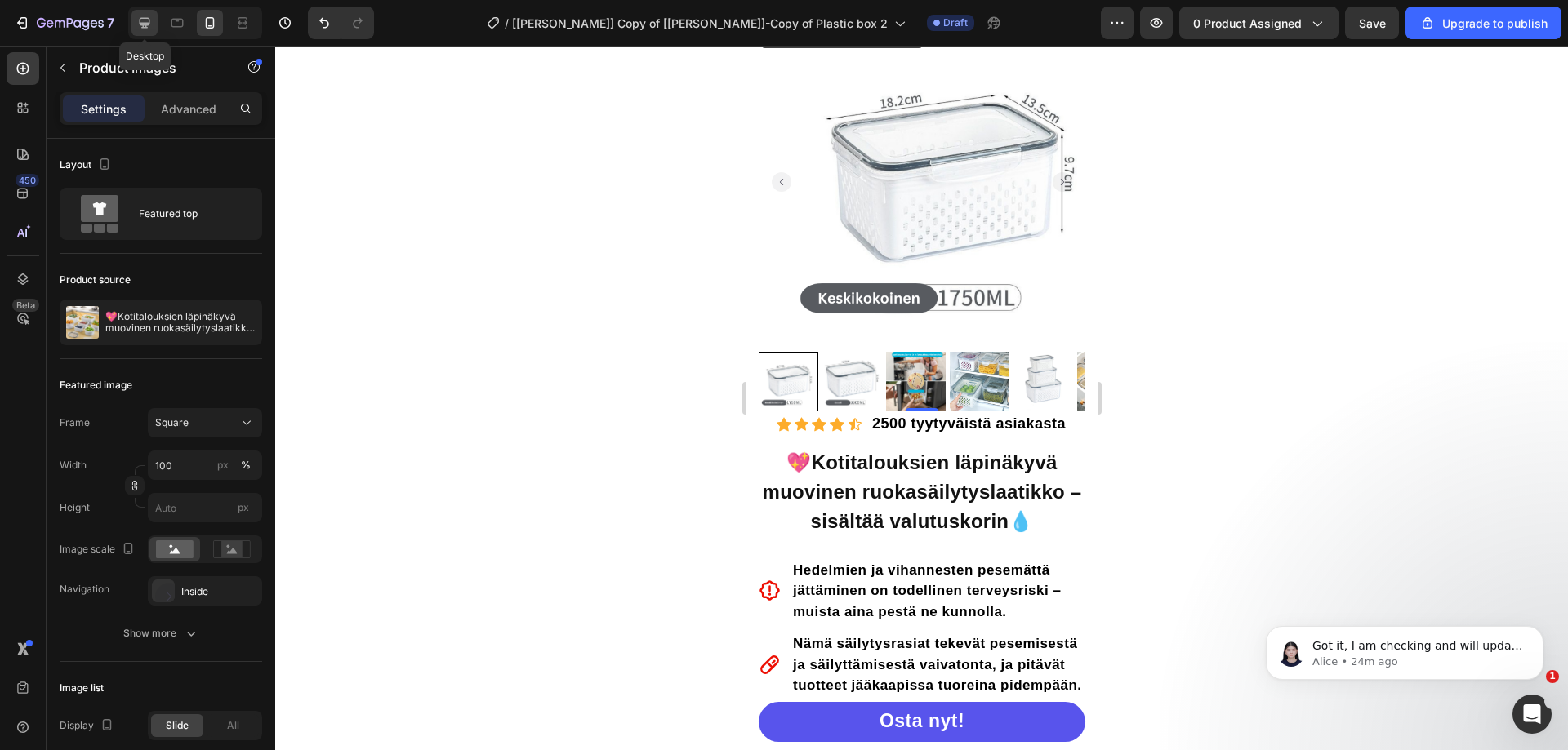
type input "12"
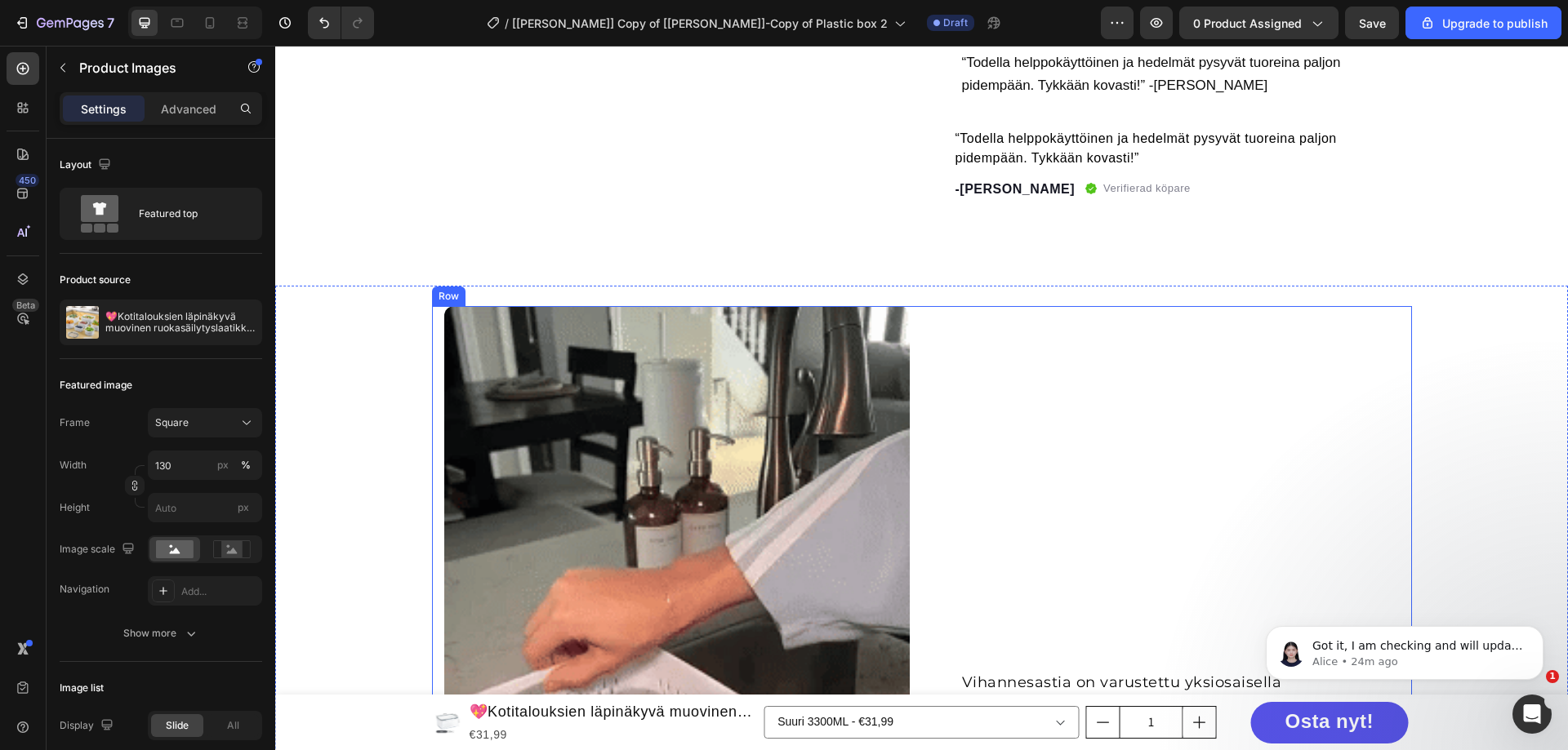
scroll to position [707, 0]
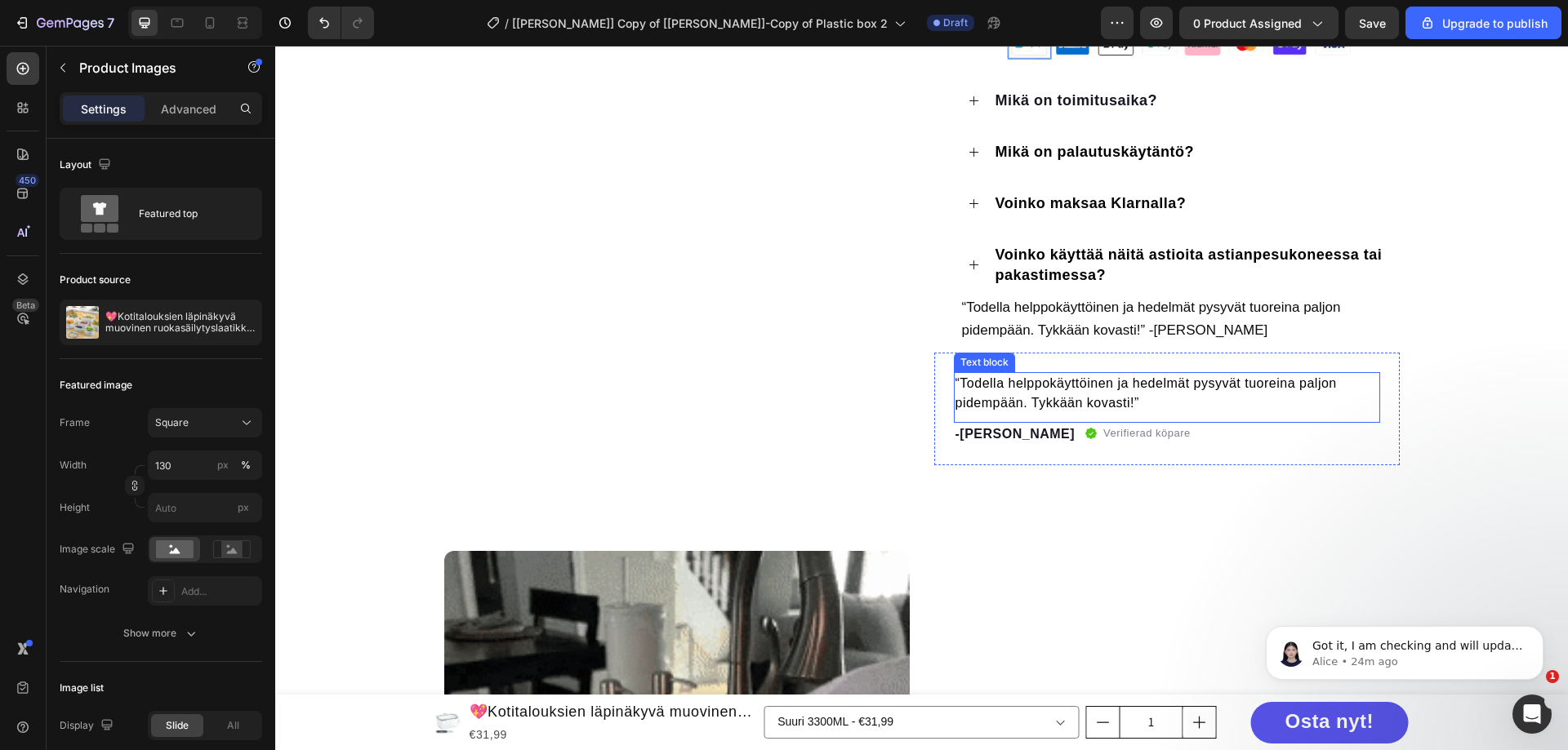
click at [997, 382] on p "“Todella helppokäyttöinen ja hedelmät pysyvät tuoreina paljon pidempään. Tykkää…" at bounding box center [1168, 394] width 423 height 39
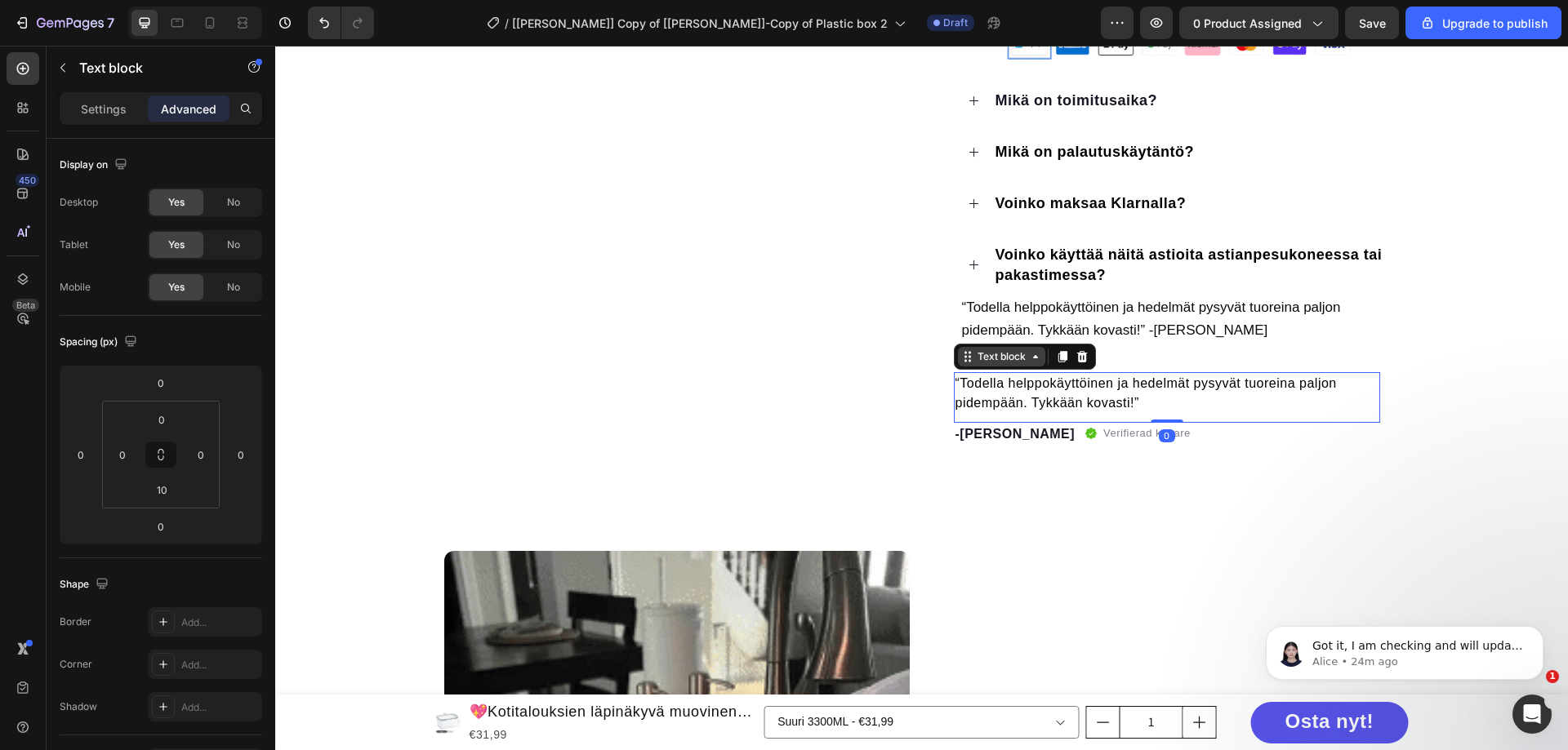
click at [962, 359] on icon at bounding box center [968, 357] width 13 height 13
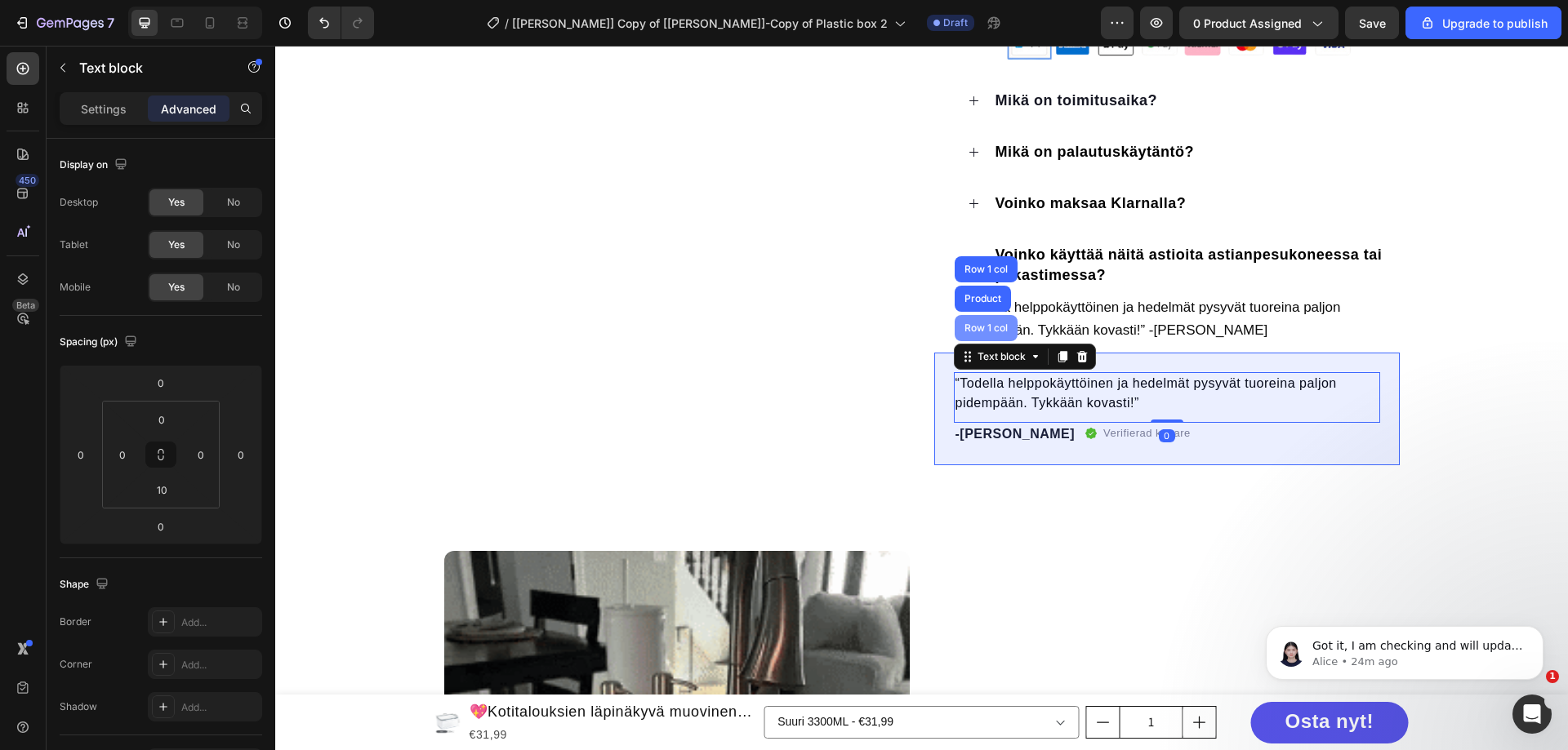
click at [964, 331] on div "Row 1 col" at bounding box center [986, 328] width 50 height 9
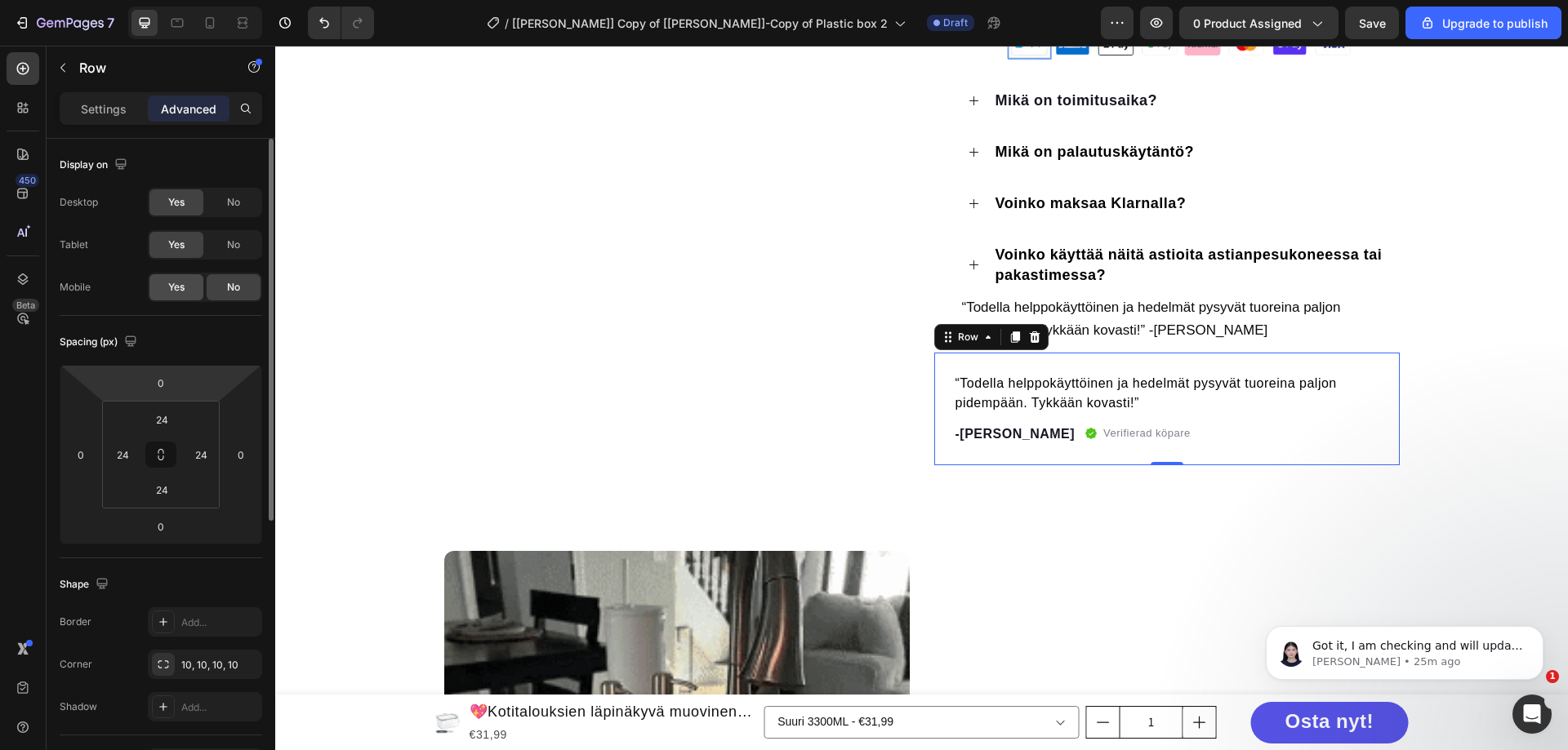
click at [182, 296] on div "Yes" at bounding box center [176, 288] width 54 height 26
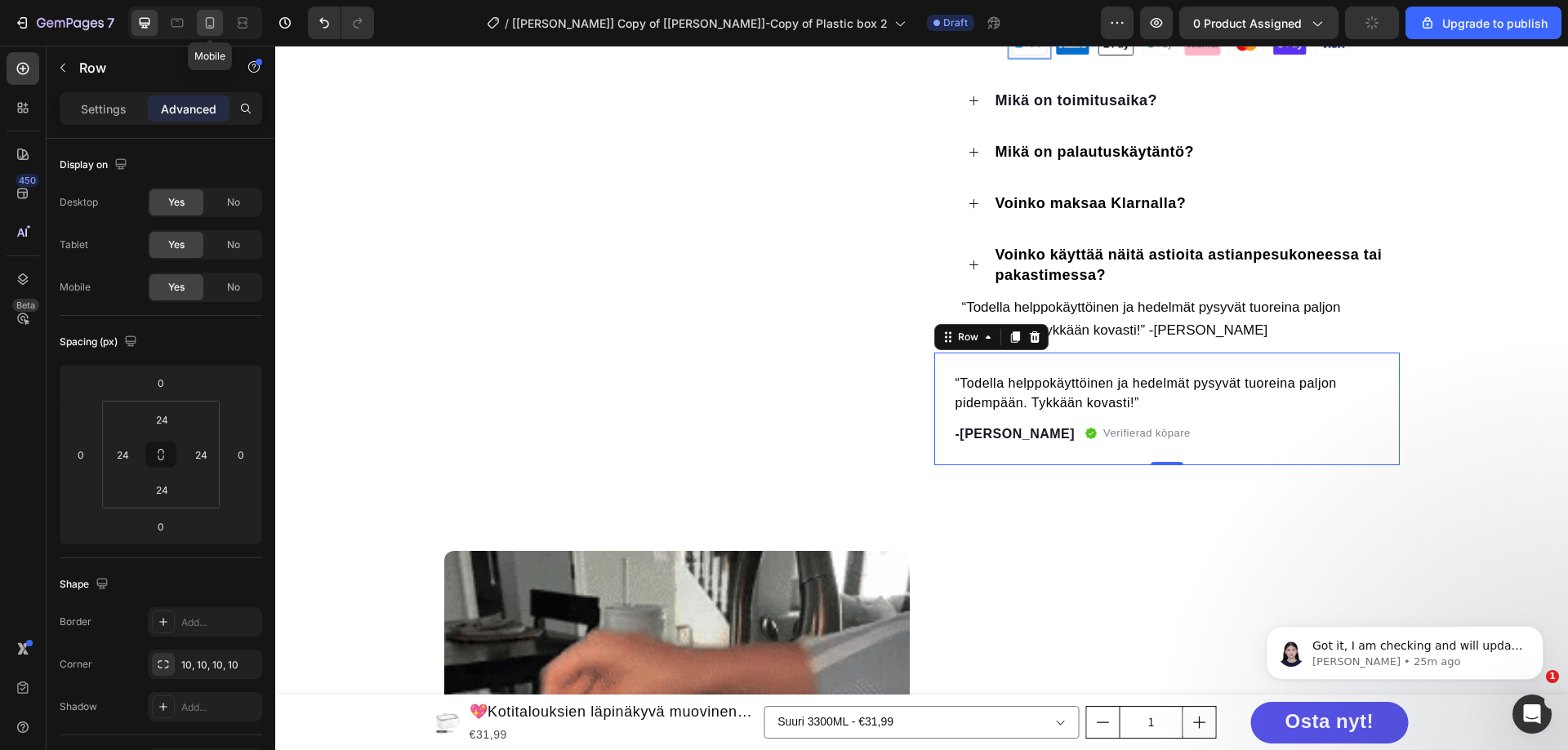
click at [216, 29] on icon at bounding box center [210, 23] width 16 height 16
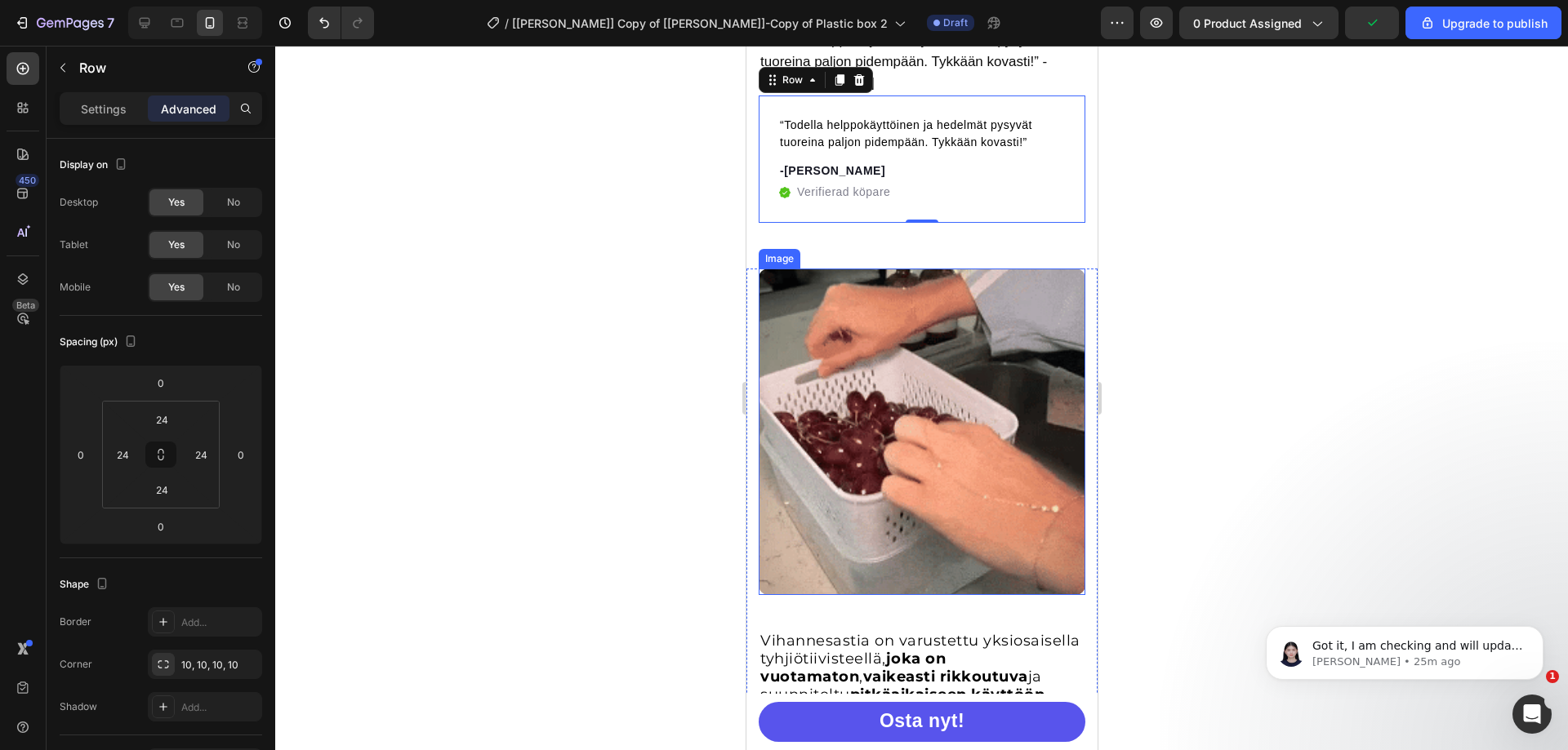
scroll to position [1186, 0]
